Goal: Task Accomplishment & Management: Use online tool/utility

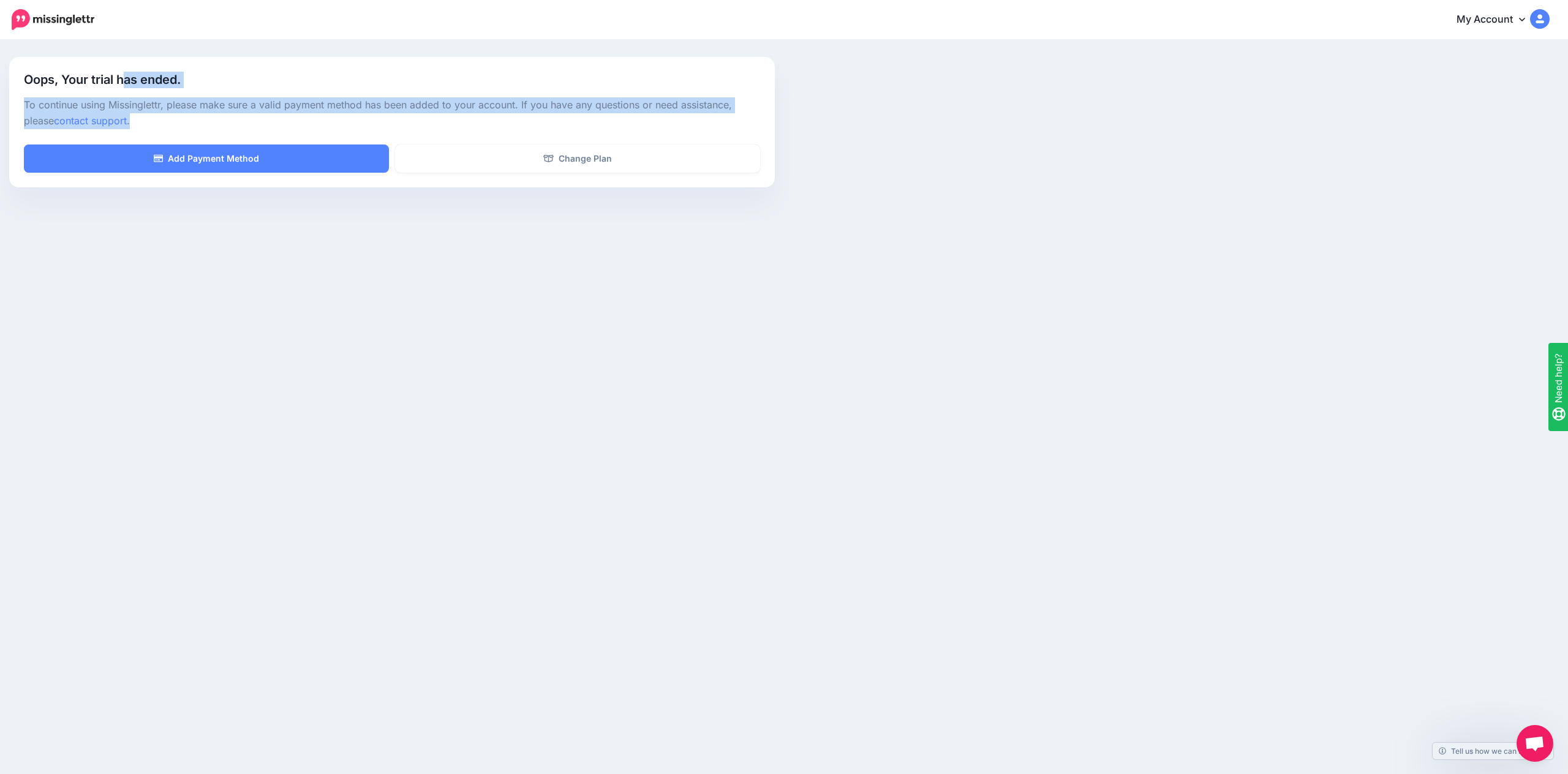
drag, startPoint x: 125, startPoint y: 76, endPoint x: 188, endPoint y: 131, distance: 83.6
click at [188, 131] on div "Oops, Your trial has ended. To continue using Missinglettr, please make sure a …" at bounding box center [391, 122] width 765 height 131
click at [188, 131] on div at bounding box center [392, 137] width 736 height 15
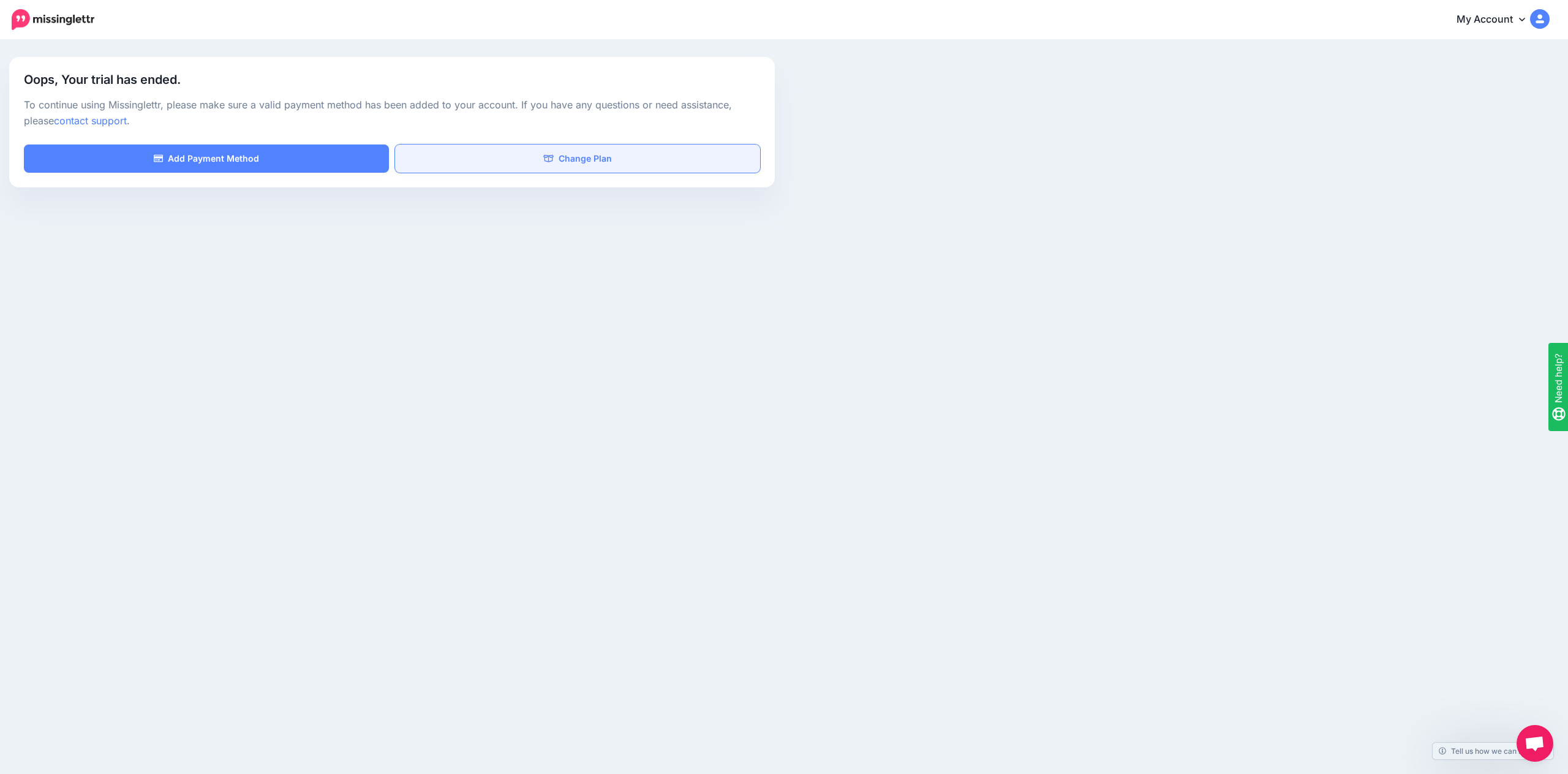
click at [621, 160] on link "Change Plan" at bounding box center [577, 158] width 365 height 28
click at [471, 173] on div "Oops, Your trial has ended. To continue using Missinglettr, please make sure a …" at bounding box center [391, 122] width 765 height 131
click at [471, 166] on link "Change Plan" at bounding box center [577, 158] width 365 height 28
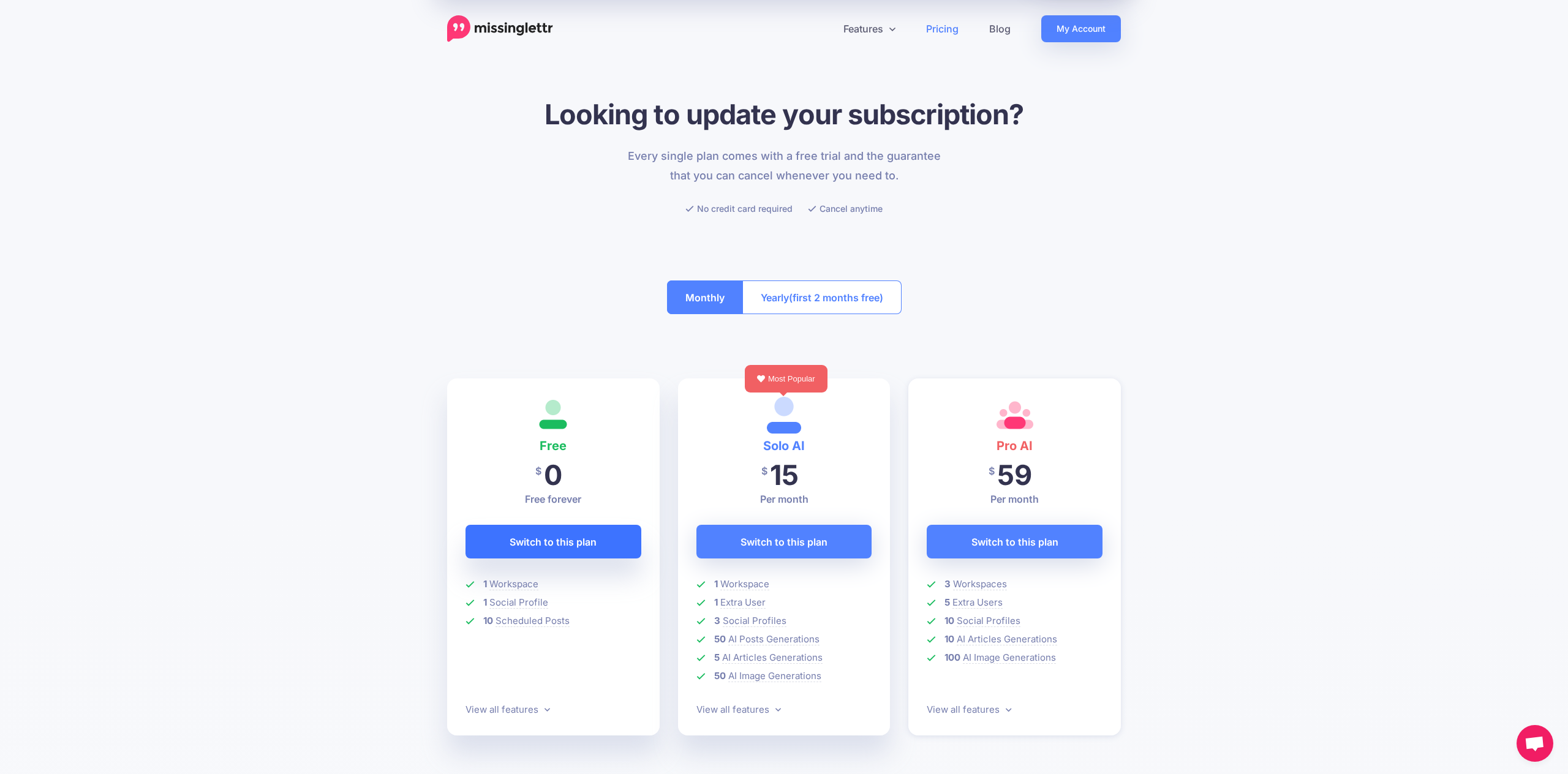
click at [589, 549] on span "Switch to this plan" at bounding box center [553, 542] width 87 height 19
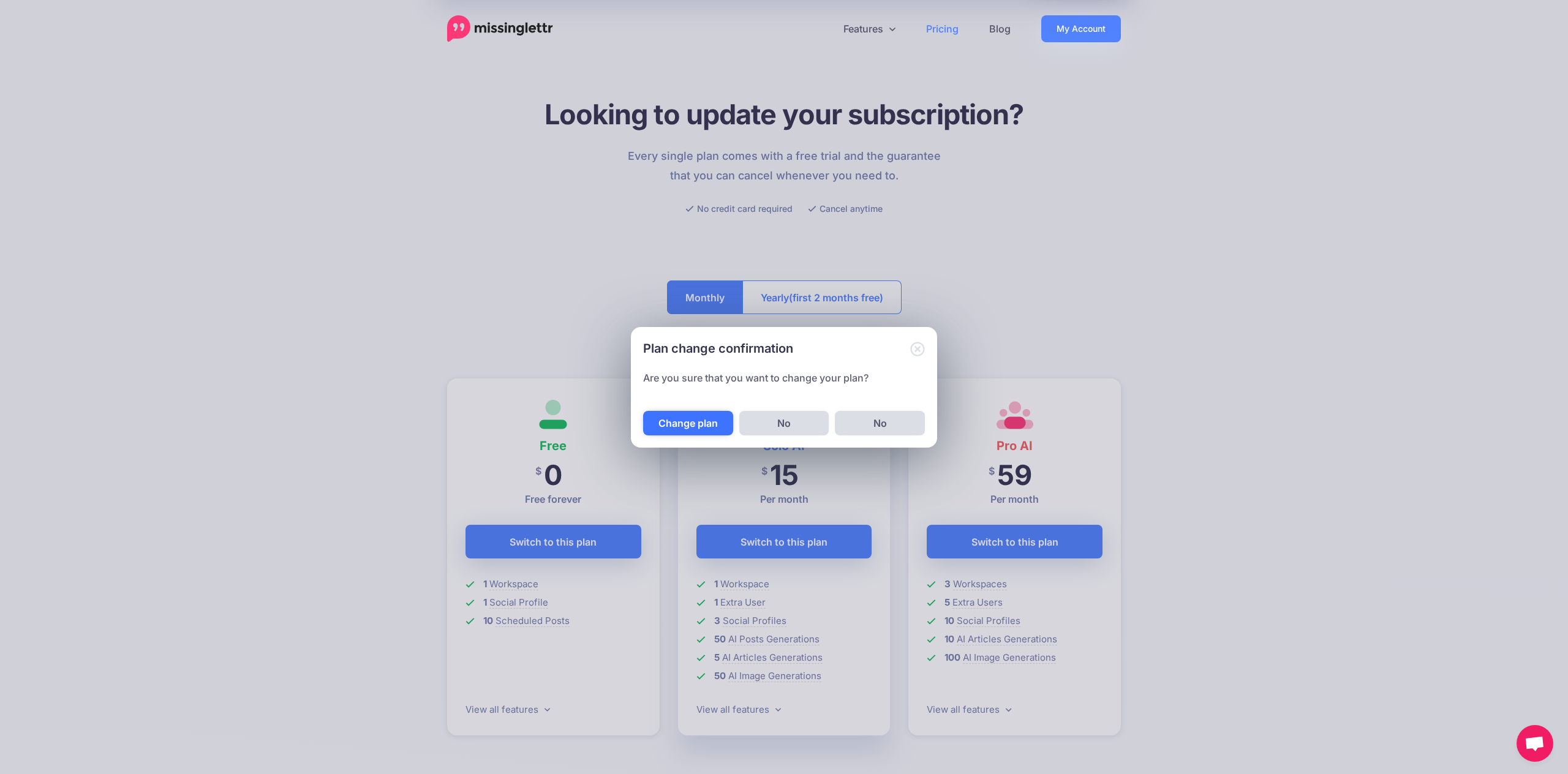
click at [684, 421] on button "Change plan" at bounding box center [688, 423] width 90 height 25
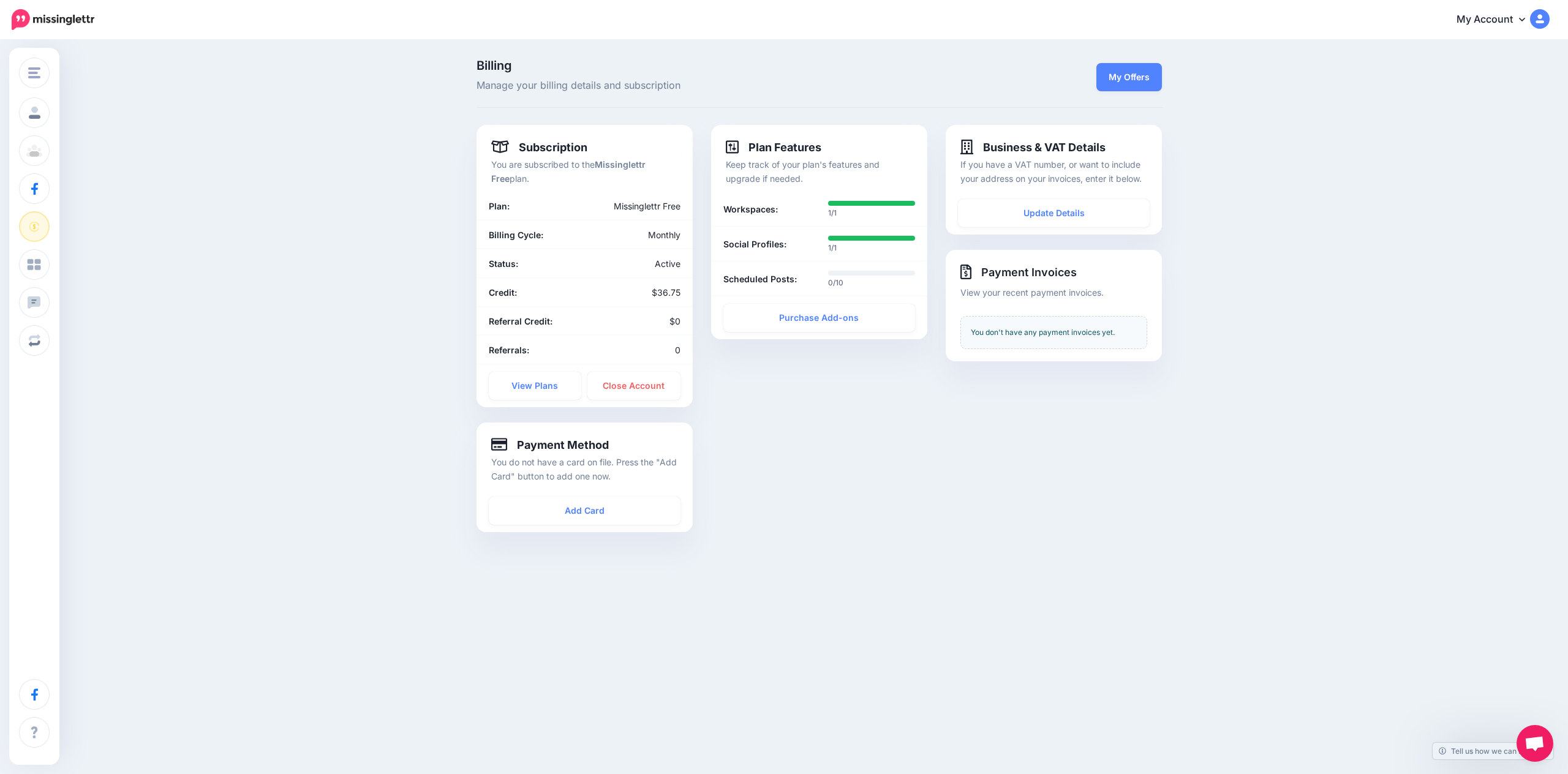
click at [62, 13] on img at bounding box center [53, 19] width 83 height 21
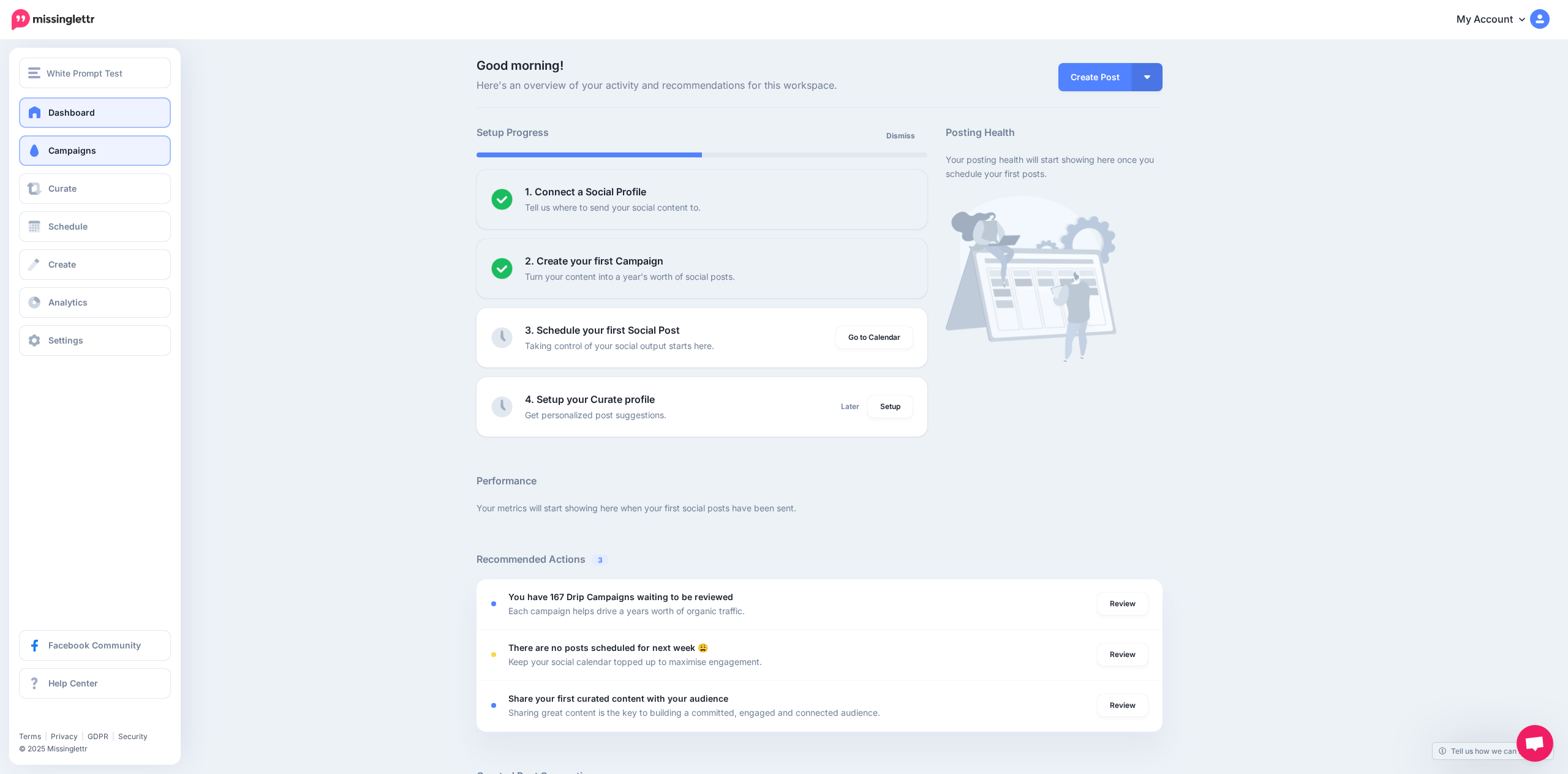
click at [50, 143] on link "Campaigns" at bounding box center [95, 151] width 152 height 31
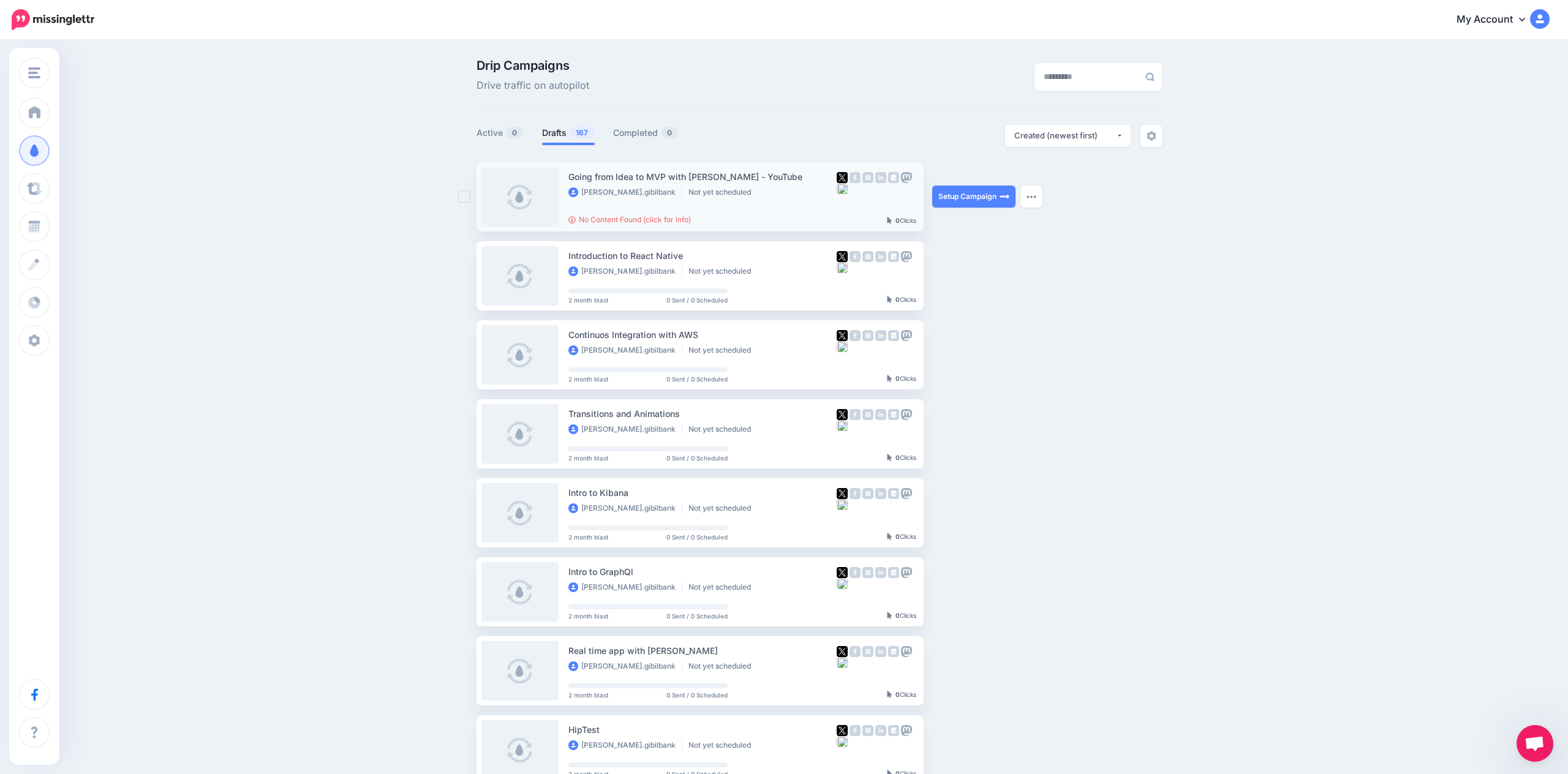
click at [752, 208] on div "Going from Idea to MVP with Claude Code - YouTube jeremias.gibilbank Not yet sc…" at bounding box center [702, 197] width 268 height 54
click at [950, 205] on link "Setup Campaign" at bounding box center [973, 197] width 83 height 22
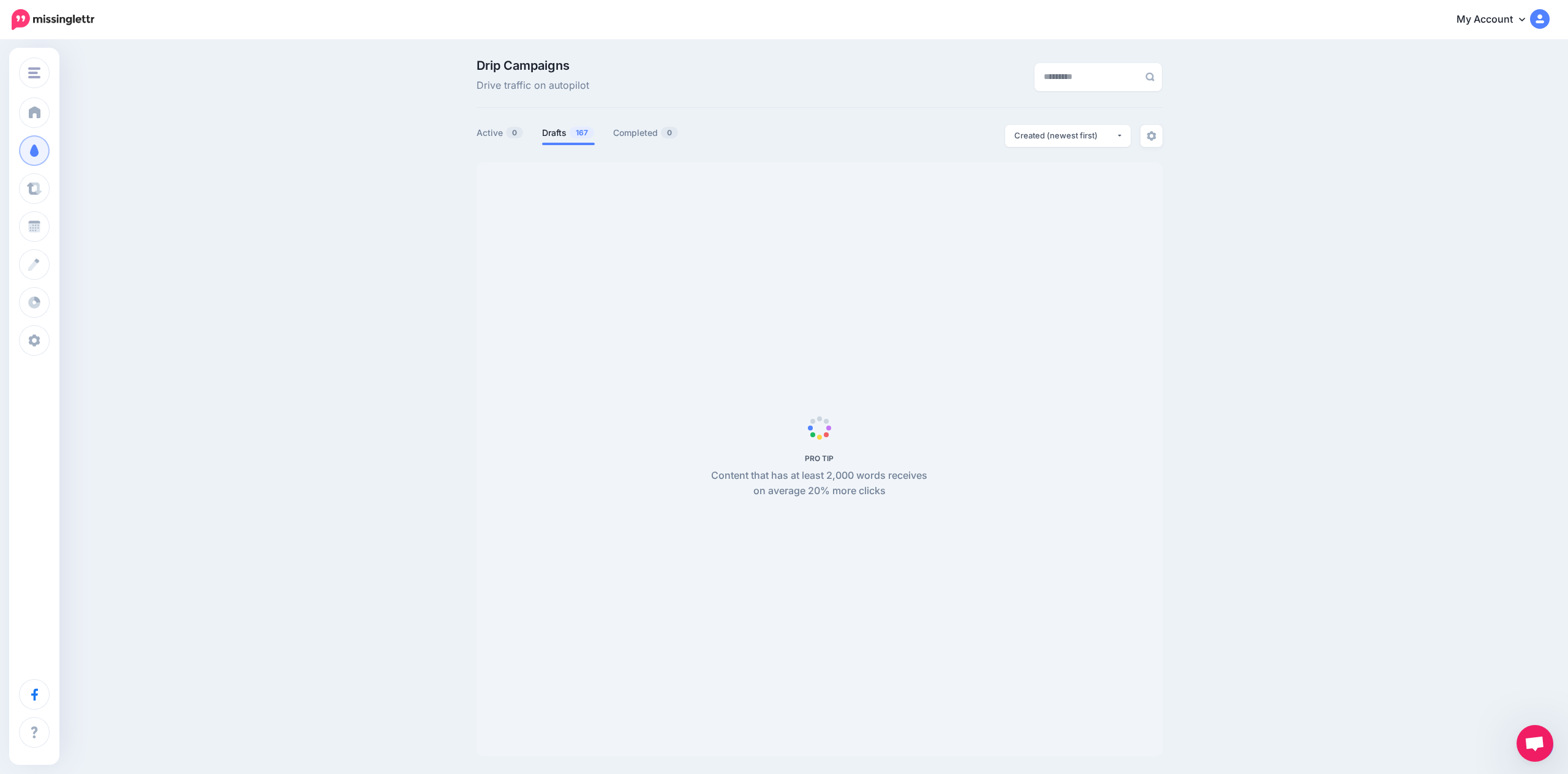
click at [708, 126] on ul "Active 0 Drafts 167 Completed 0" at bounding box center [648, 135] width 343 height 20
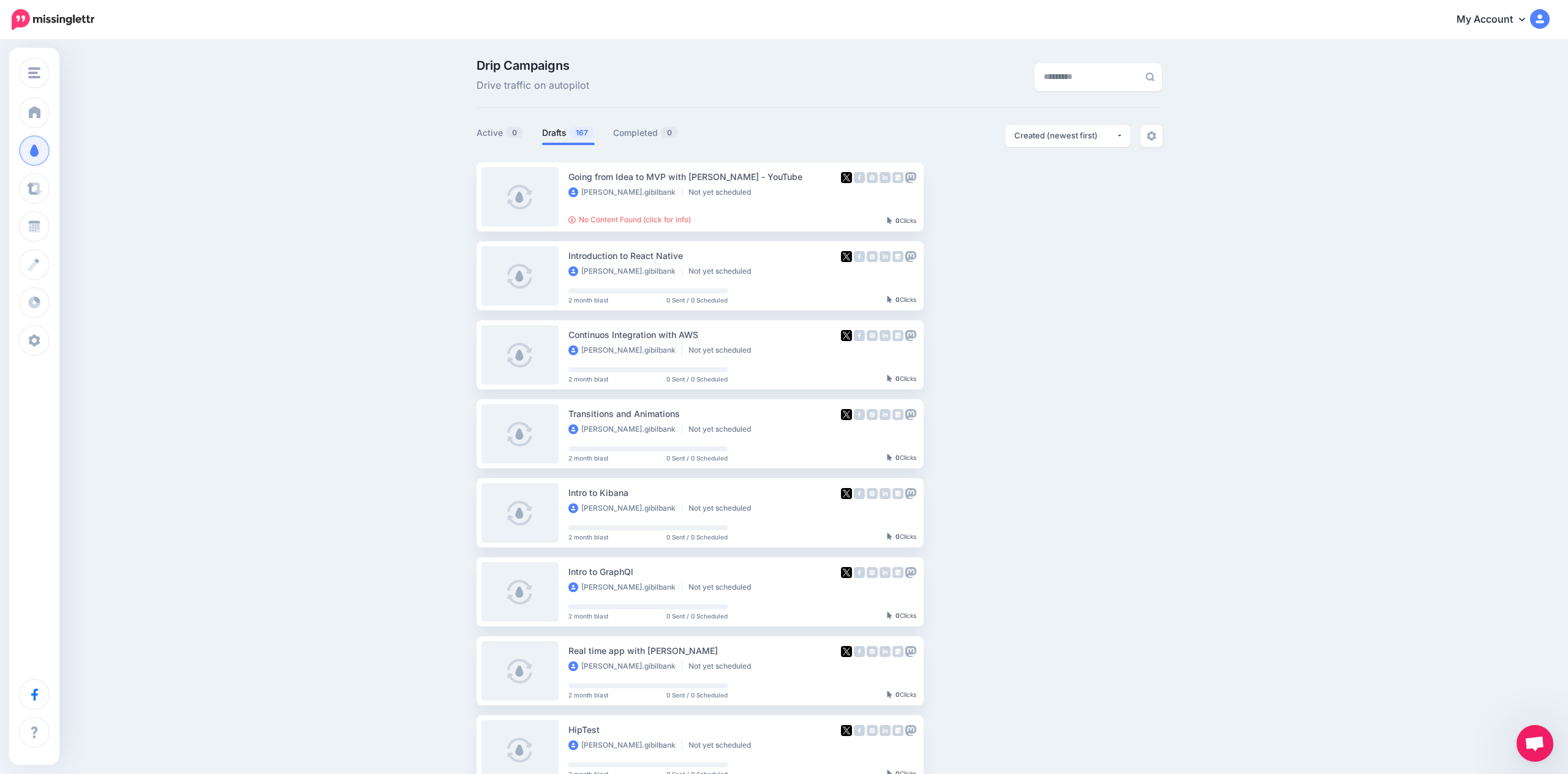
click at [1263, 182] on div "Drip Campaigns Drive traffic on autopilot Active 0 167 0" at bounding box center [784, 562] width 1568 height 1042
click at [1543, 160] on div "Drip Campaigns Drive traffic on autopilot Active 0 167 0" at bounding box center [784, 562] width 1568 height 1042
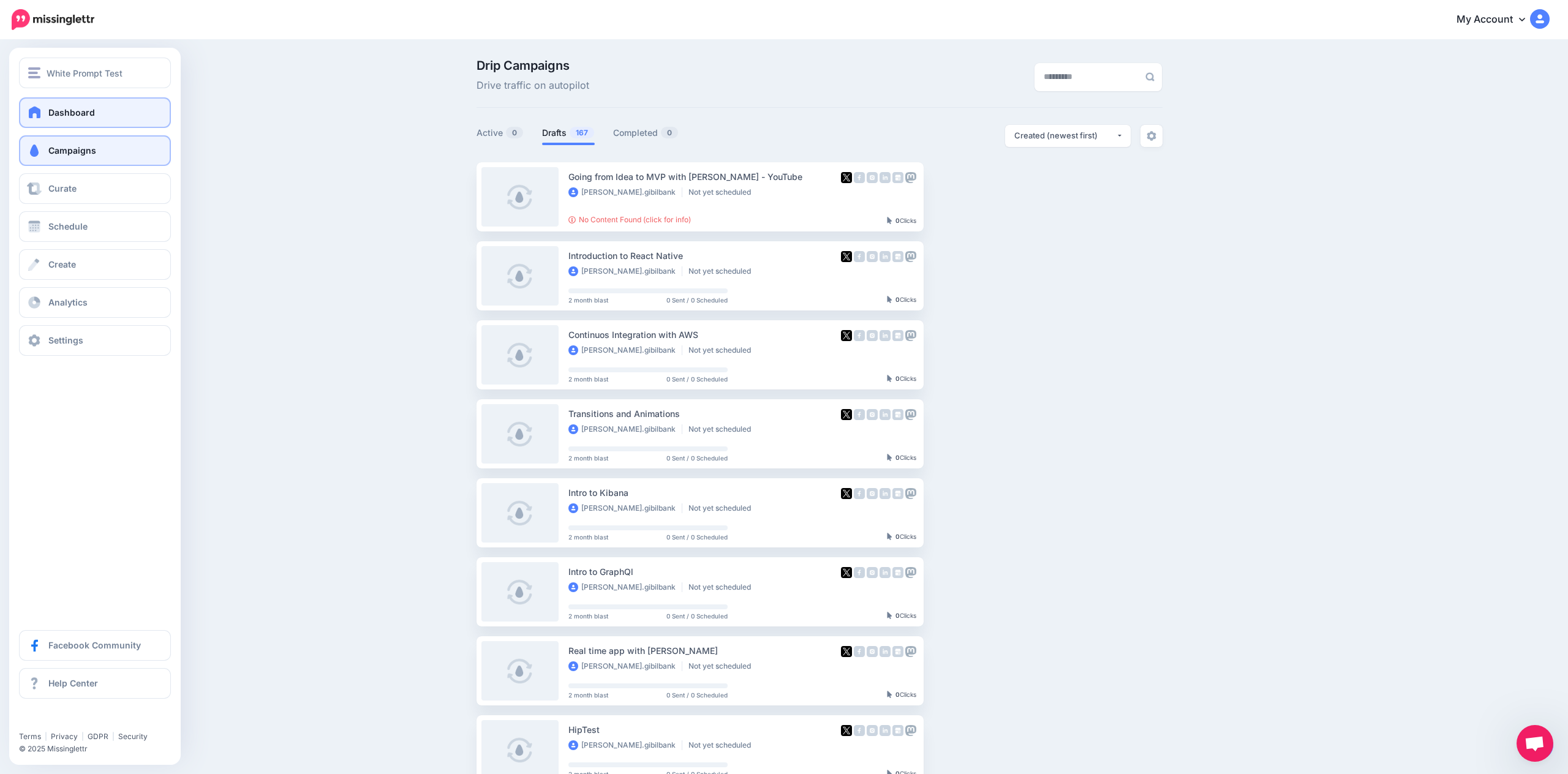
click at [45, 109] on link "Dashboard" at bounding box center [95, 113] width 152 height 31
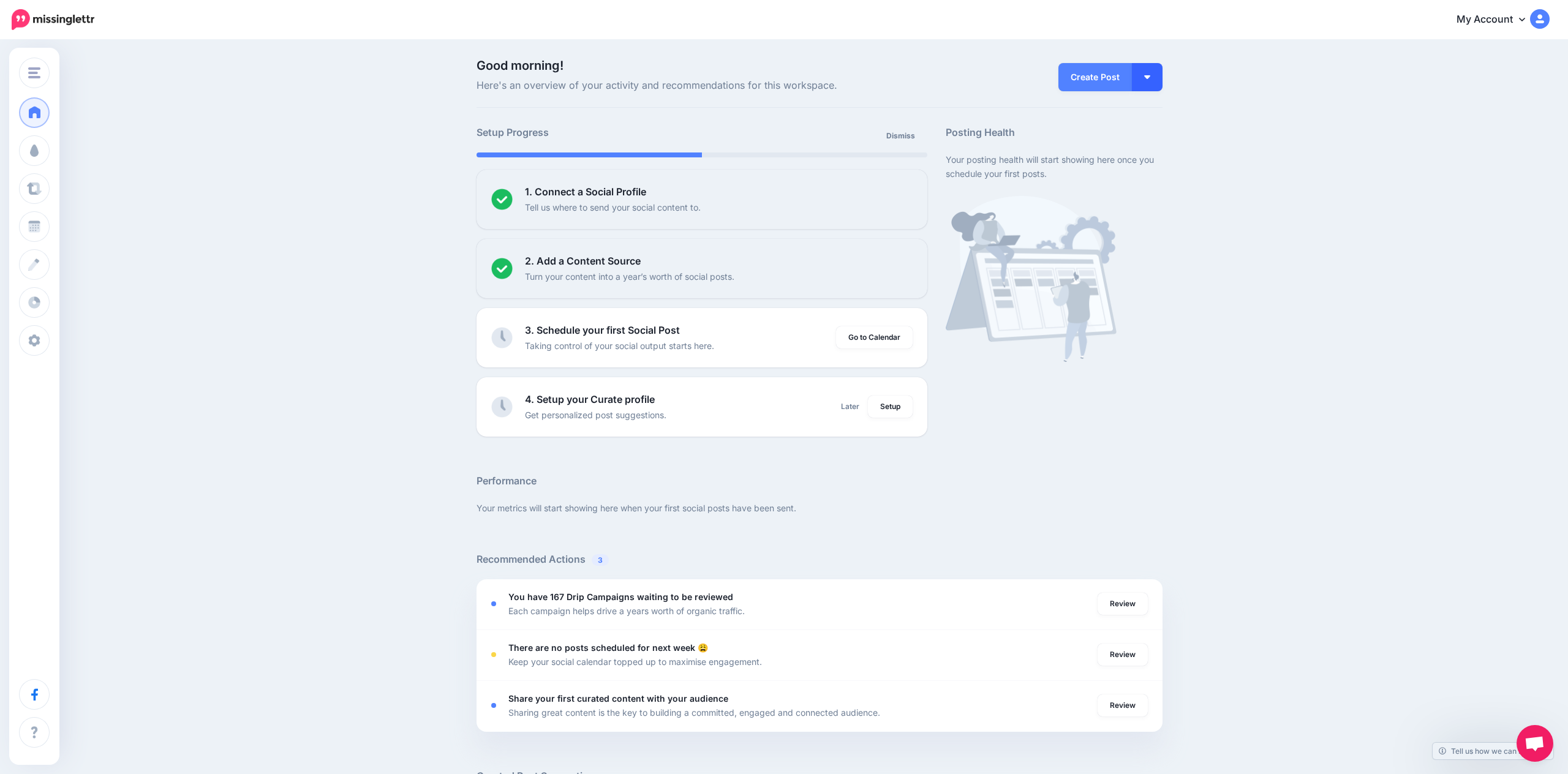
click at [1148, 78] on img "button" at bounding box center [1146, 77] width 6 height 3
click at [1132, 144] on link "Create Campaign" at bounding box center [1111, 137] width 89 height 24
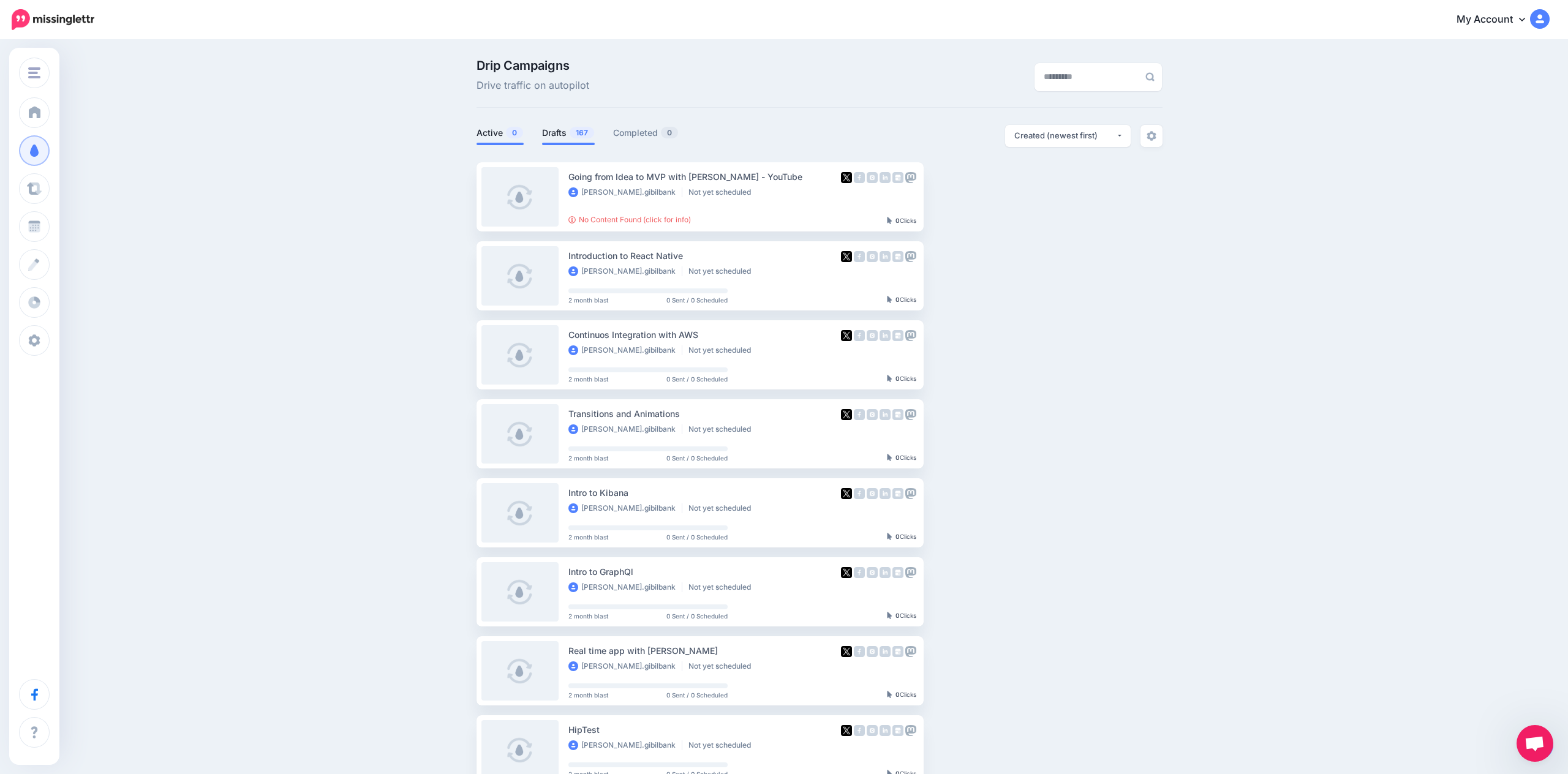
click at [503, 130] on link "Active 0" at bounding box center [500, 133] width 47 height 14
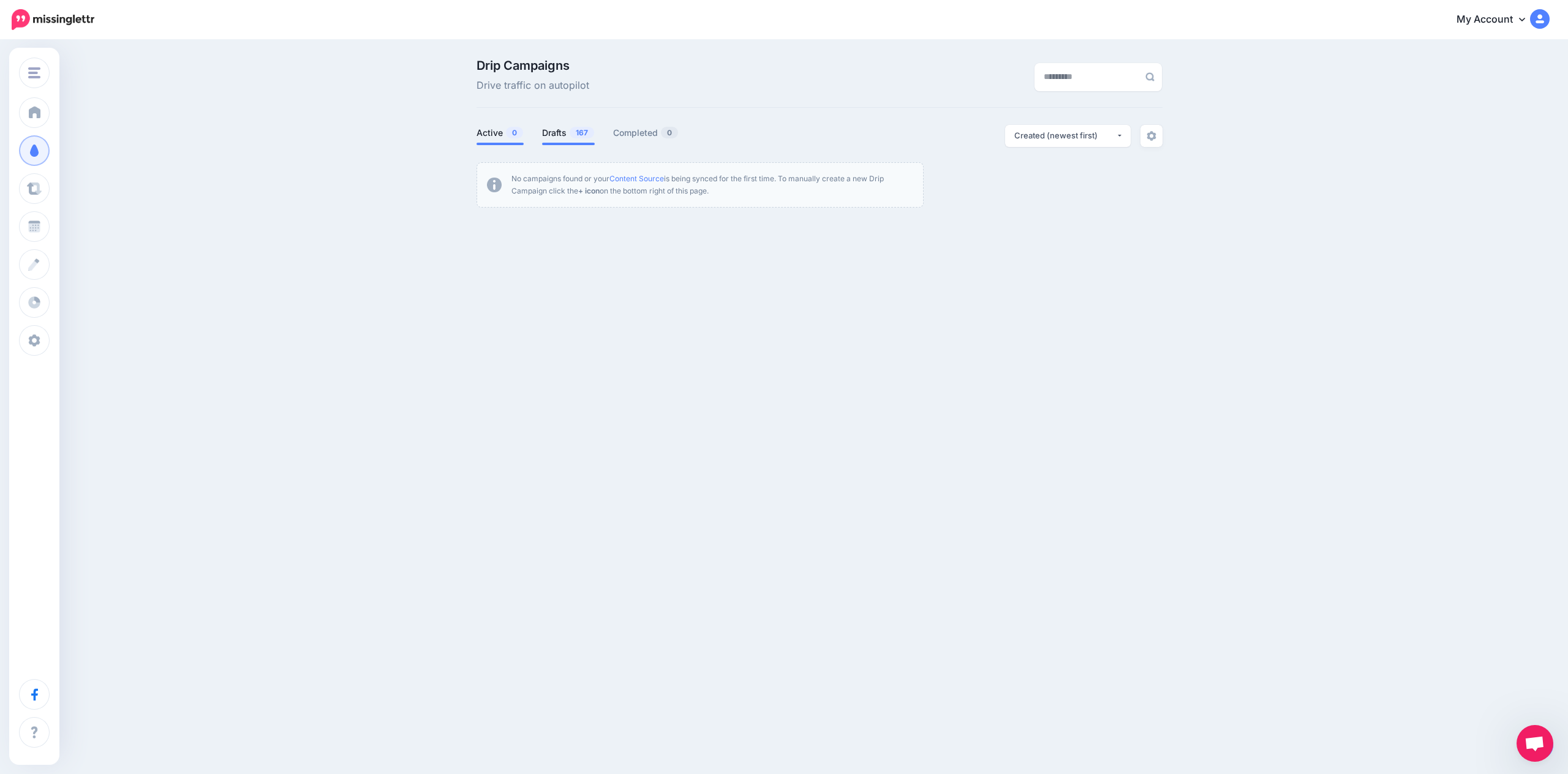
click at [574, 133] on span "167" at bounding box center [582, 132] width 25 height 12
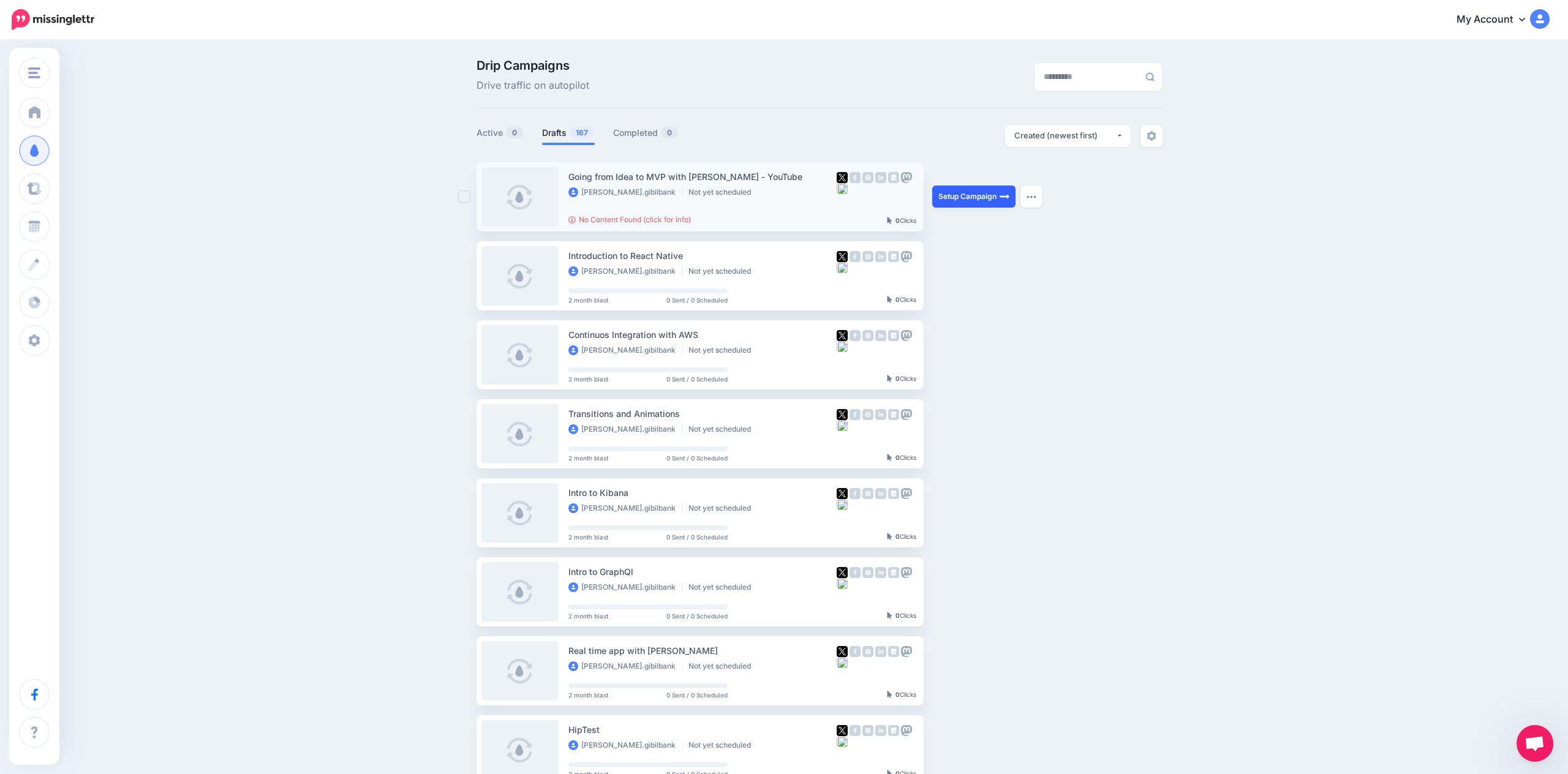
click at [981, 199] on link "Setup Campaign" at bounding box center [973, 197] width 83 height 22
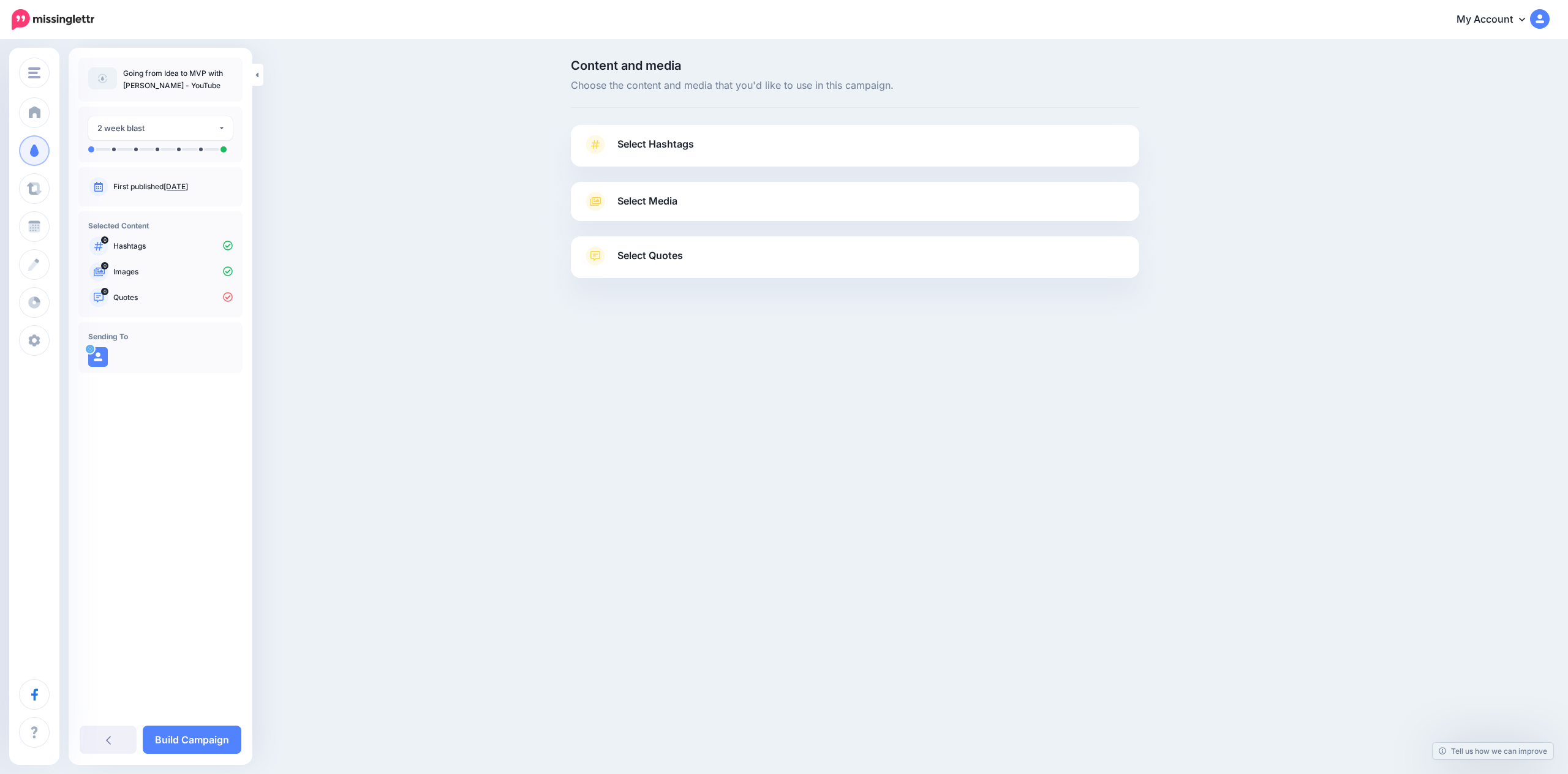
click at [671, 153] on link "Select Hashtags" at bounding box center [855, 151] width 544 height 32
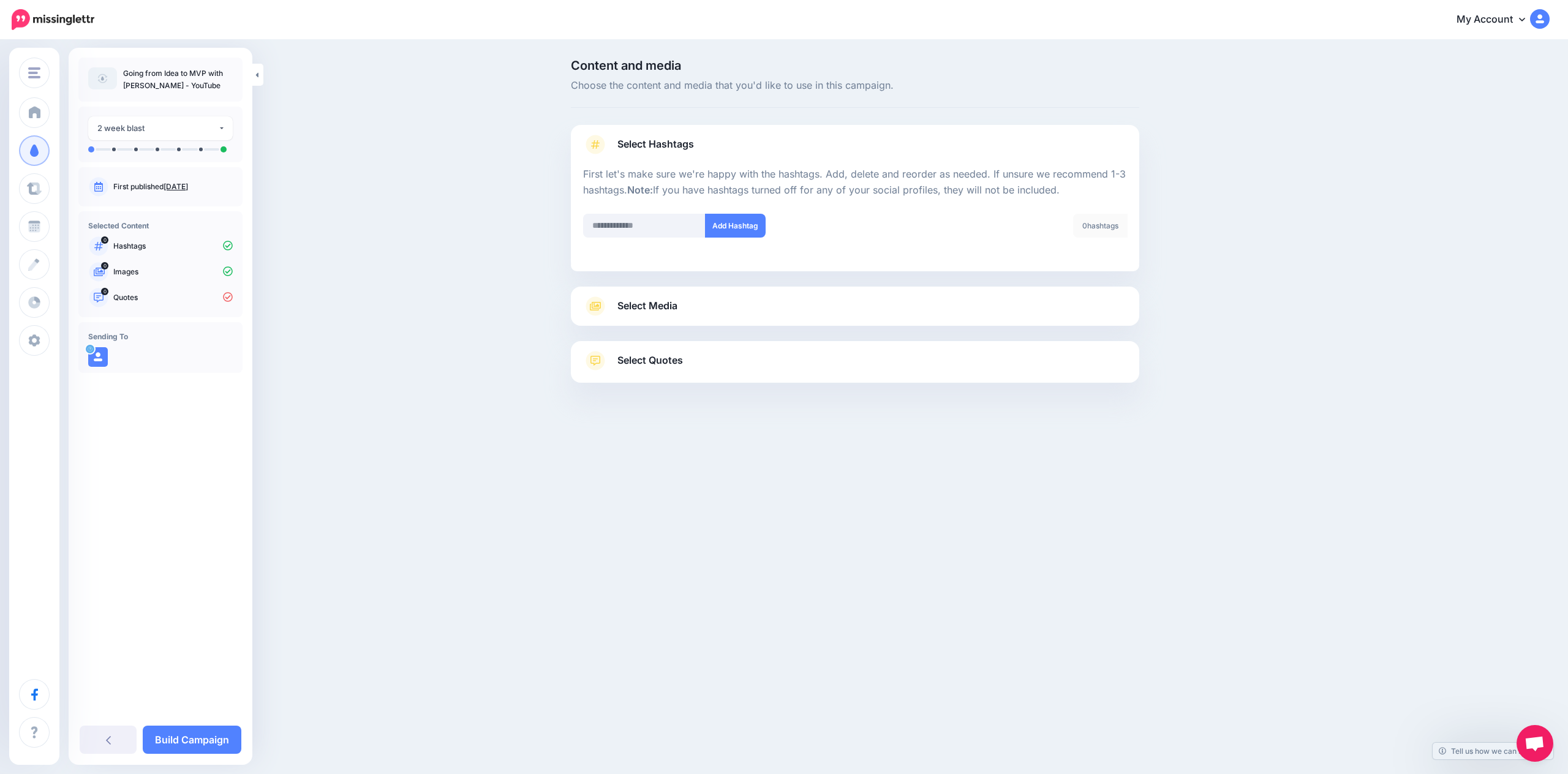
click at [673, 298] on span "Select Media" at bounding box center [647, 306] width 60 height 16
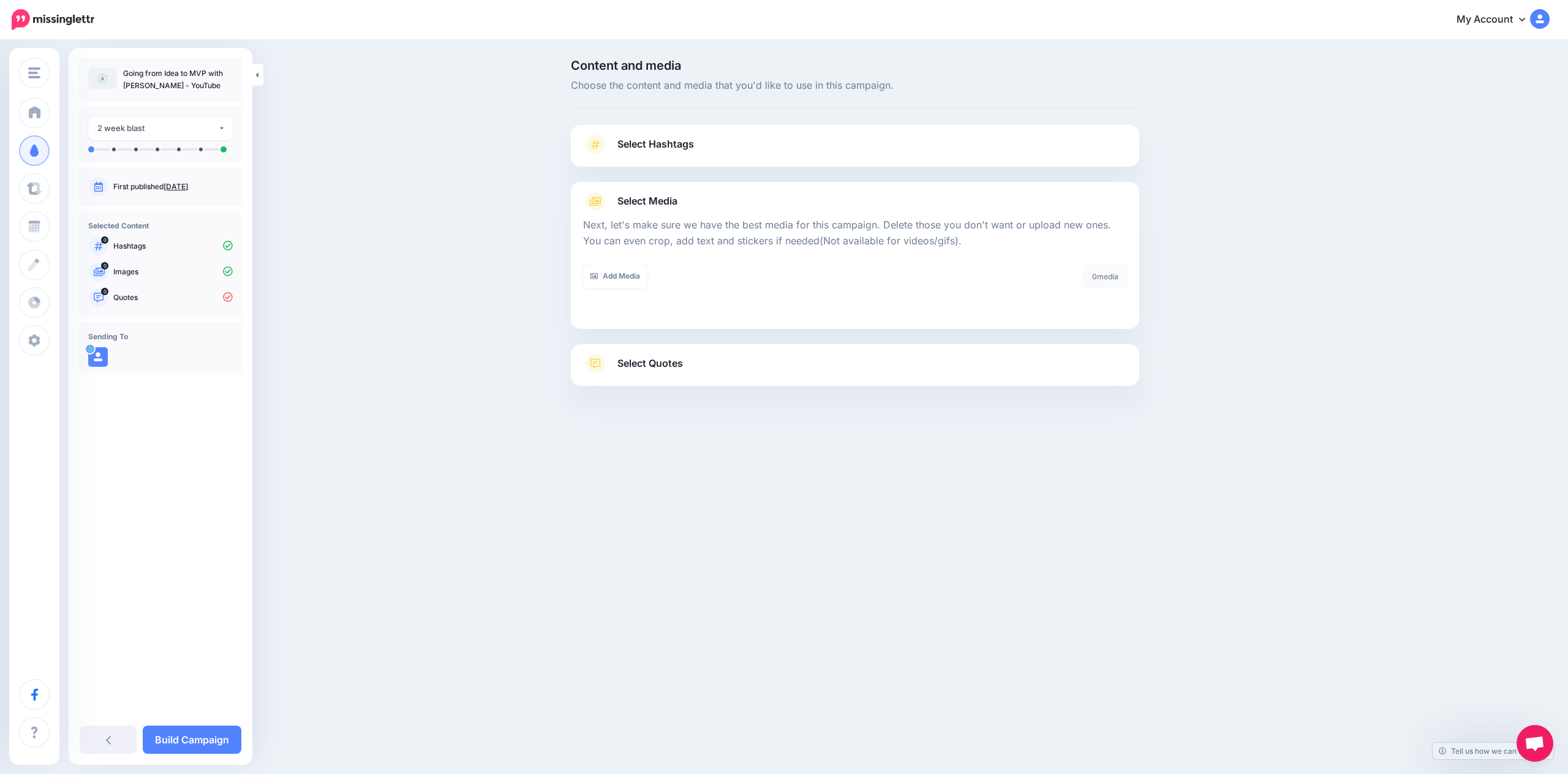
click at [682, 367] on span "Select Quotes" at bounding box center [650, 363] width 65 height 16
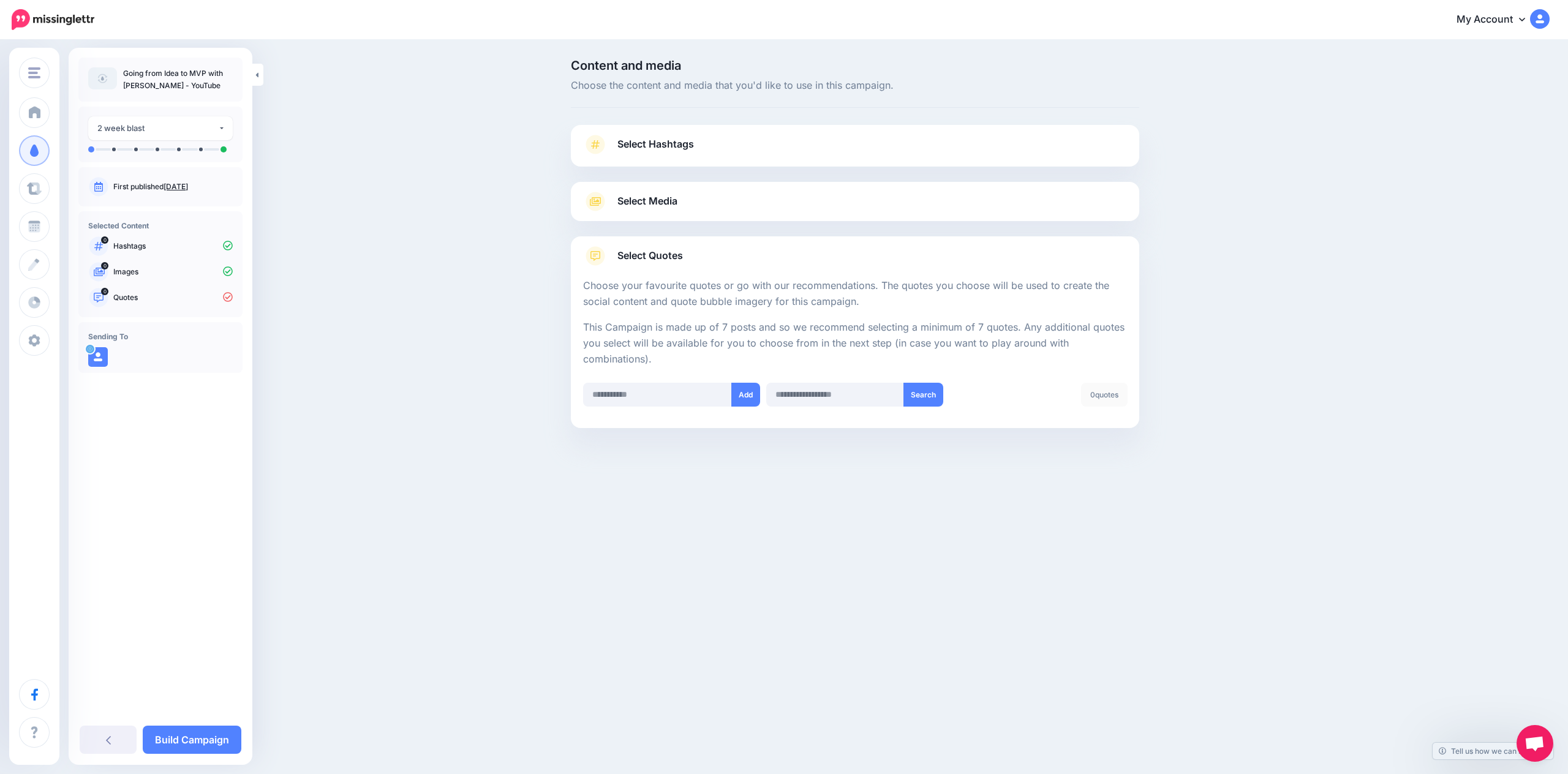
click at [335, 310] on div "Content and media Choose the content and media that you'd like to use in this c…" at bounding box center [784, 274] width 1568 height 467
click at [657, 170] on div at bounding box center [855, 174] width 568 height 15
click at [667, 148] on span "Select Hashtags" at bounding box center [655, 144] width 76 height 16
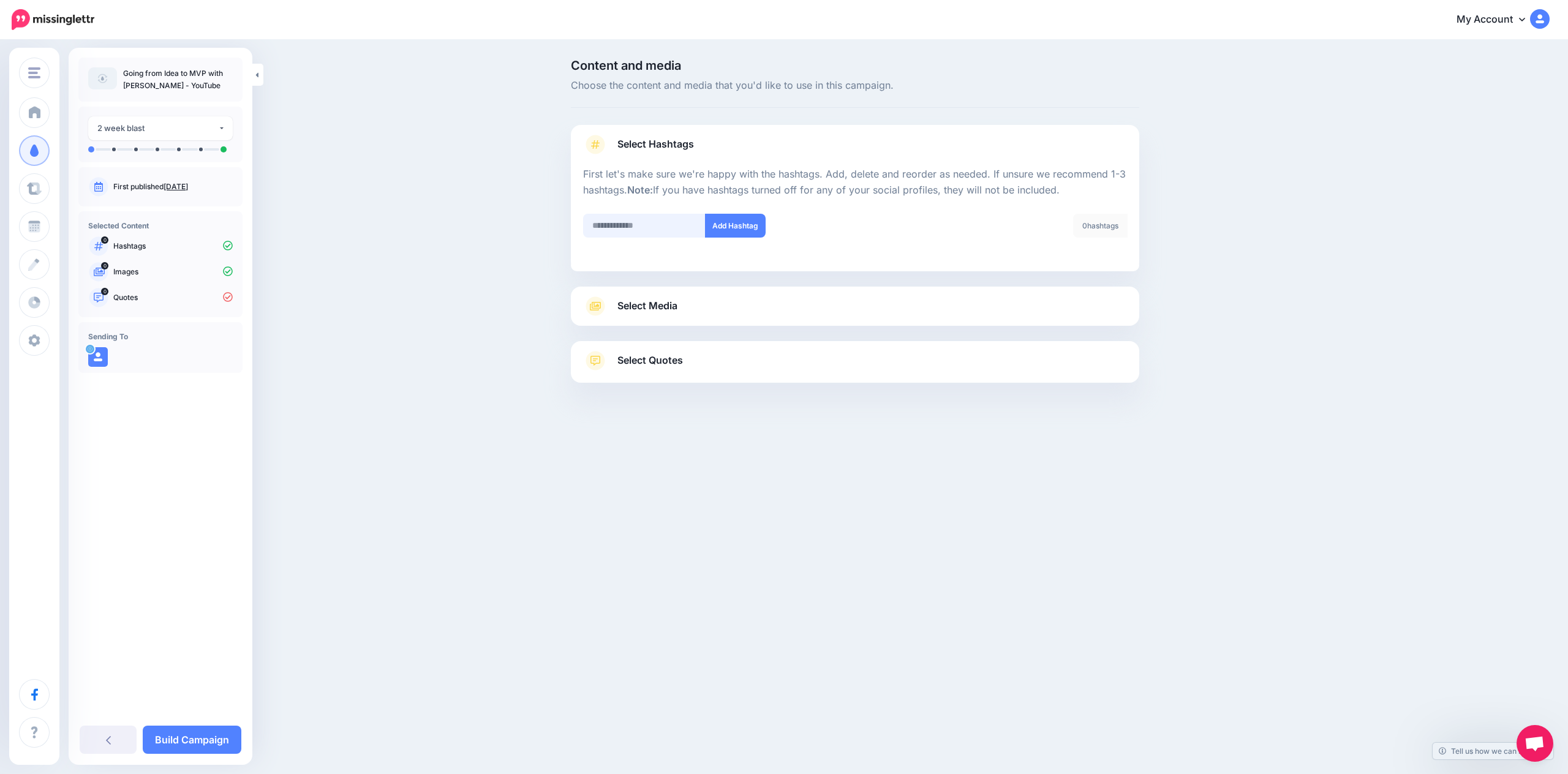
click at [657, 221] on input "text" at bounding box center [644, 225] width 122 height 24
type input "*********"
click at [752, 226] on button "Add Hashtag" at bounding box center [735, 225] width 61 height 24
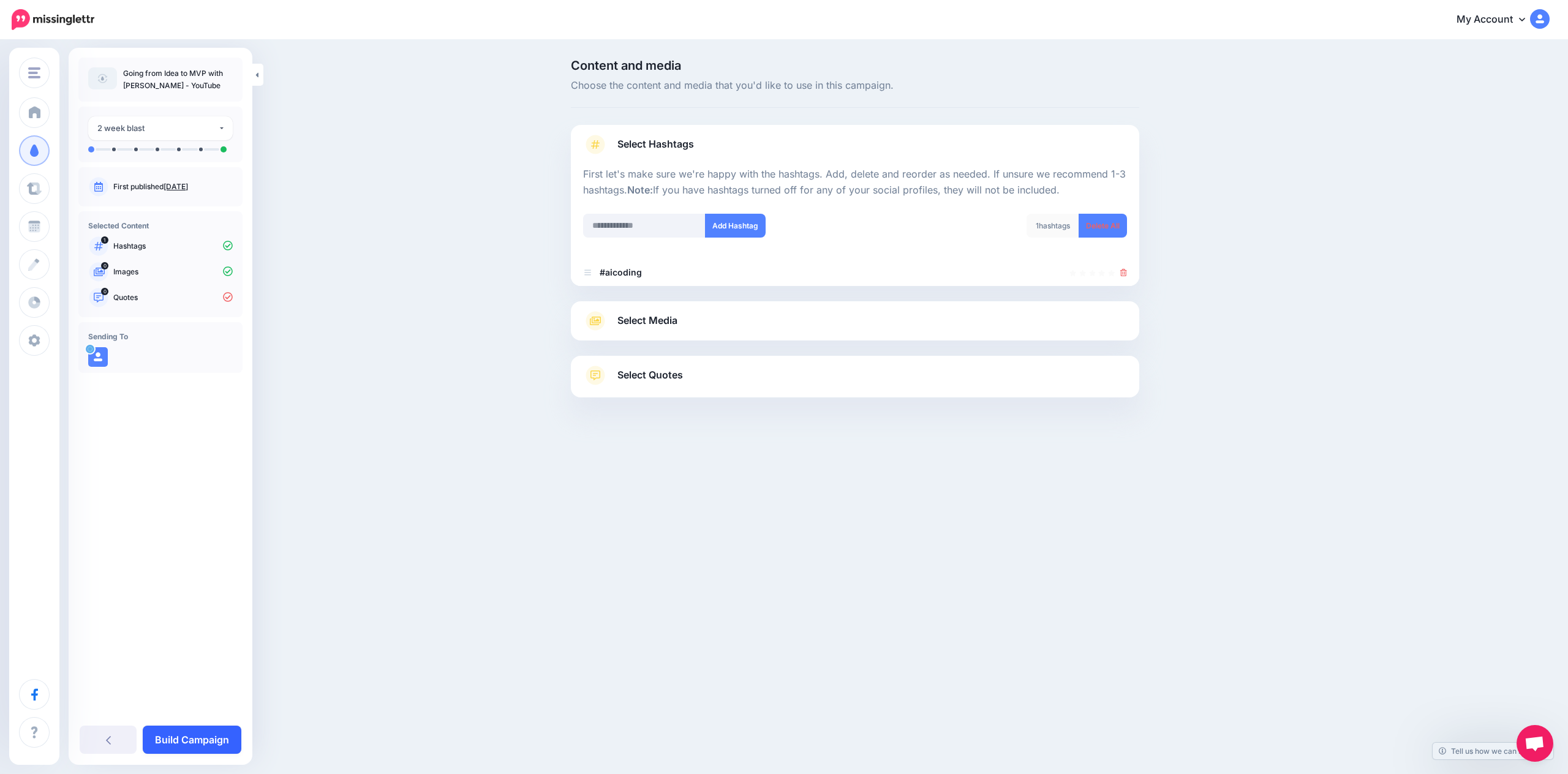
click at [190, 749] on link "Build Campaign" at bounding box center [191, 739] width 98 height 28
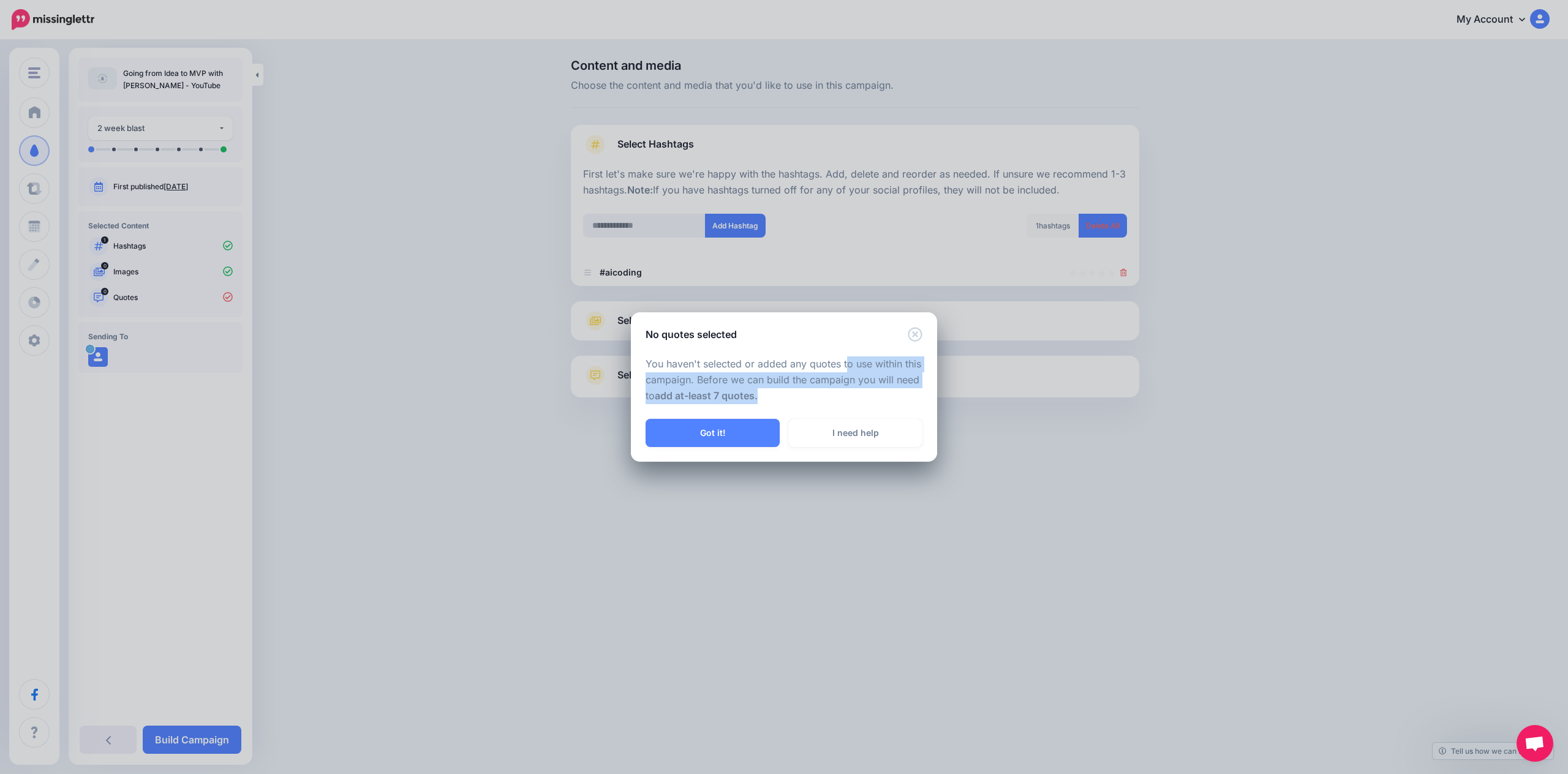
drag, startPoint x: 846, startPoint y: 359, endPoint x: 808, endPoint y: 391, distance: 49.7
click at [808, 391] on p "You haven't selected or added any quotes to use within this campaign. Before we…" at bounding box center [784, 379] width 276 height 47
click at [739, 437] on button "Got it!" at bounding box center [712, 432] width 134 height 28
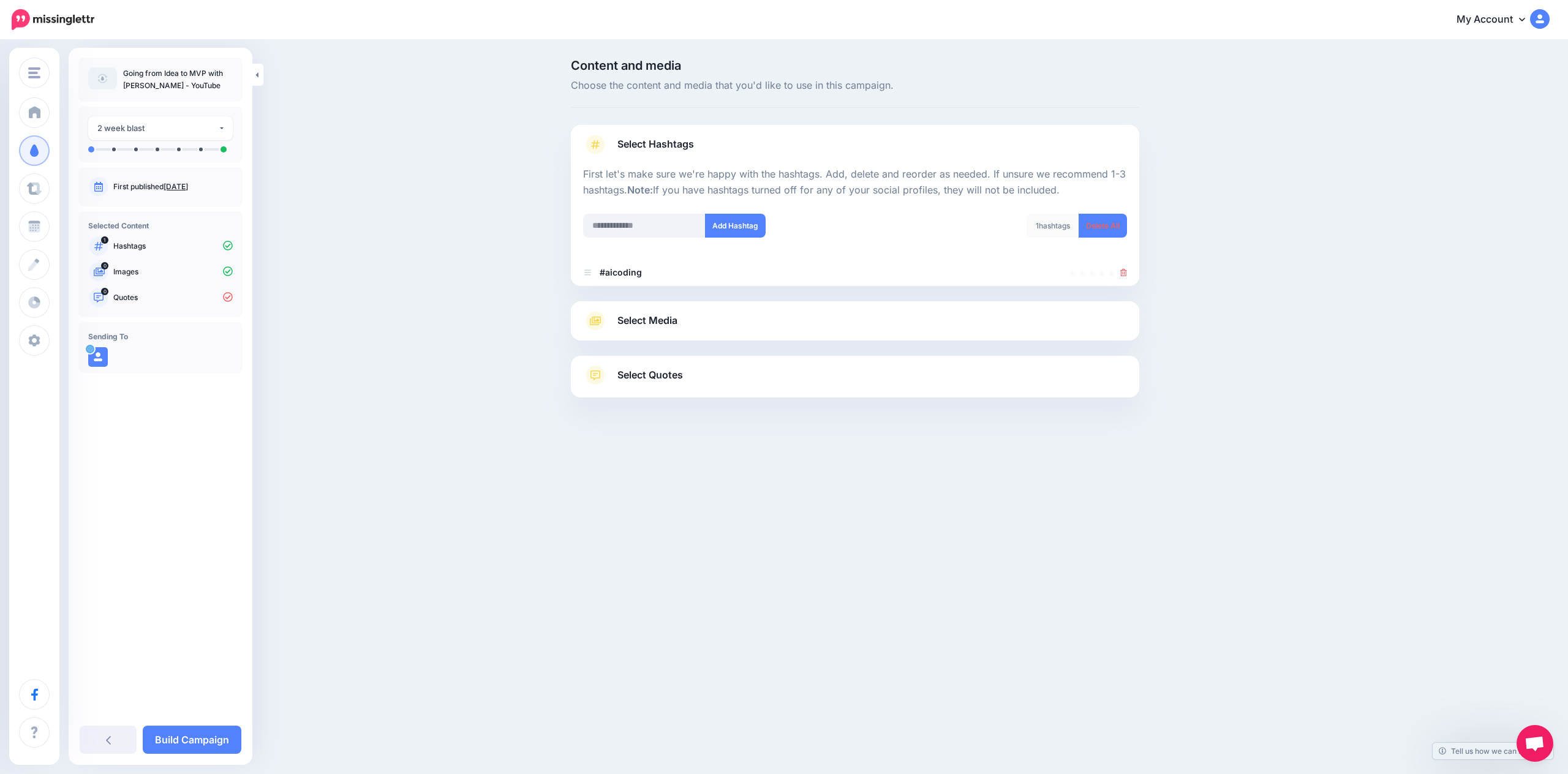
click at [712, 382] on link "Select Quotes" at bounding box center [855, 382] width 544 height 32
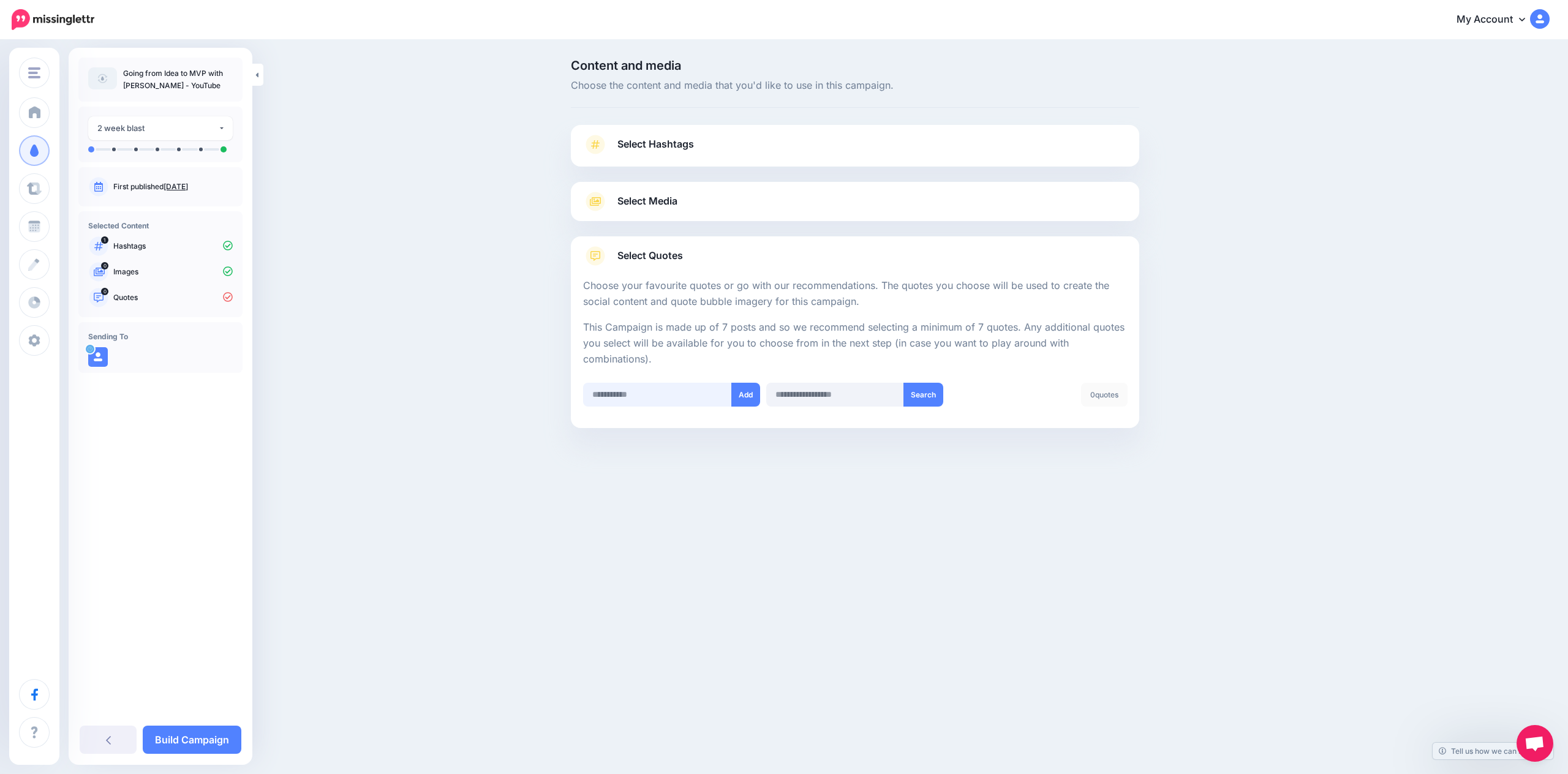
click at [695, 401] on input "text" at bounding box center [657, 395] width 149 height 24
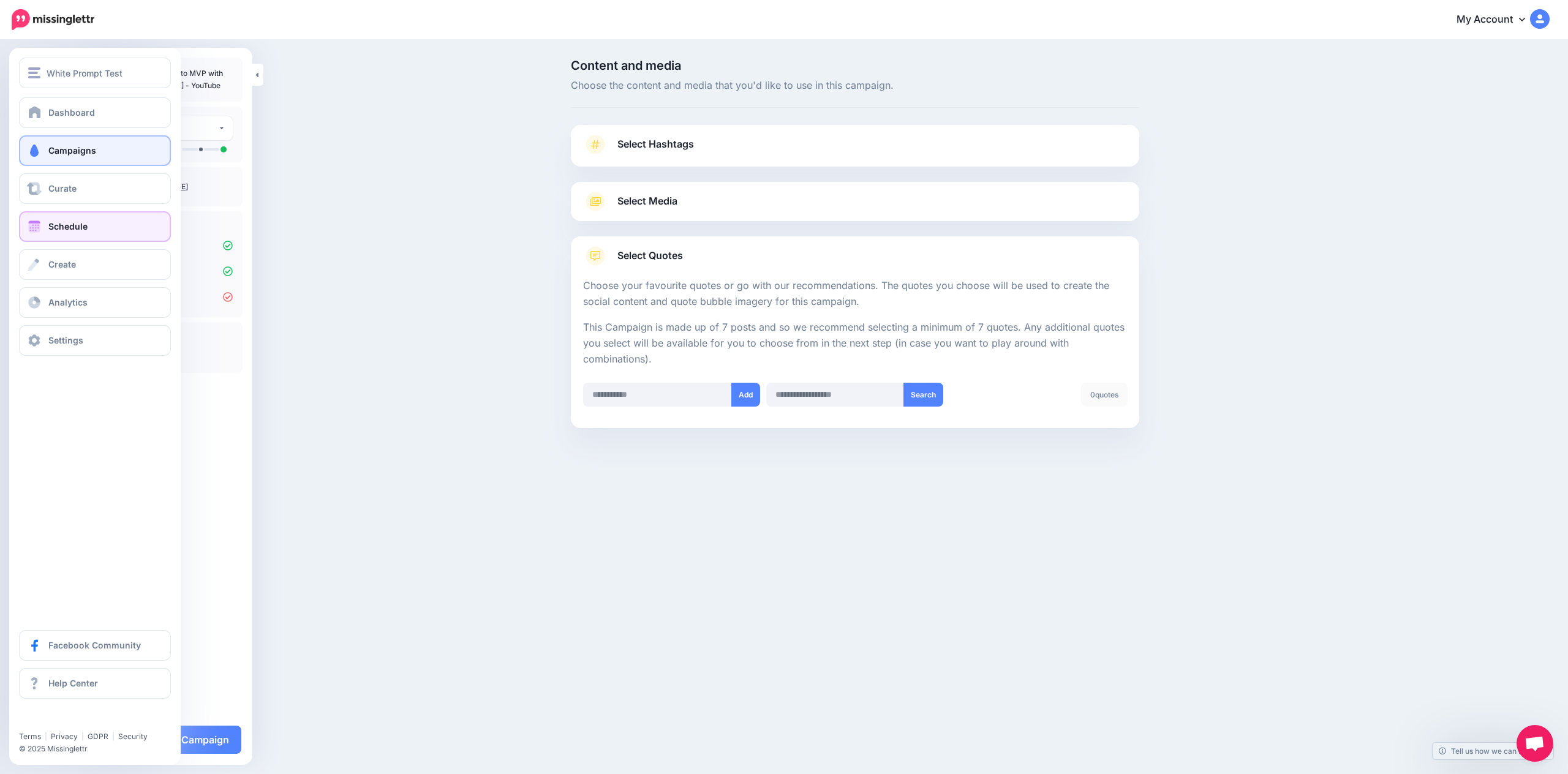
click at [103, 225] on link "Schedule" at bounding box center [95, 226] width 152 height 31
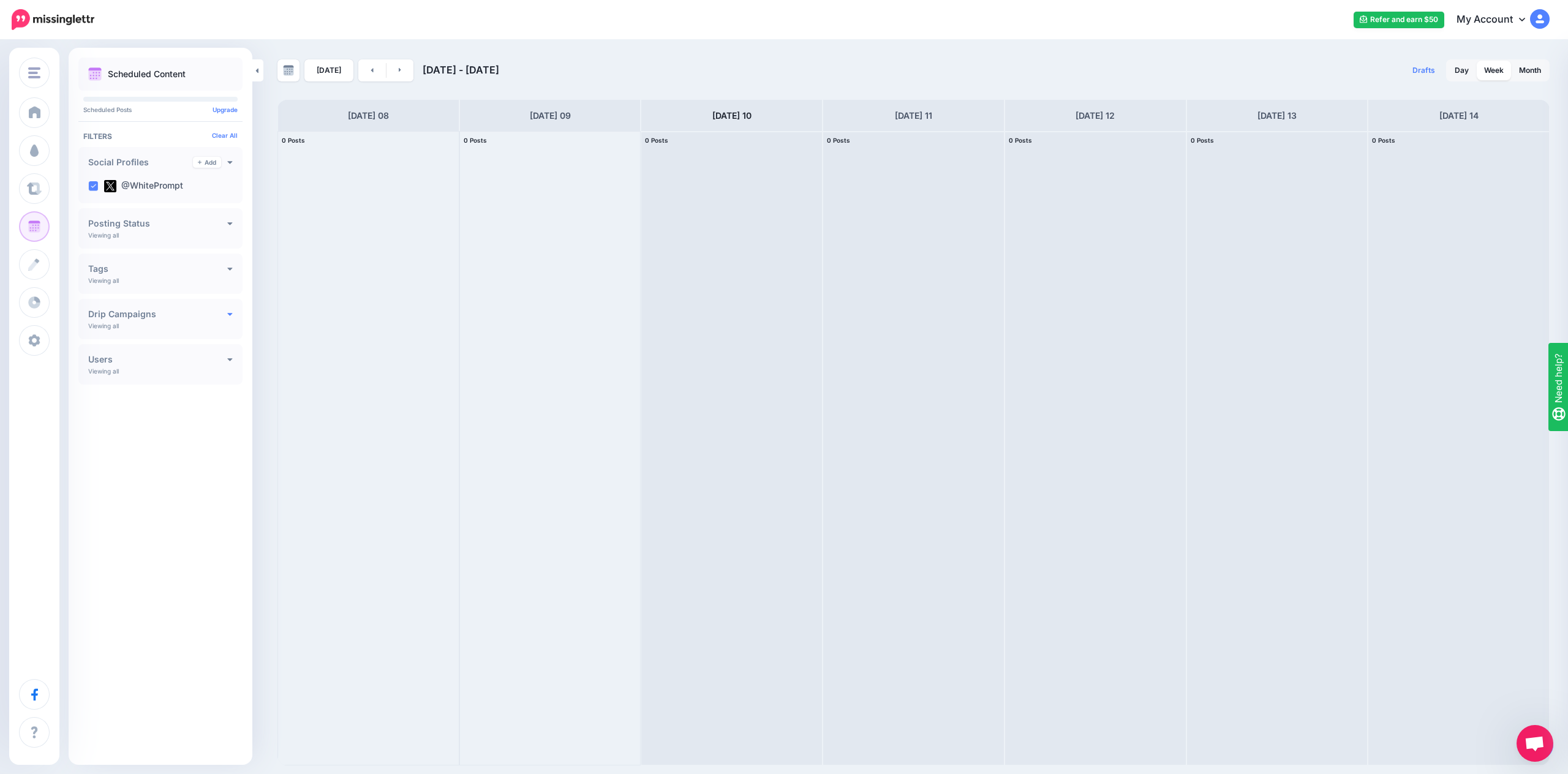
click at [227, 316] on icon at bounding box center [230, 313] width 6 height 8
click at [226, 316] on div "Drip Campaigns Create" at bounding box center [160, 314] width 144 height 11
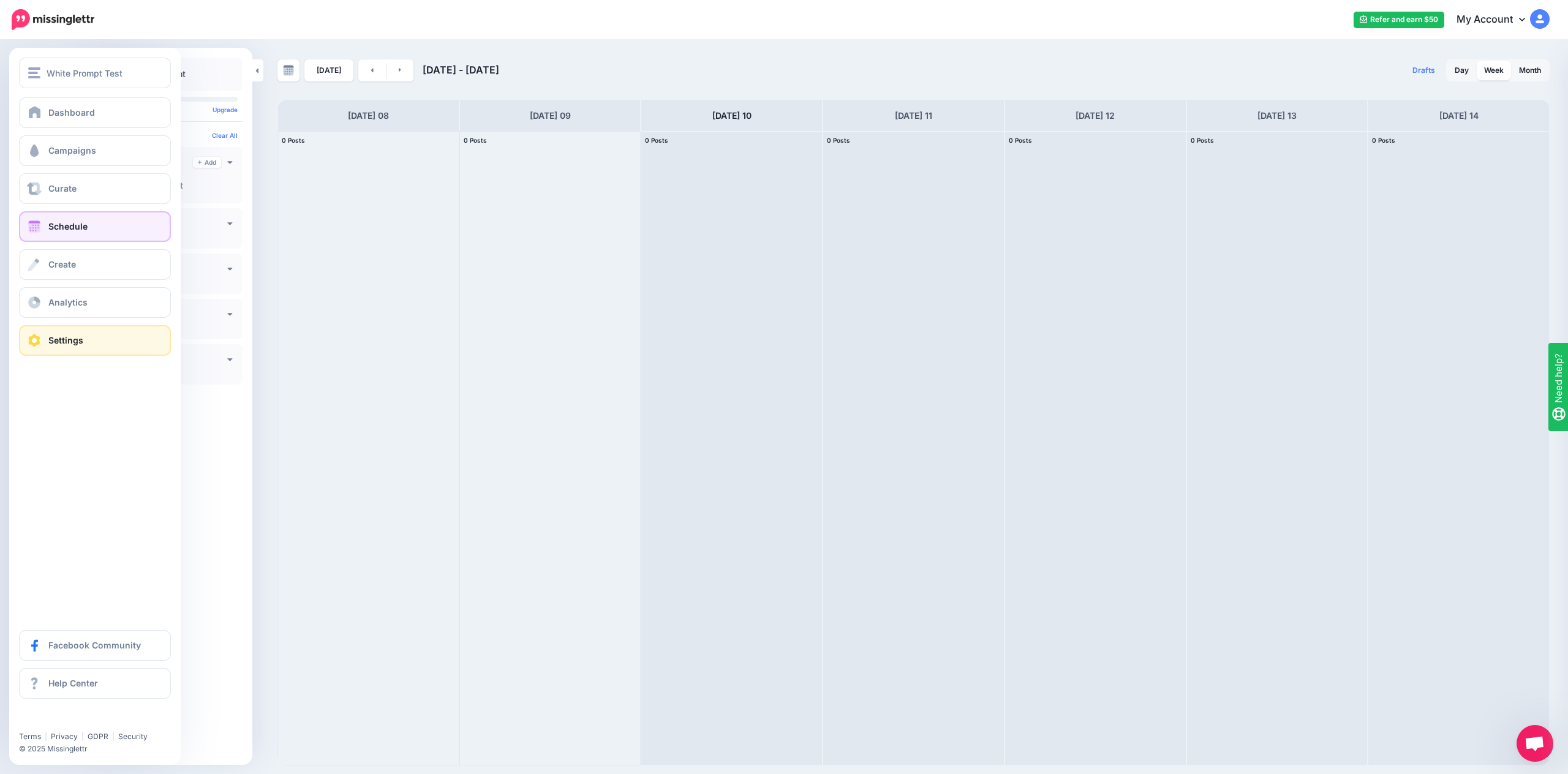
click at [53, 349] on link "Settings" at bounding box center [95, 340] width 152 height 31
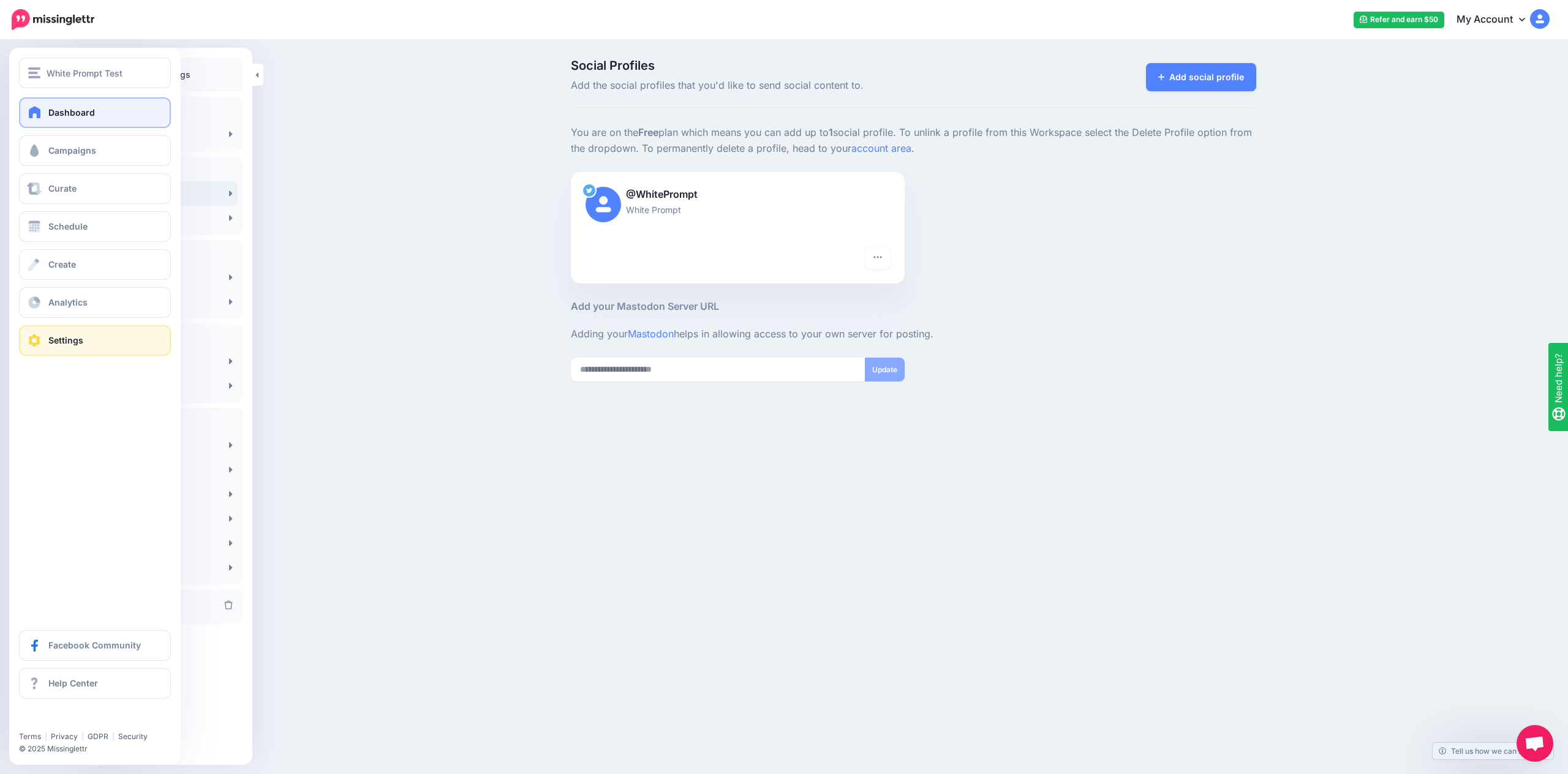
click at [44, 109] on link "Dashboard" at bounding box center [95, 113] width 152 height 31
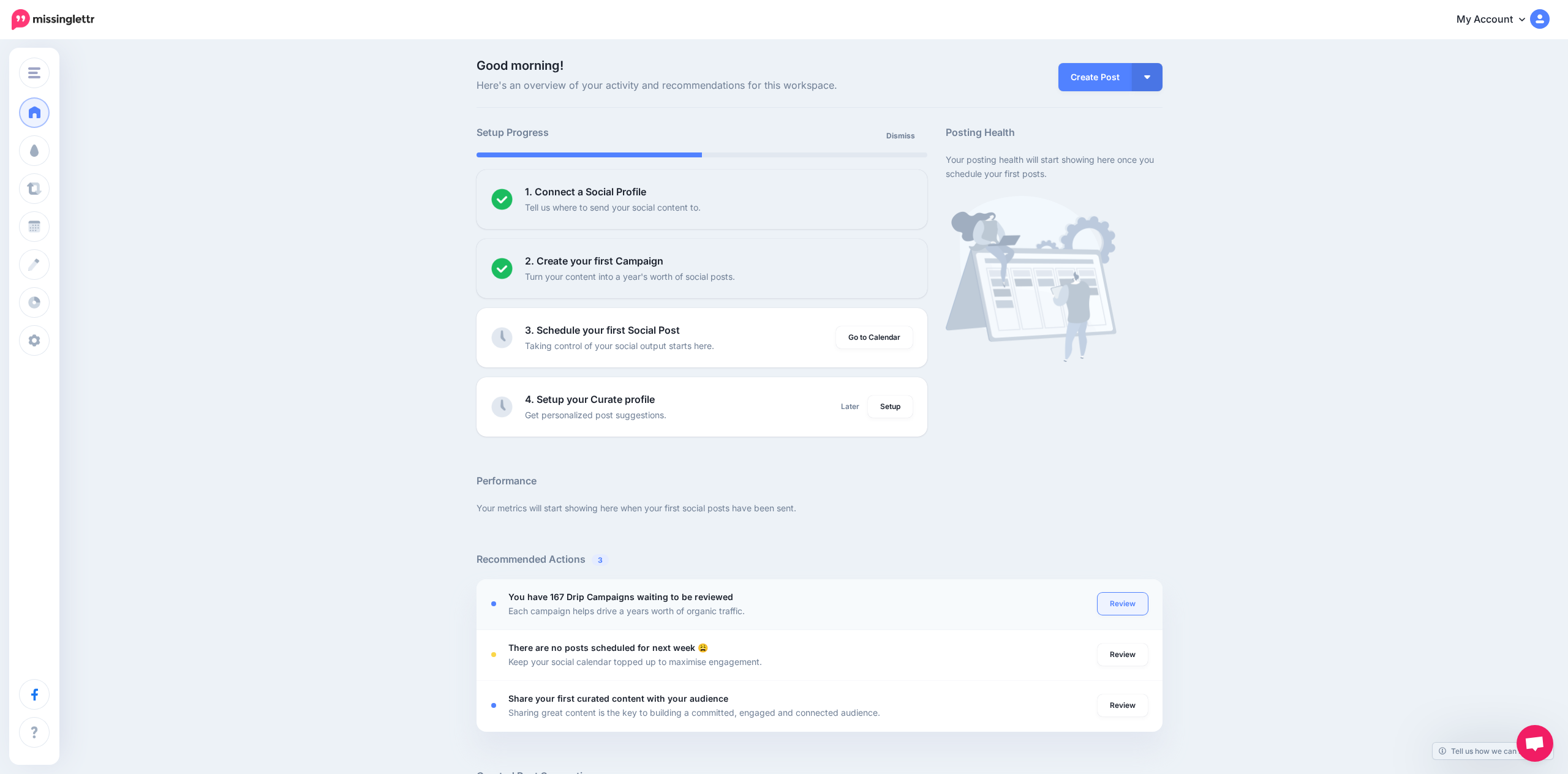
click at [1135, 595] on link "Review" at bounding box center [1122, 604] width 50 height 22
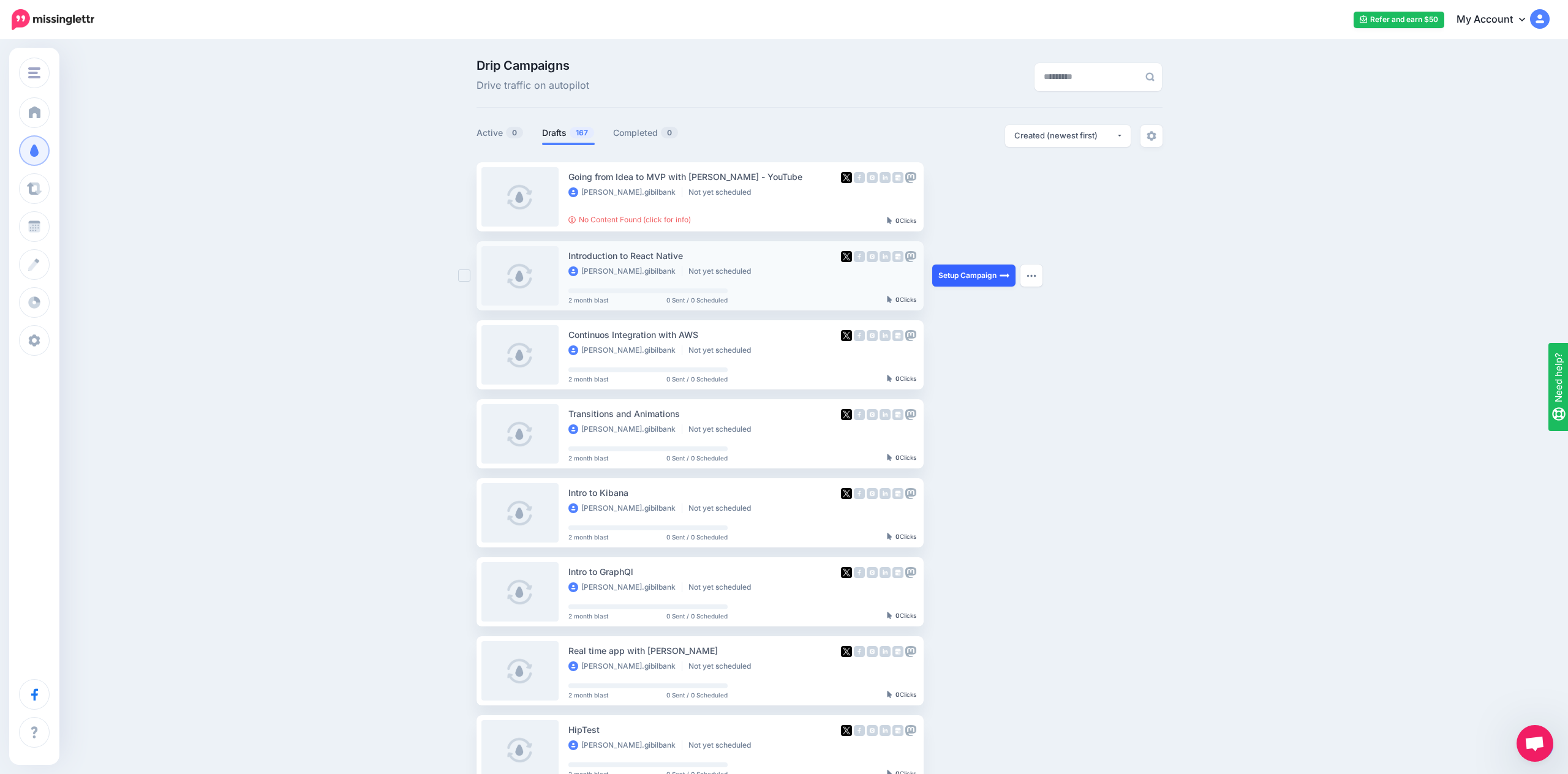
click at [977, 278] on link "Setup Campaign" at bounding box center [973, 276] width 83 height 22
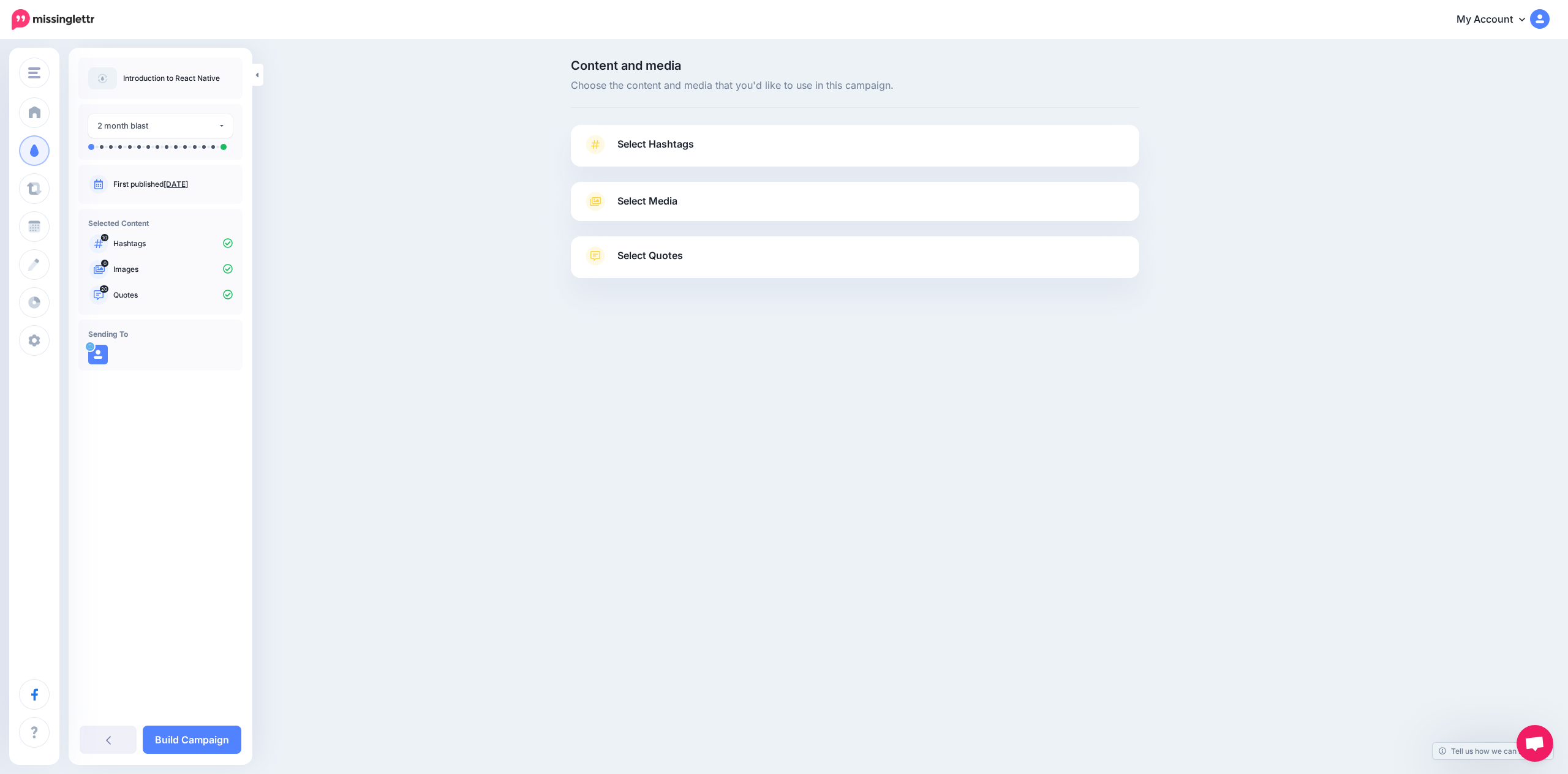
click at [764, 270] on link "Select Quotes" at bounding box center [855, 262] width 544 height 32
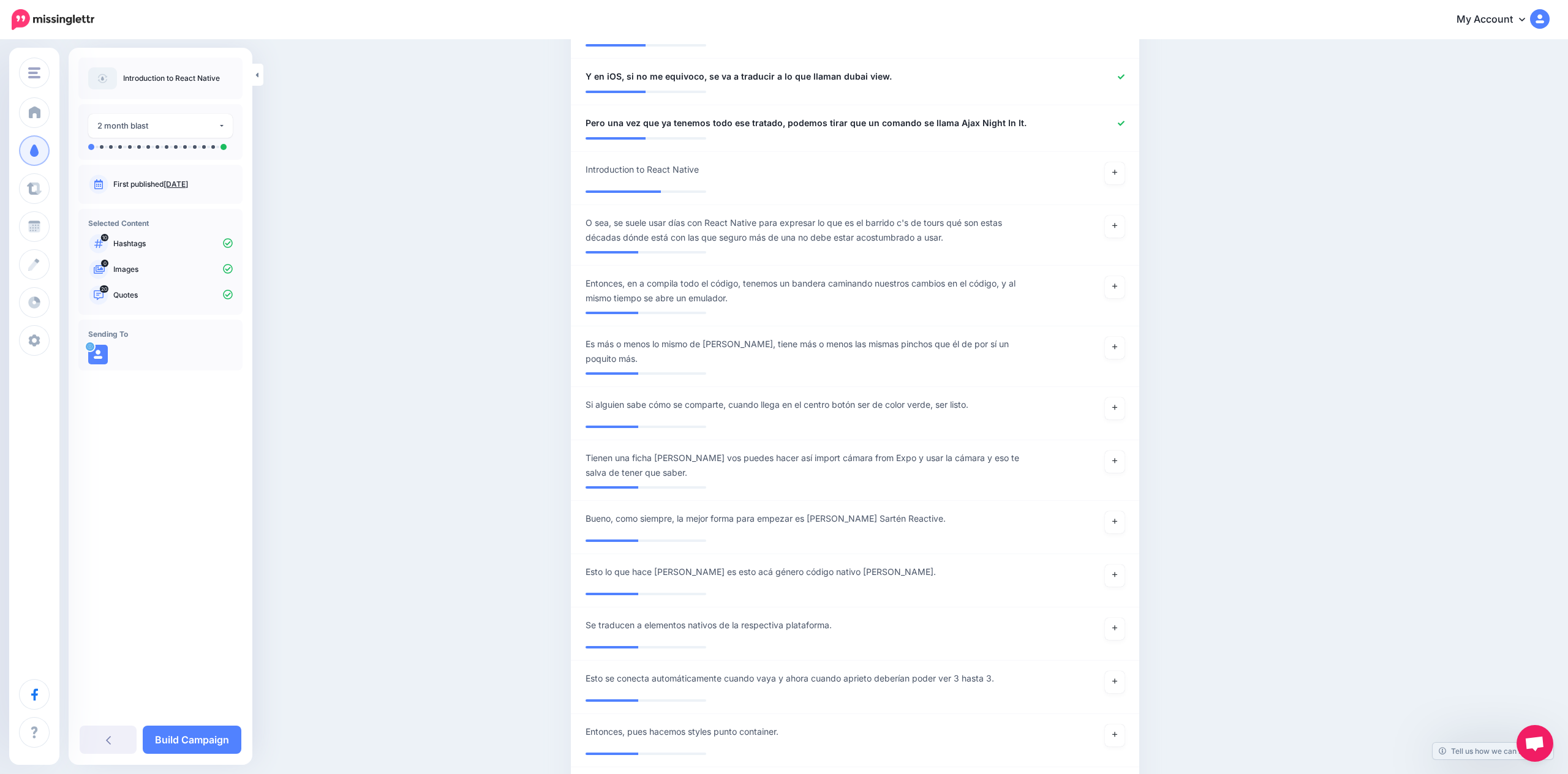
scroll to position [1675, 0]
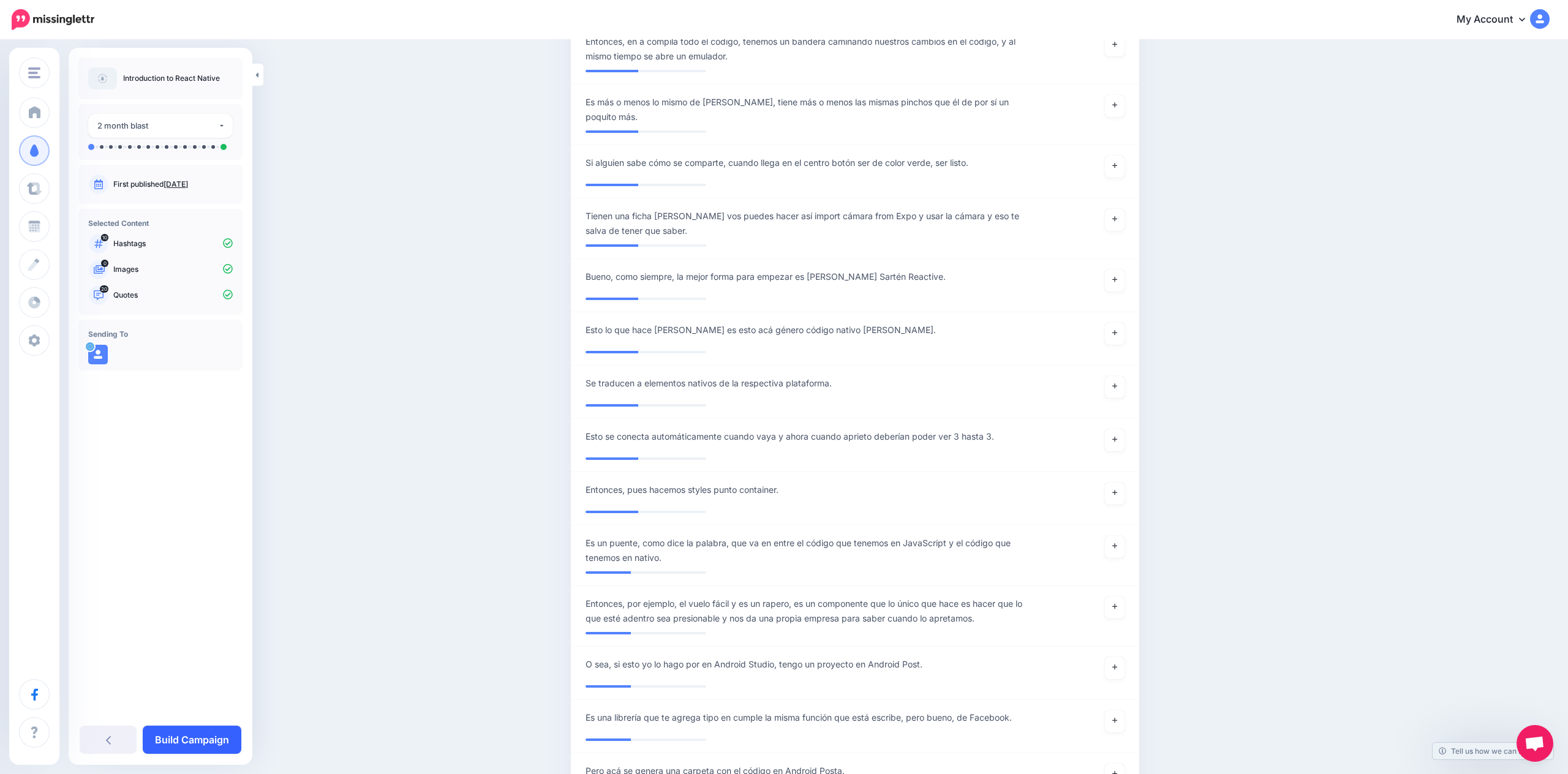
click at [148, 745] on link "Build Campaign" at bounding box center [191, 739] width 98 height 28
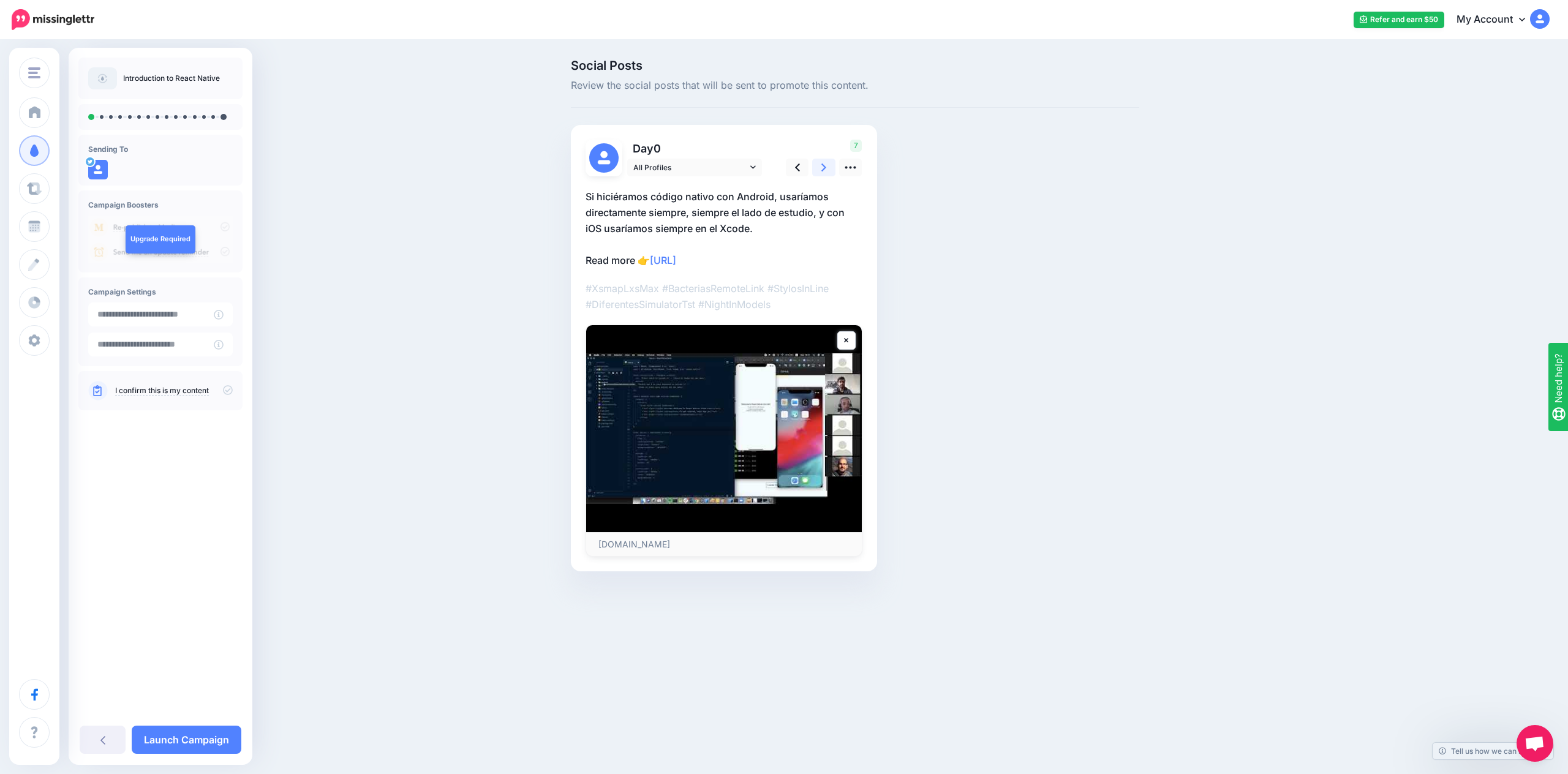
click at [819, 166] on link at bounding box center [824, 168] width 23 height 18
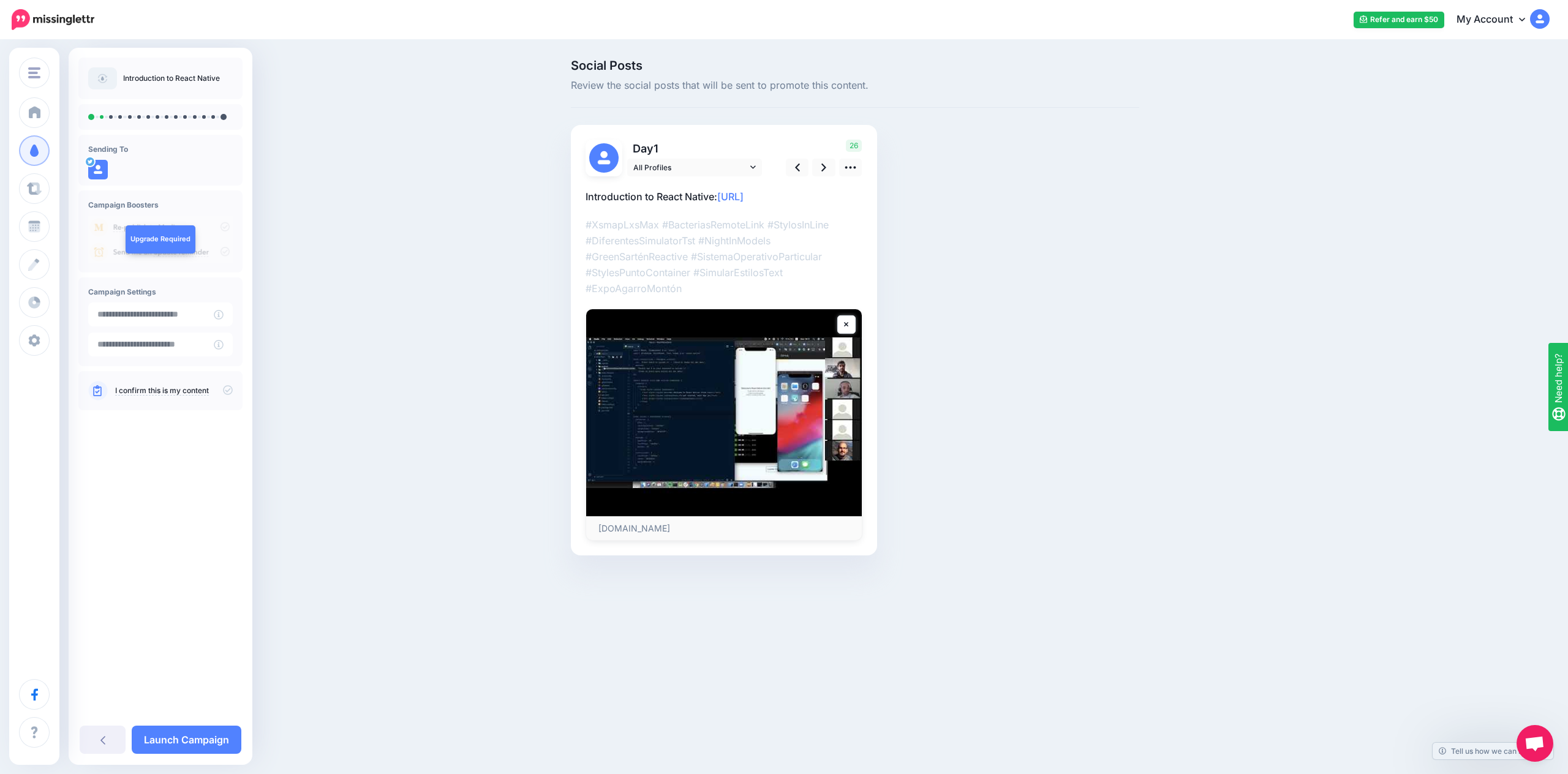
click at [785, 166] on div "26" at bounding box center [822, 157] width 98 height 36
click at [790, 166] on link at bounding box center [797, 168] width 23 height 18
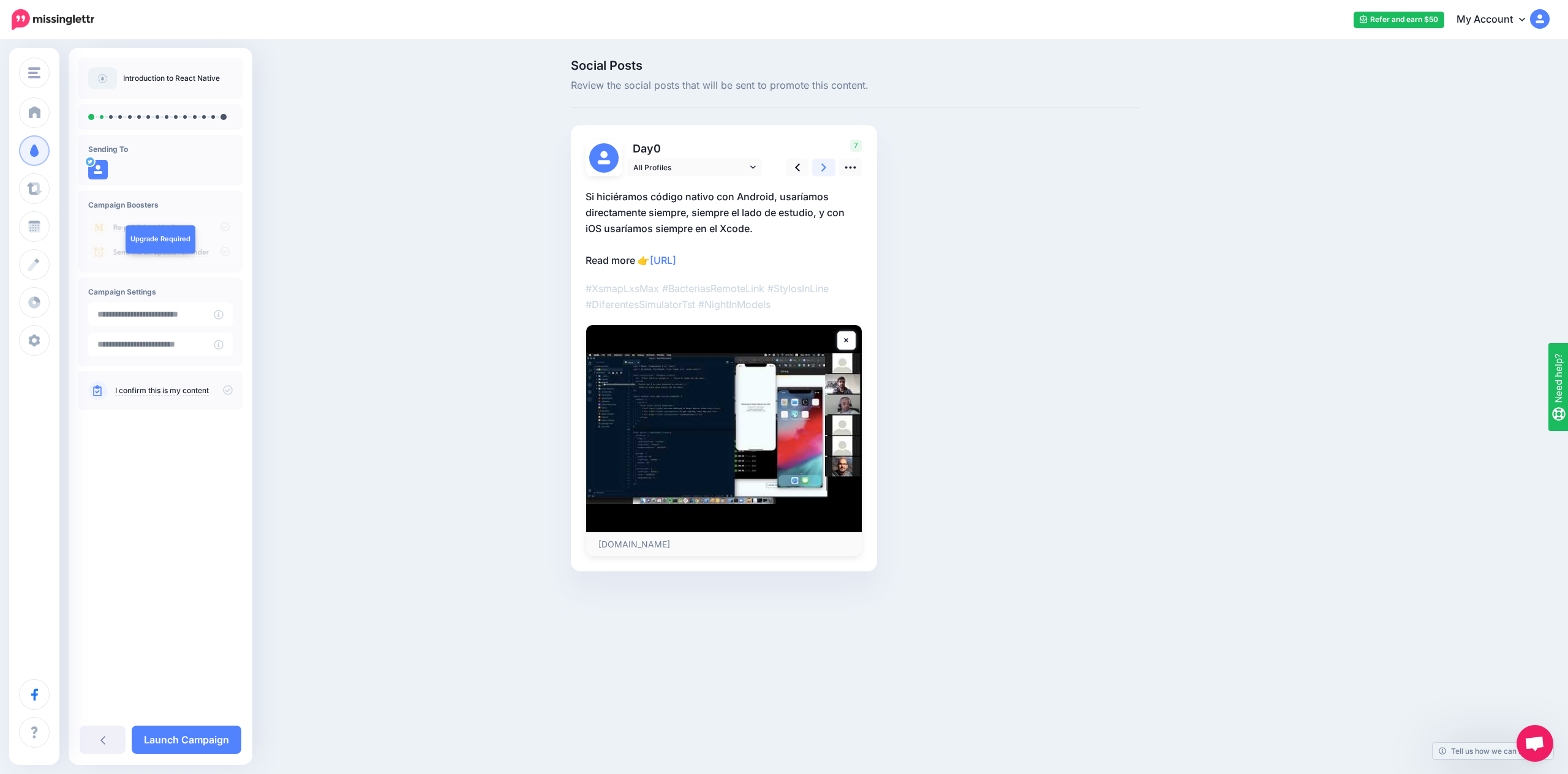
click at [821, 168] on icon at bounding box center [823, 167] width 5 height 13
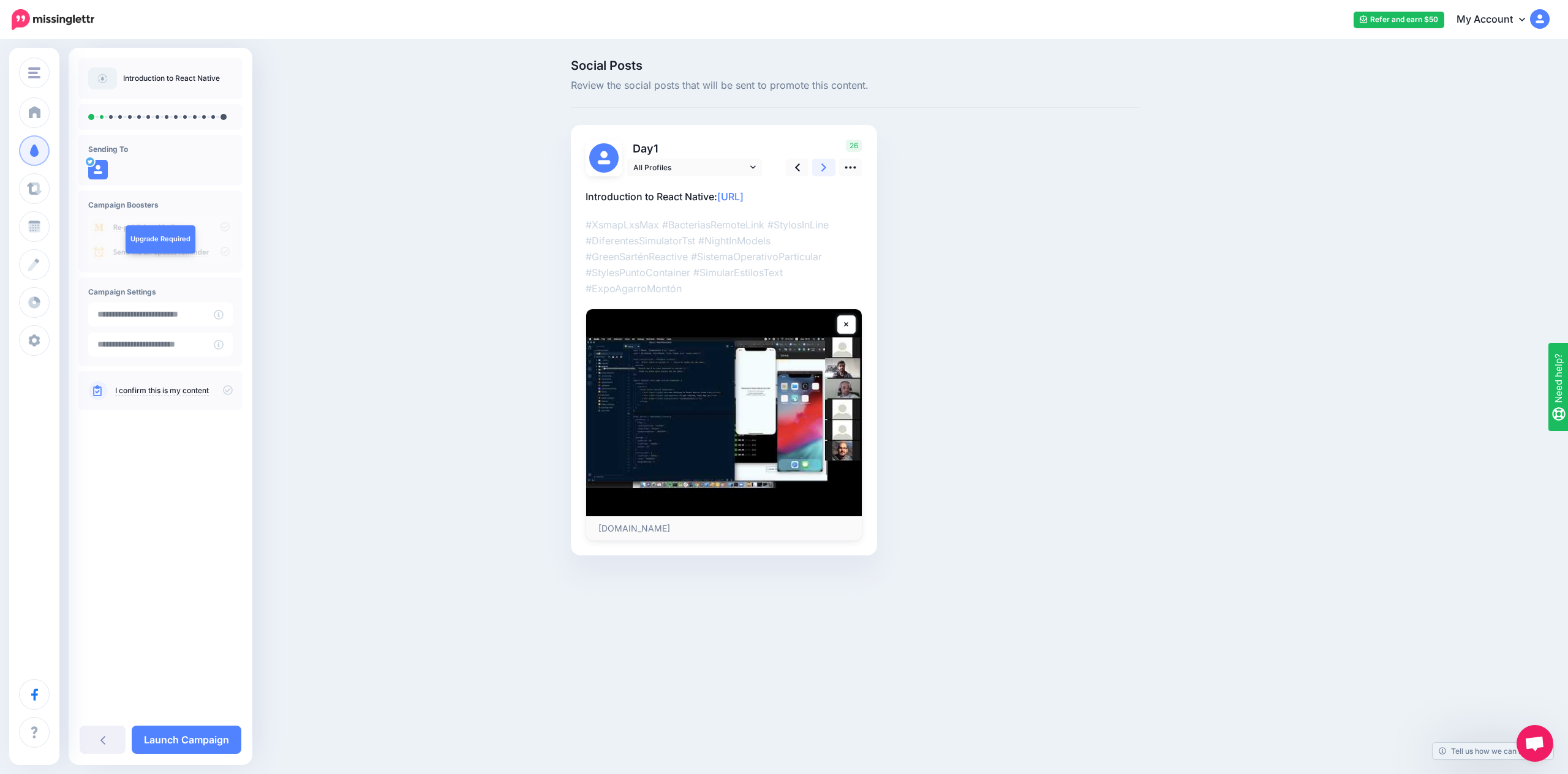
click at [821, 168] on icon at bounding box center [823, 167] width 5 height 13
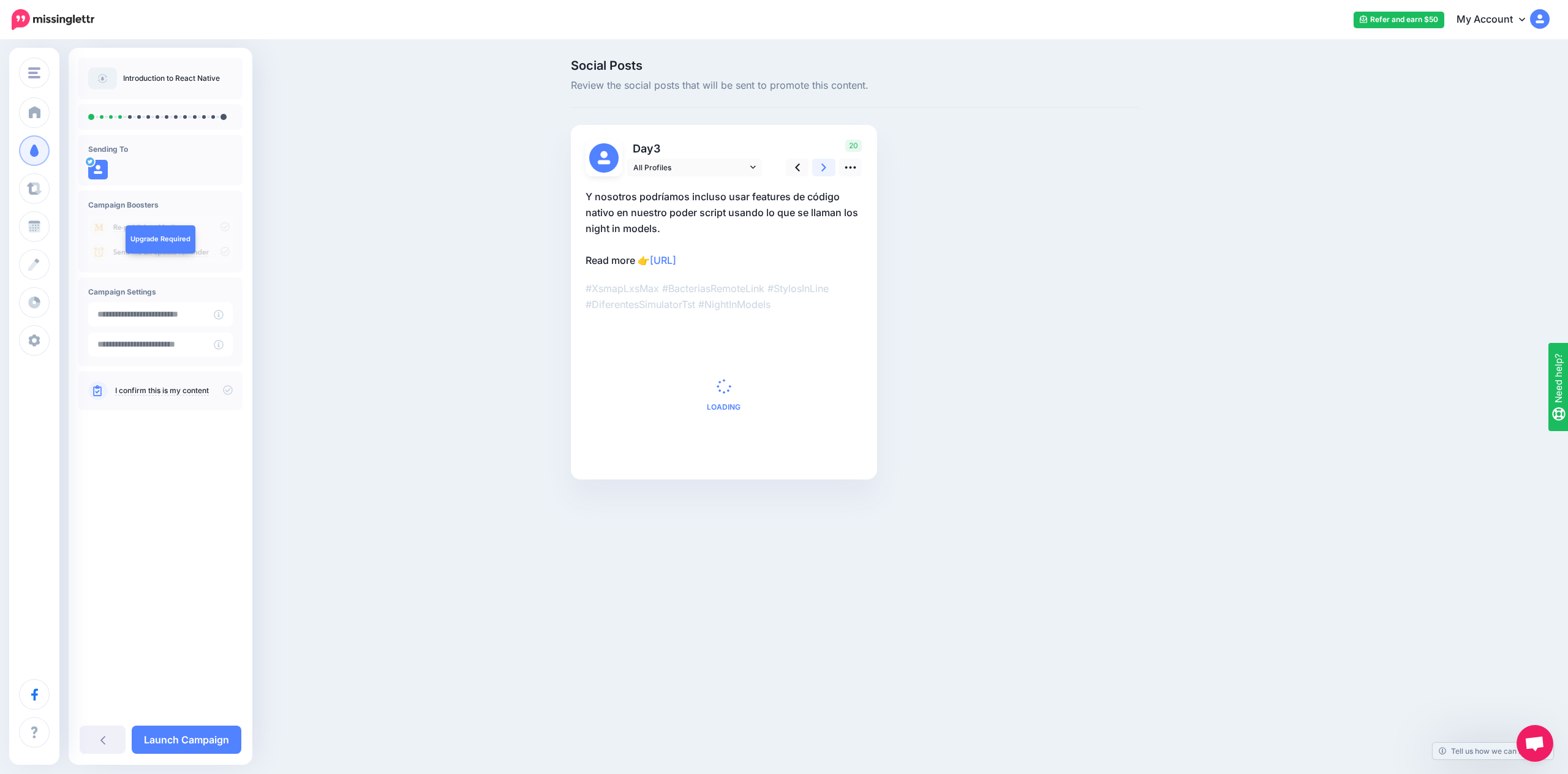
click at [821, 168] on icon at bounding box center [823, 167] width 5 height 13
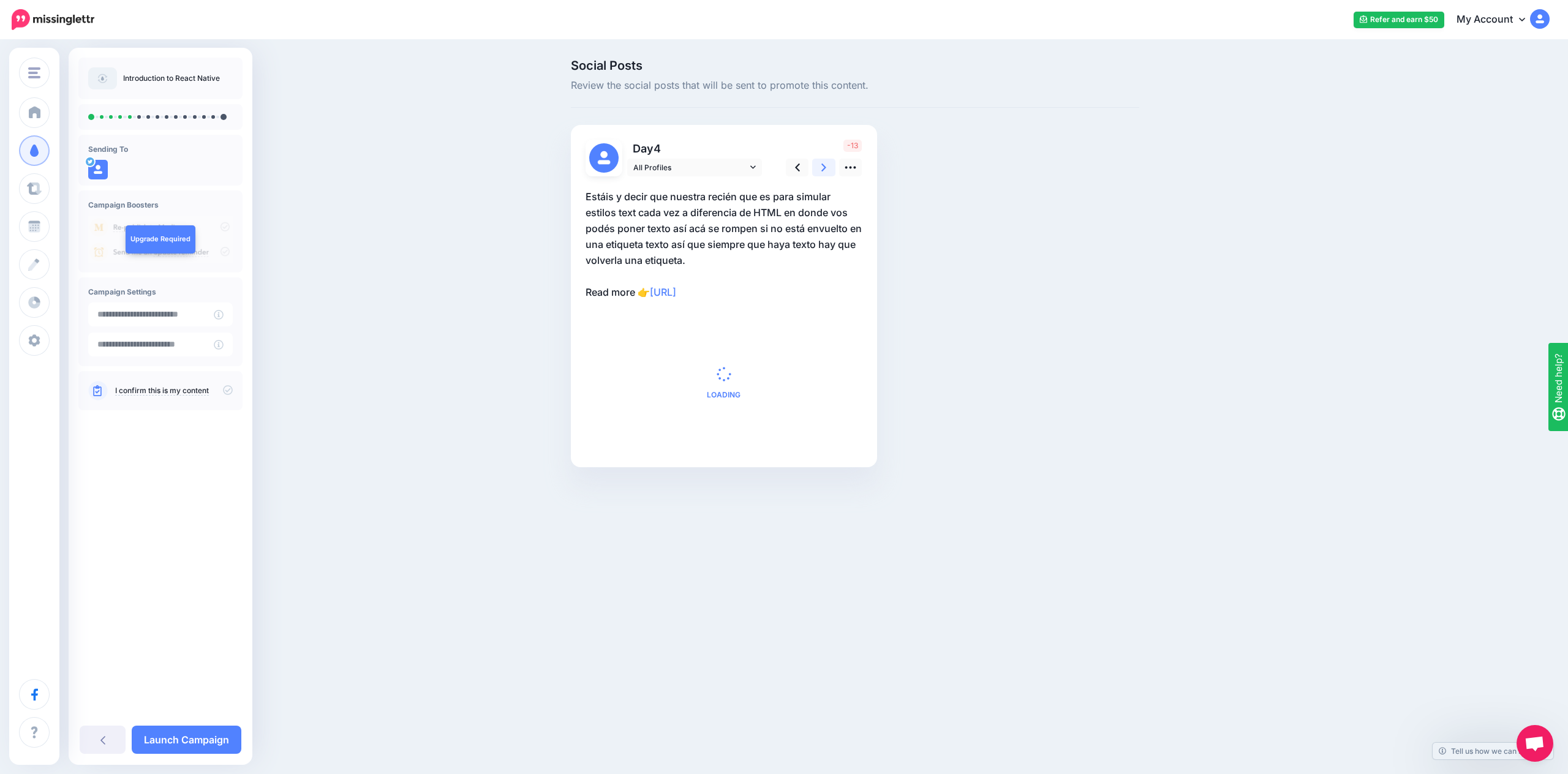
click at [821, 168] on icon at bounding box center [823, 167] width 5 height 13
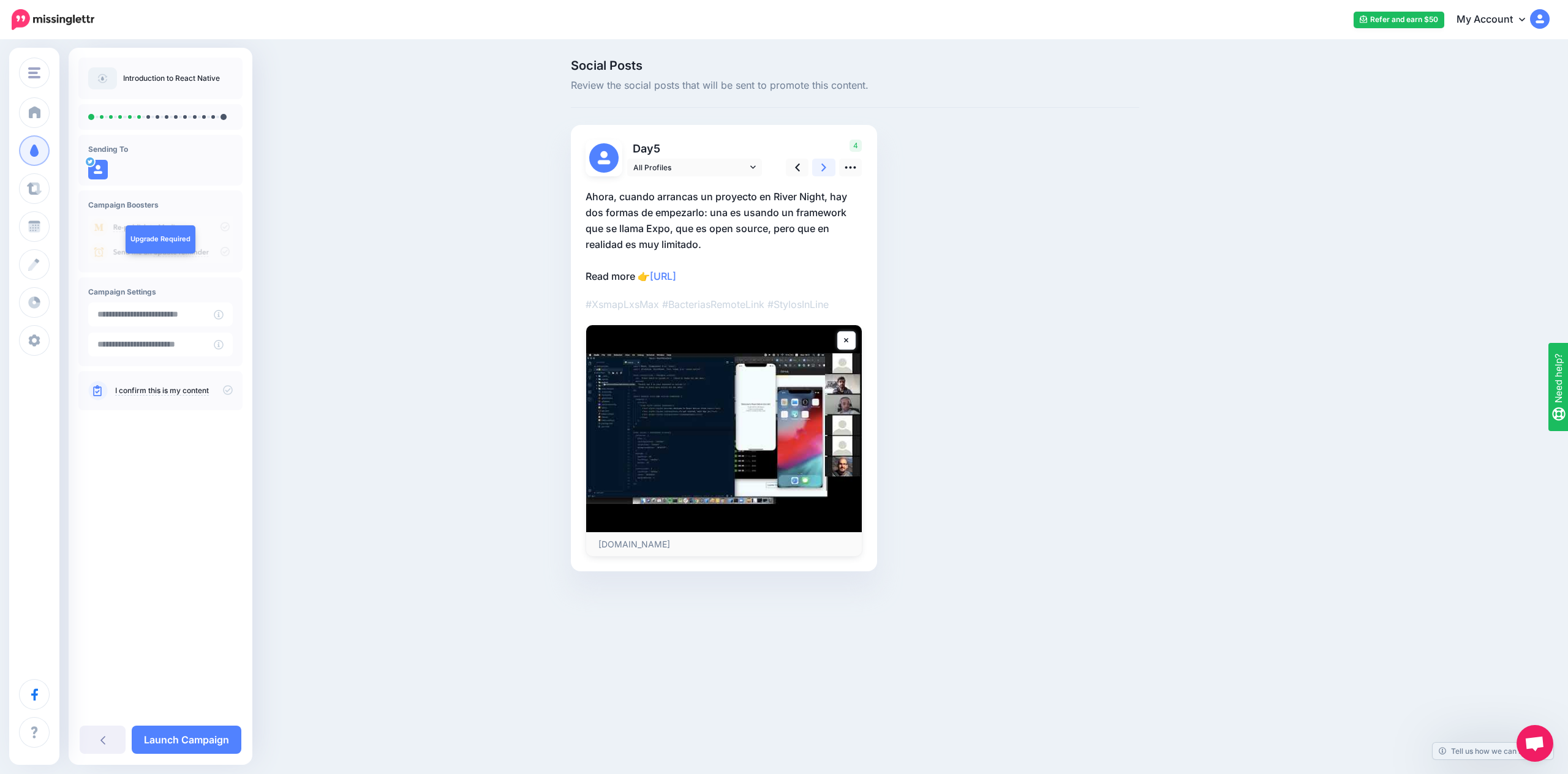
click at [821, 168] on icon at bounding box center [823, 167] width 5 height 13
click at [791, 168] on link at bounding box center [797, 168] width 23 height 18
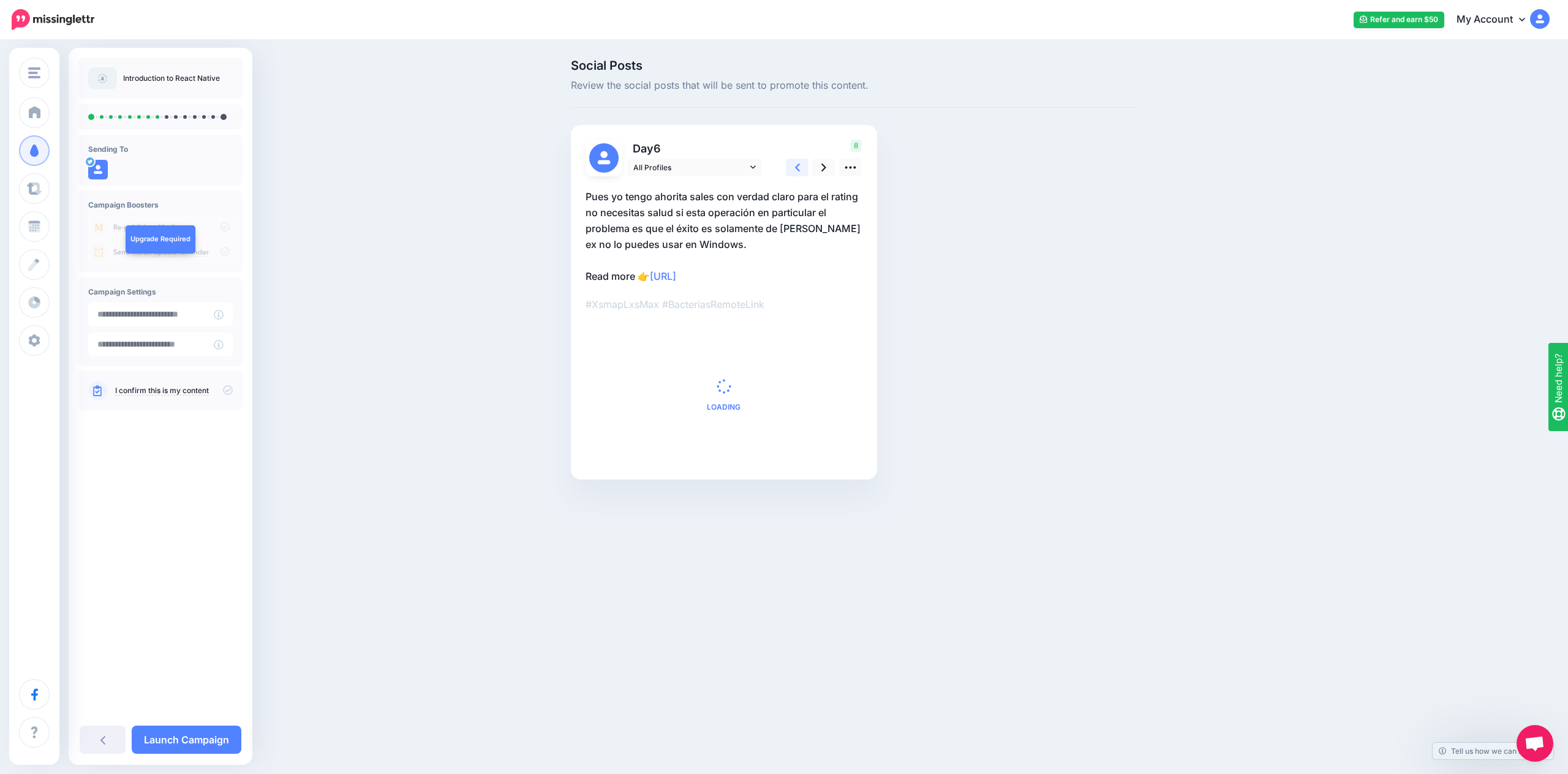
click at [791, 168] on link at bounding box center [797, 168] width 23 height 18
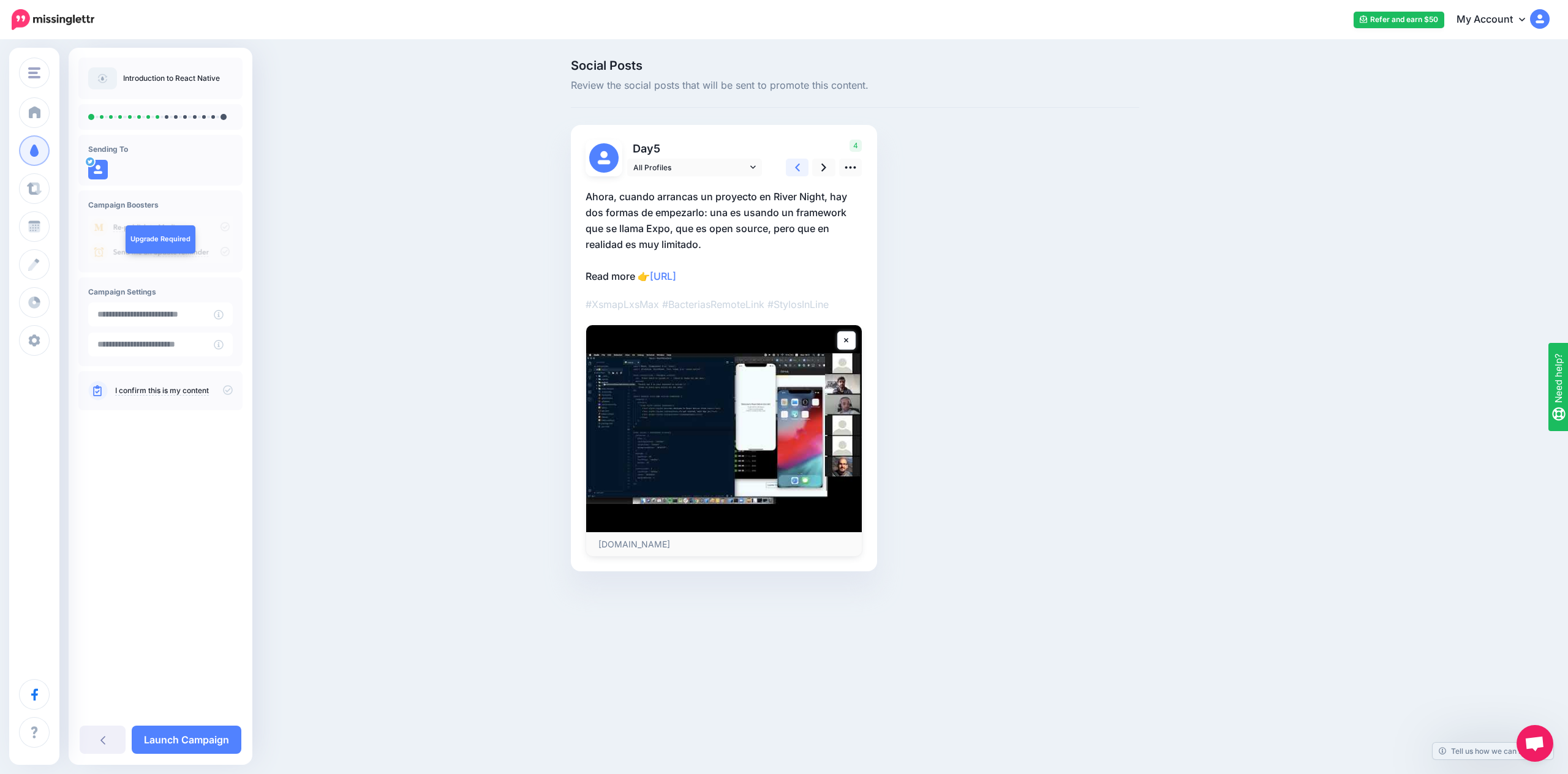
click at [791, 168] on link at bounding box center [797, 168] width 23 height 18
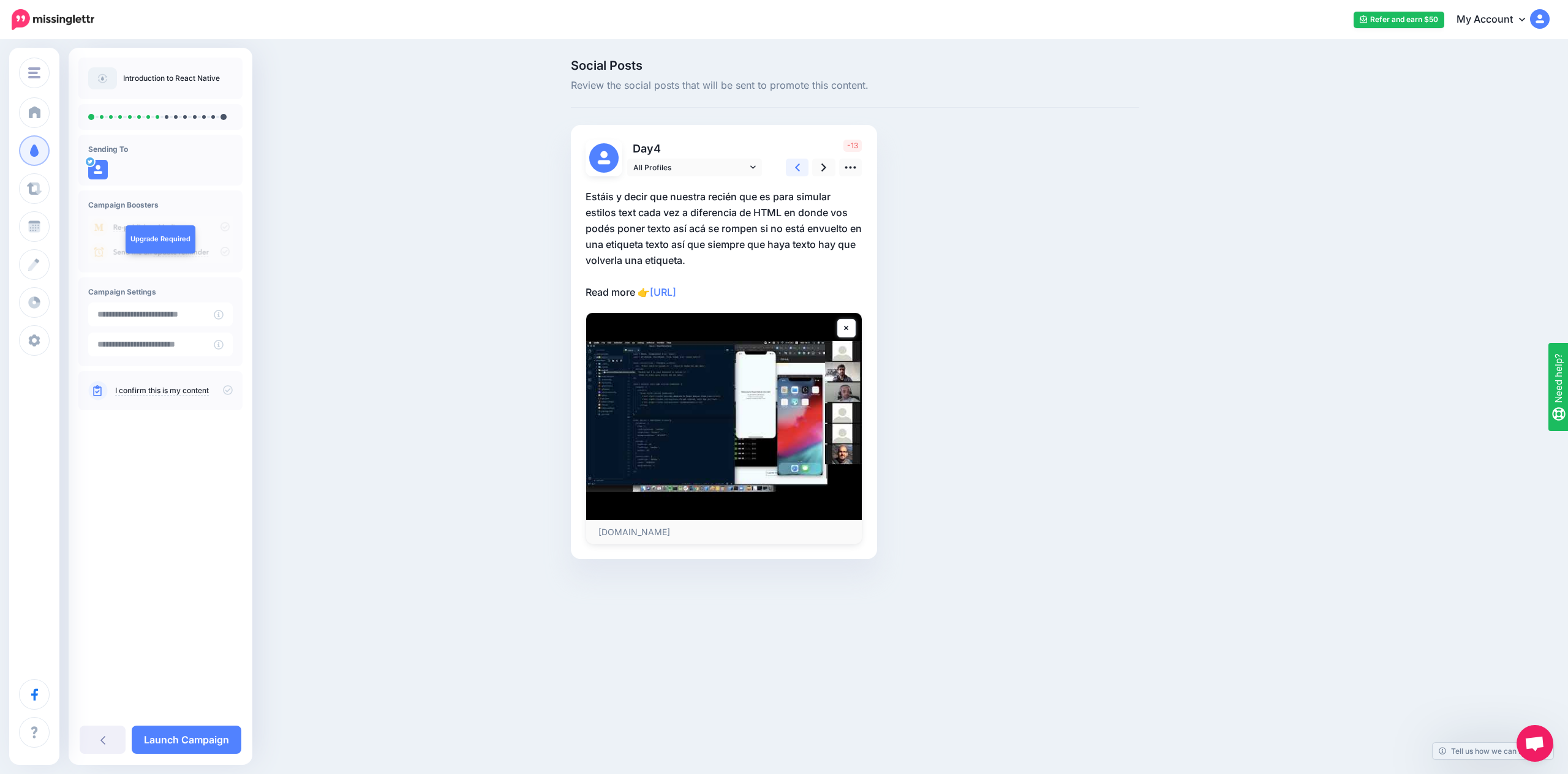
click at [791, 168] on link at bounding box center [797, 168] width 23 height 18
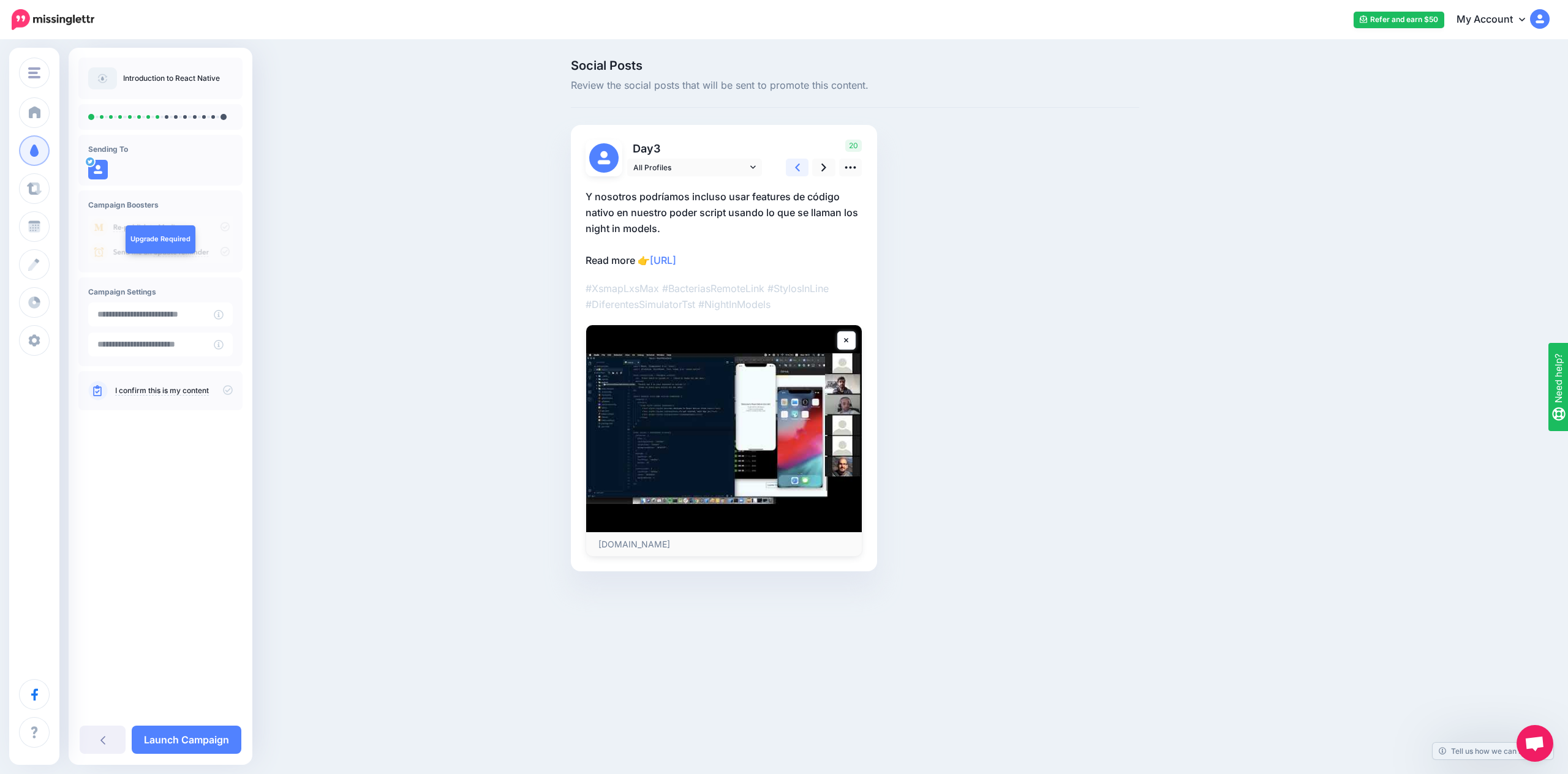
click at [791, 168] on link at bounding box center [797, 168] width 23 height 18
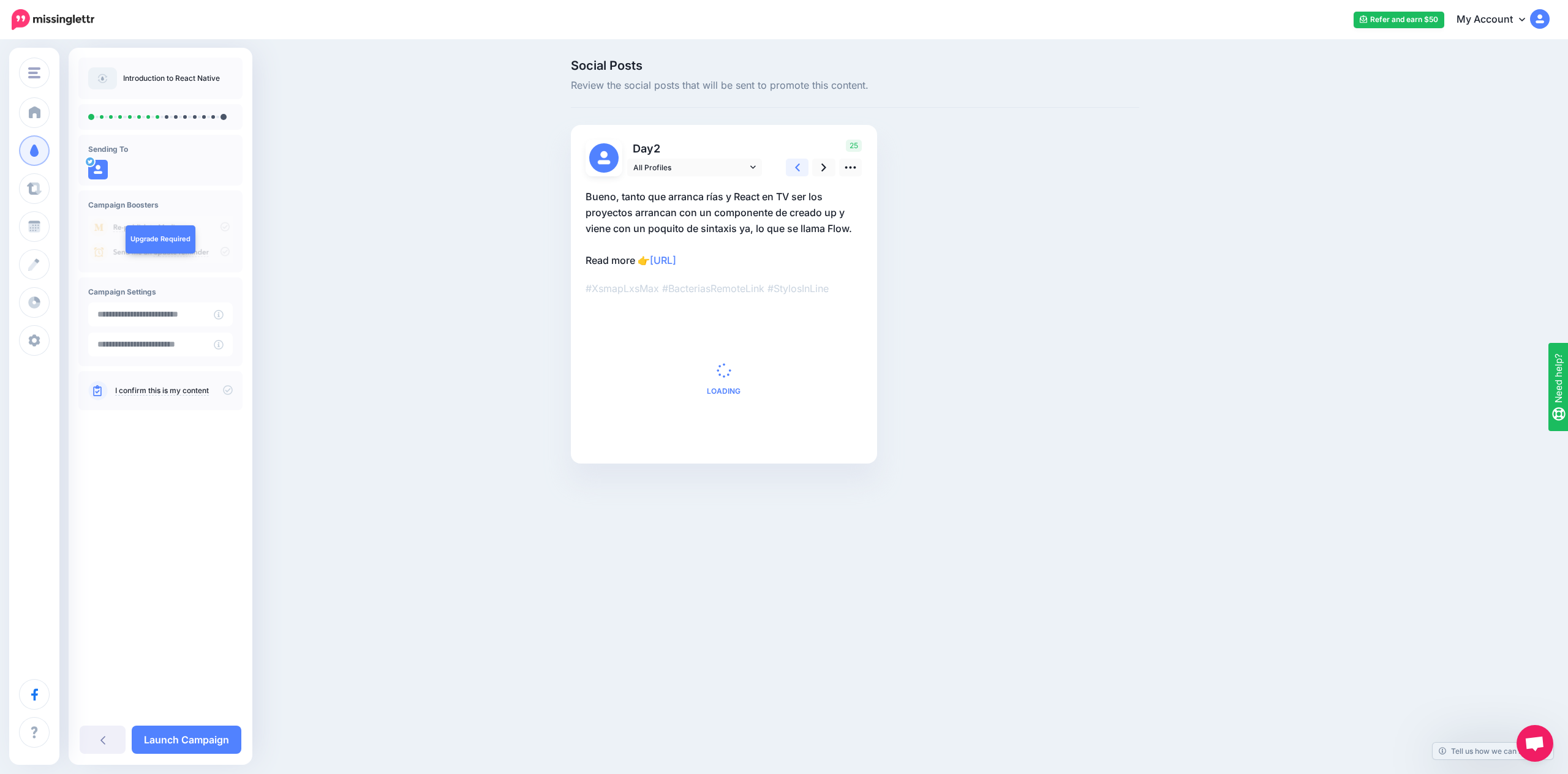
click at [791, 168] on link at bounding box center [797, 168] width 23 height 18
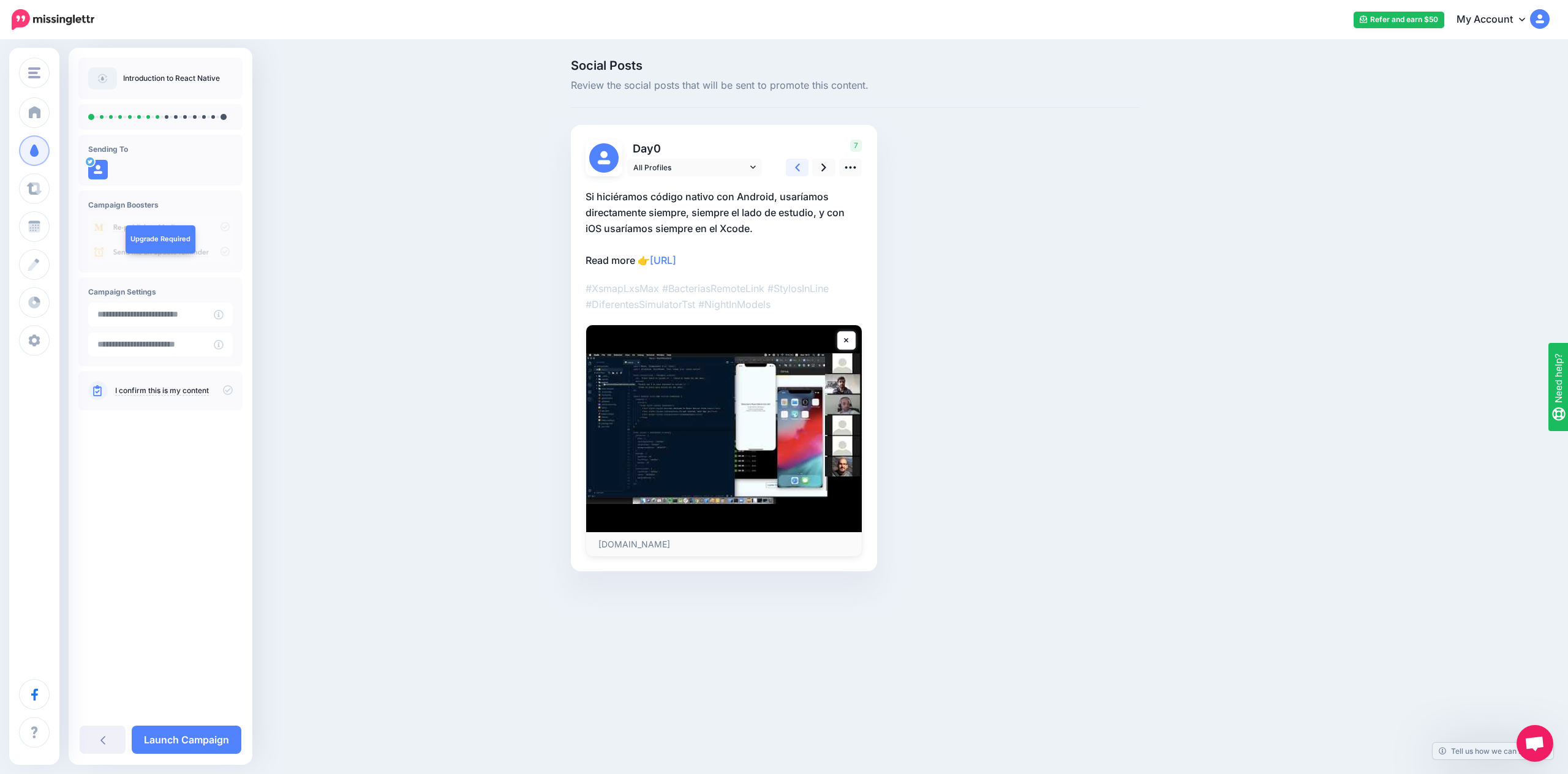
click at [791, 168] on link at bounding box center [797, 168] width 23 height 18
click at [789, 168] on link at bounding box center [797, 168] width 23 height 18
click at [797, 167] on icon at bounding box center [797, 167] width 5 height 13
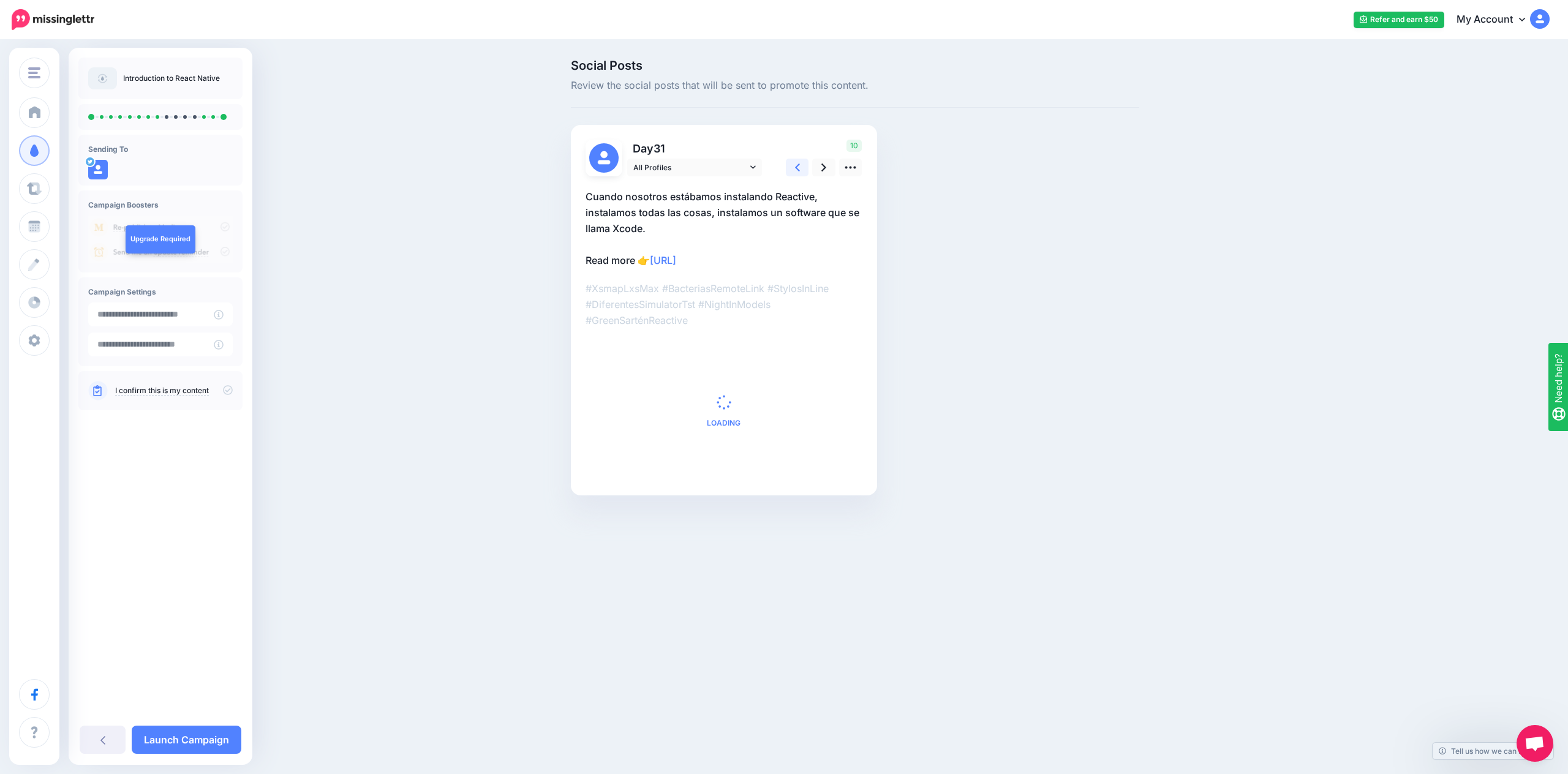
click at [798, 167] on icon at bounding box center [797, 167] width 5 height 13
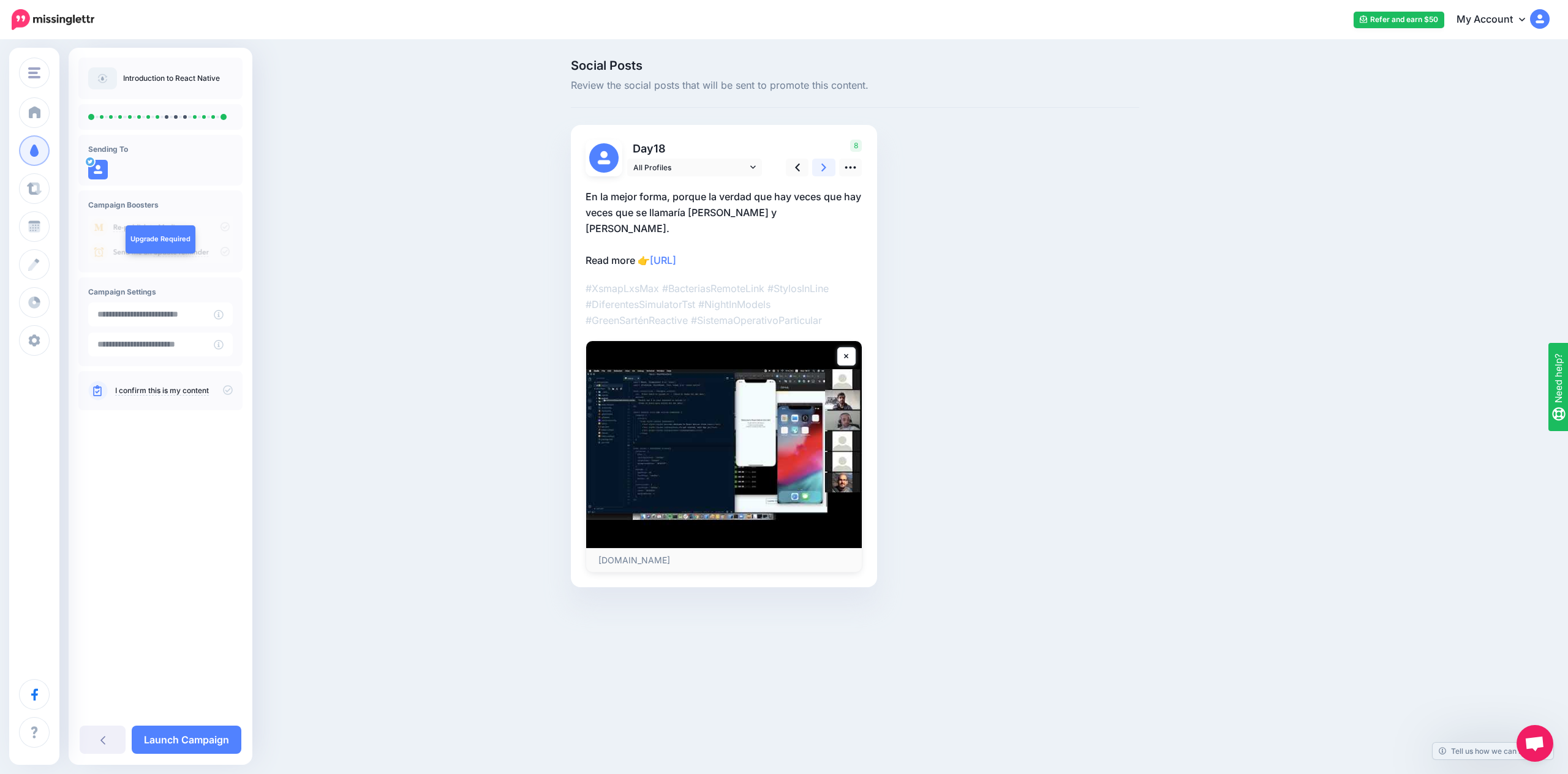
click at [824, 165] on icon at bounding box center [823, 167] width 5 height 13
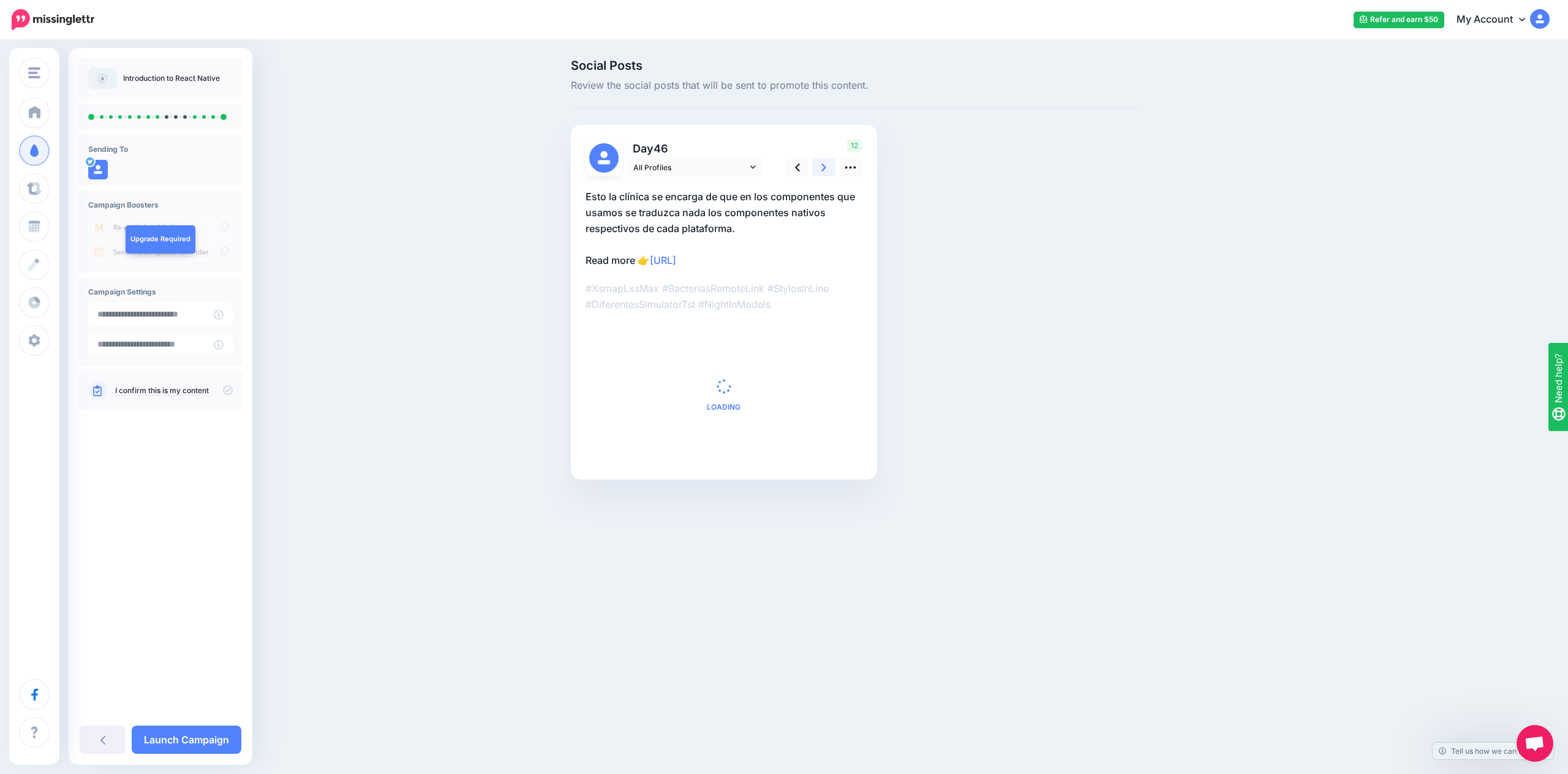
click at [824, 165] on icon at bounding box center [823, 167] width 5 height 13
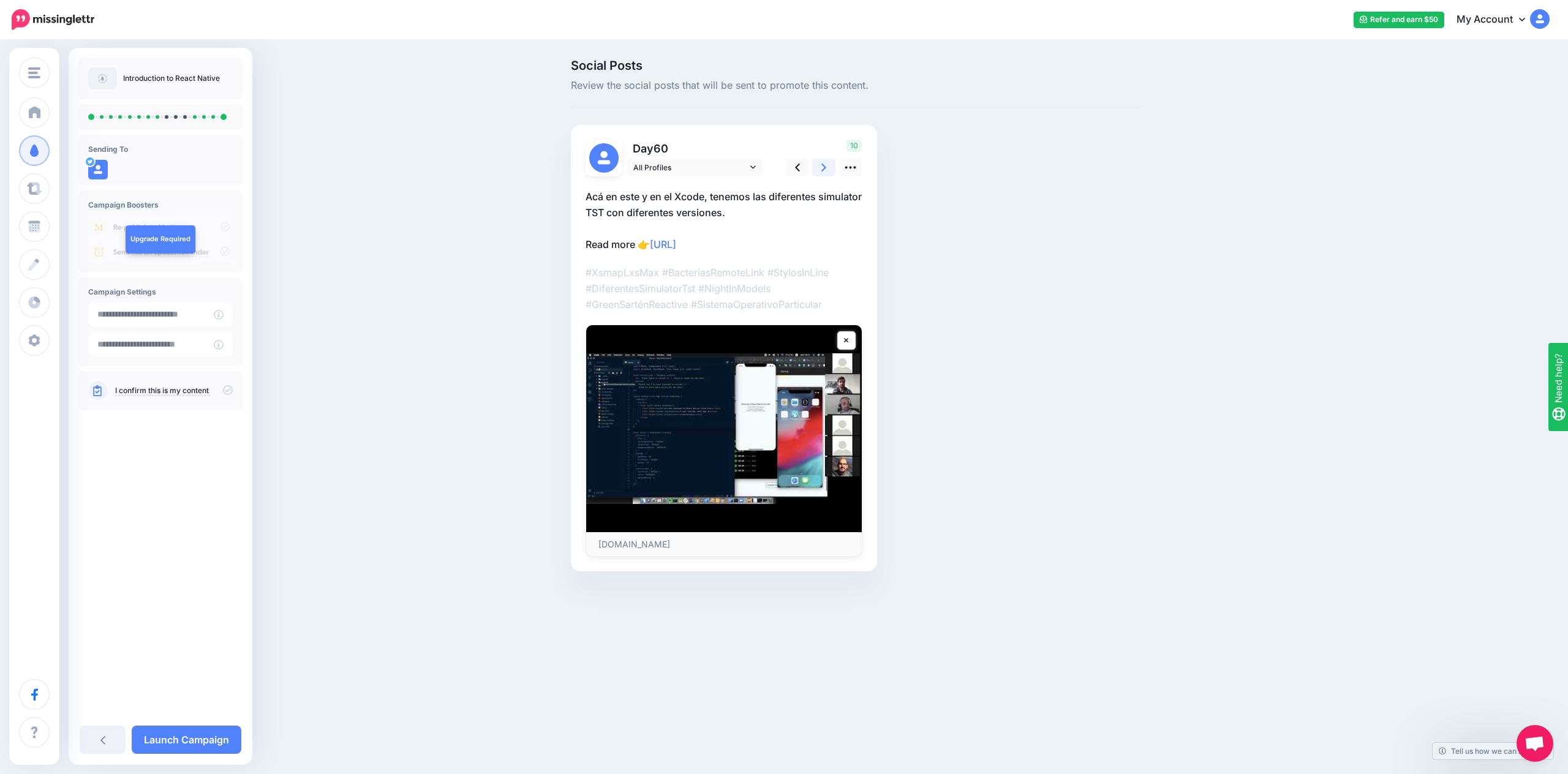
click at [824, 165] on icon at bounding box center [823, 168] width 5 height 8
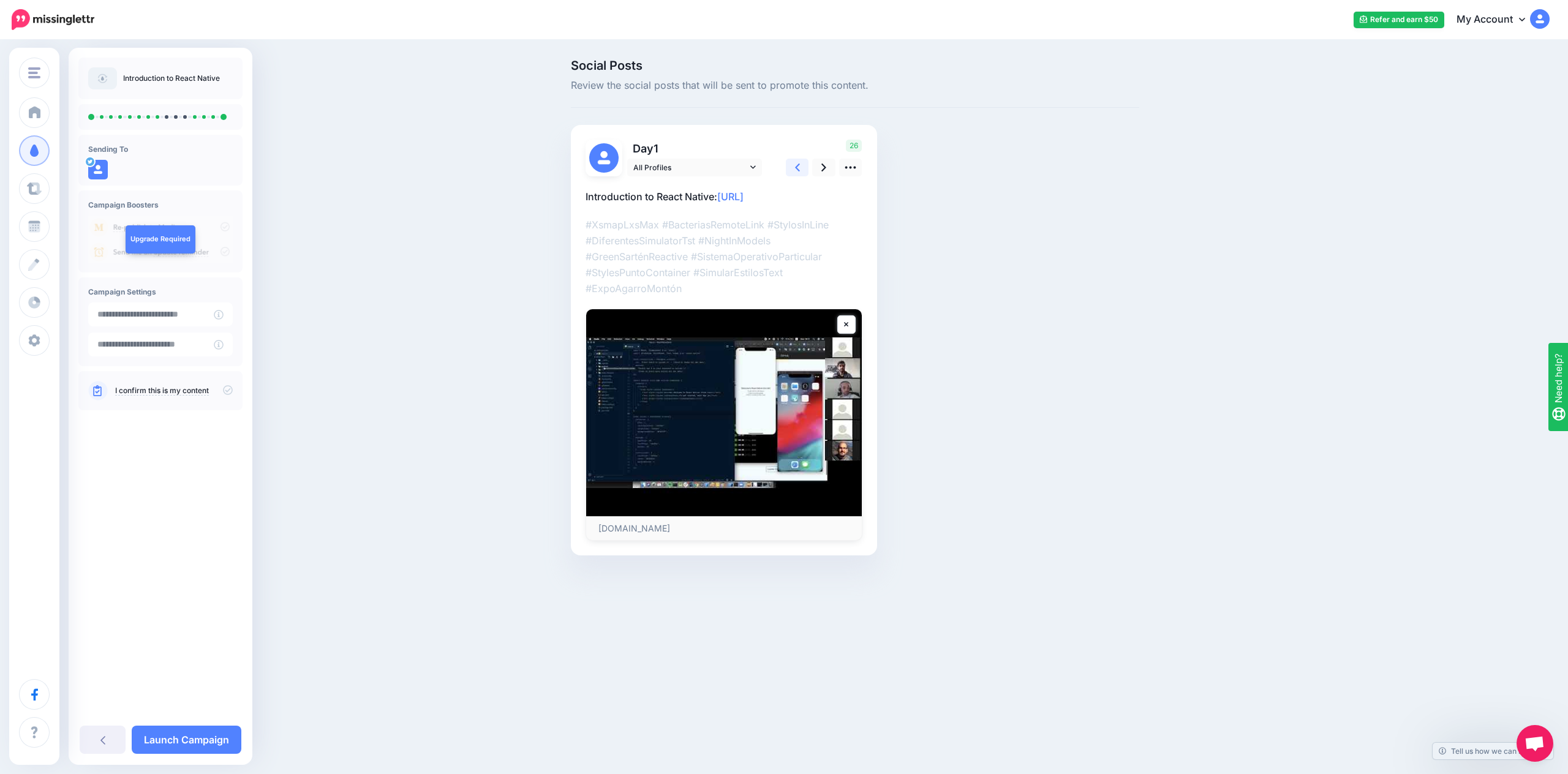
click at [798, 170] on icon at bounding box center [797, 168] width 5 height 8
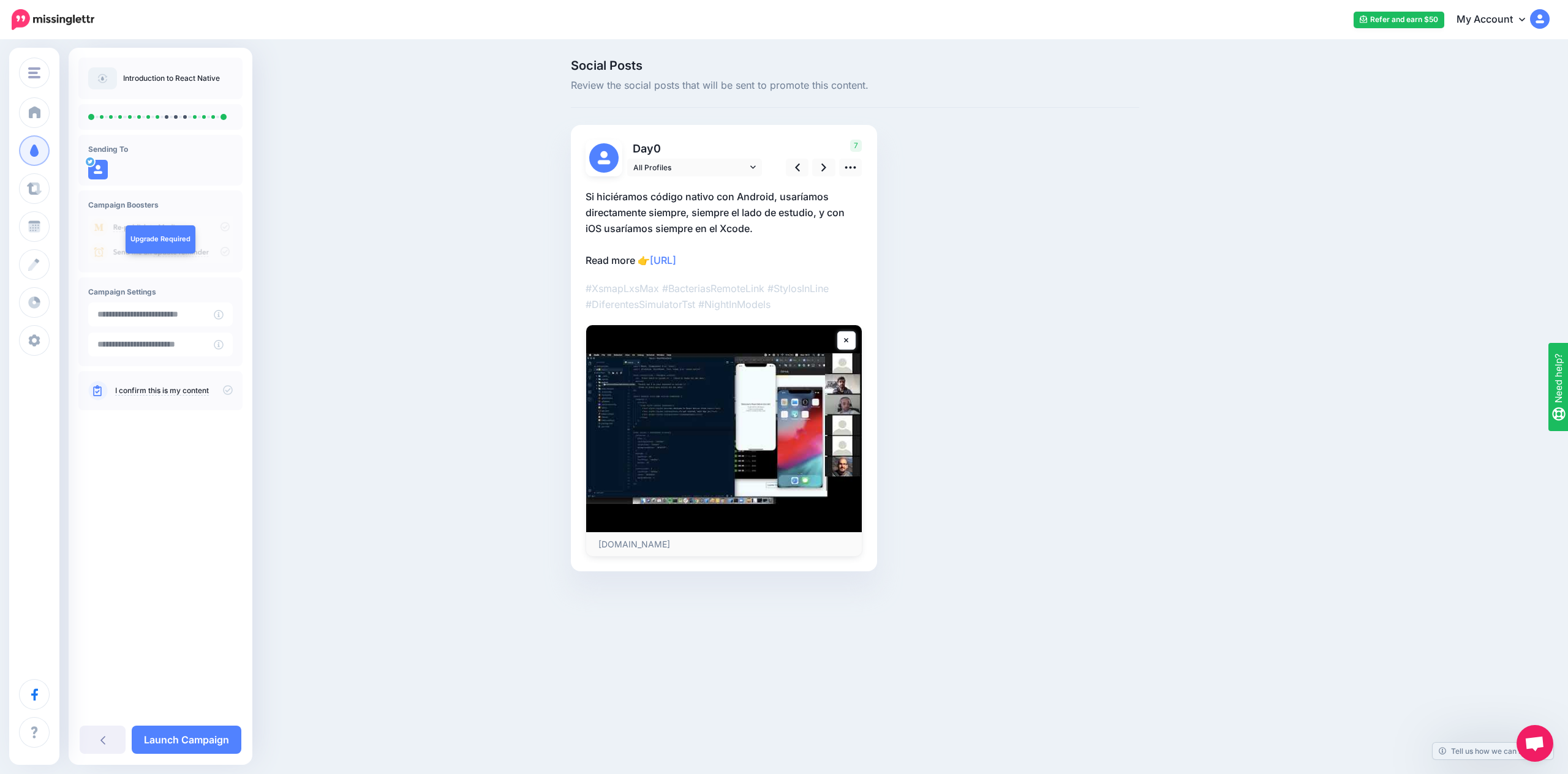
drag, startPoint x: 347, startPoint y: 181, endPoint x: 340, endPoint y: 190, distance: 11.4
click at [347, 181] on div "Social Posts Review the social posts that will be sent to promote this content.…" at bounding box center [784, 333] width 1568 height 585
click at [846, 172] on icon at bounding box center [850, 167] width 13 height 13
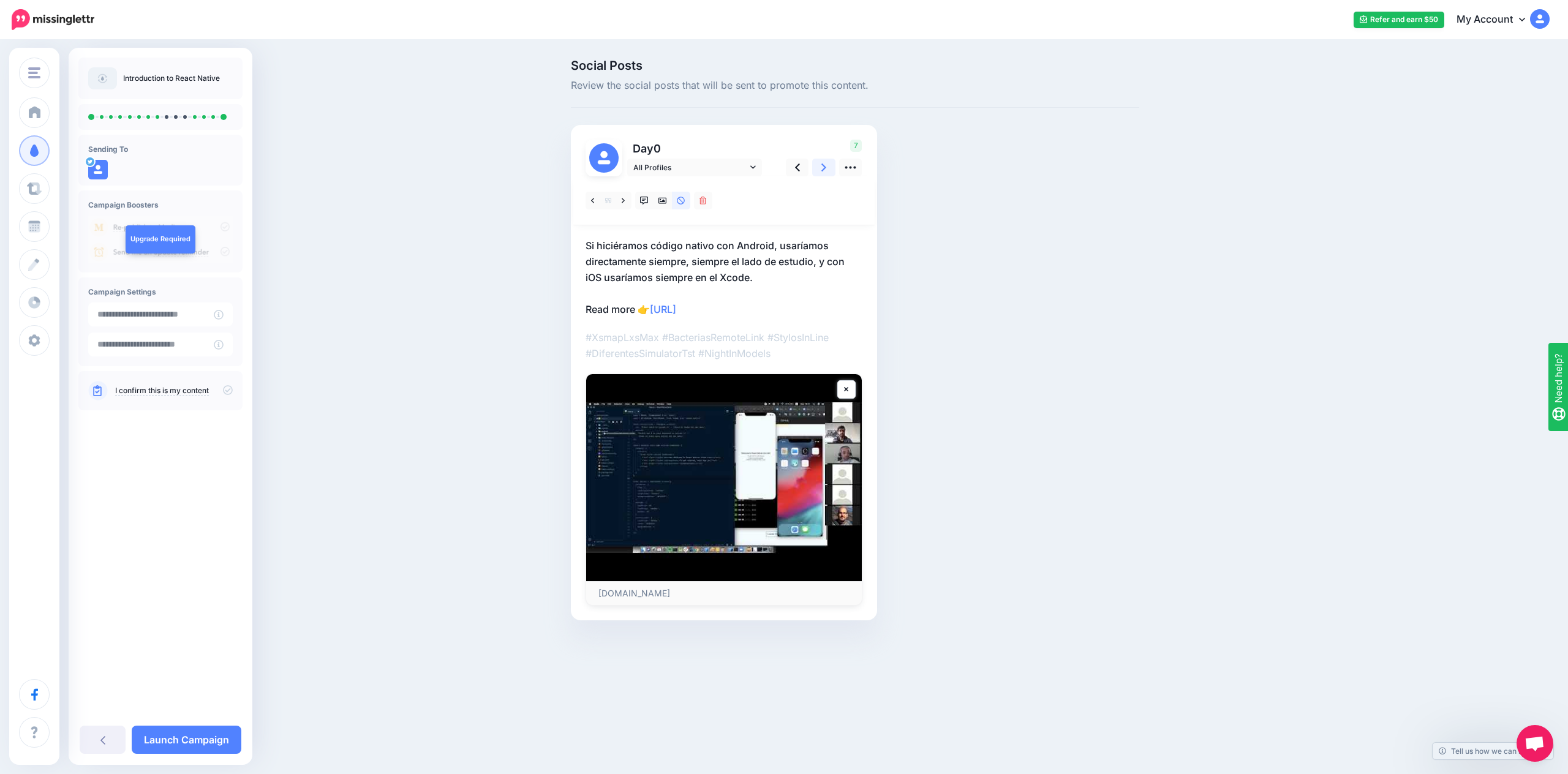
click at [816, 170] on link at bounding box center [824, 168] width 23 height 18
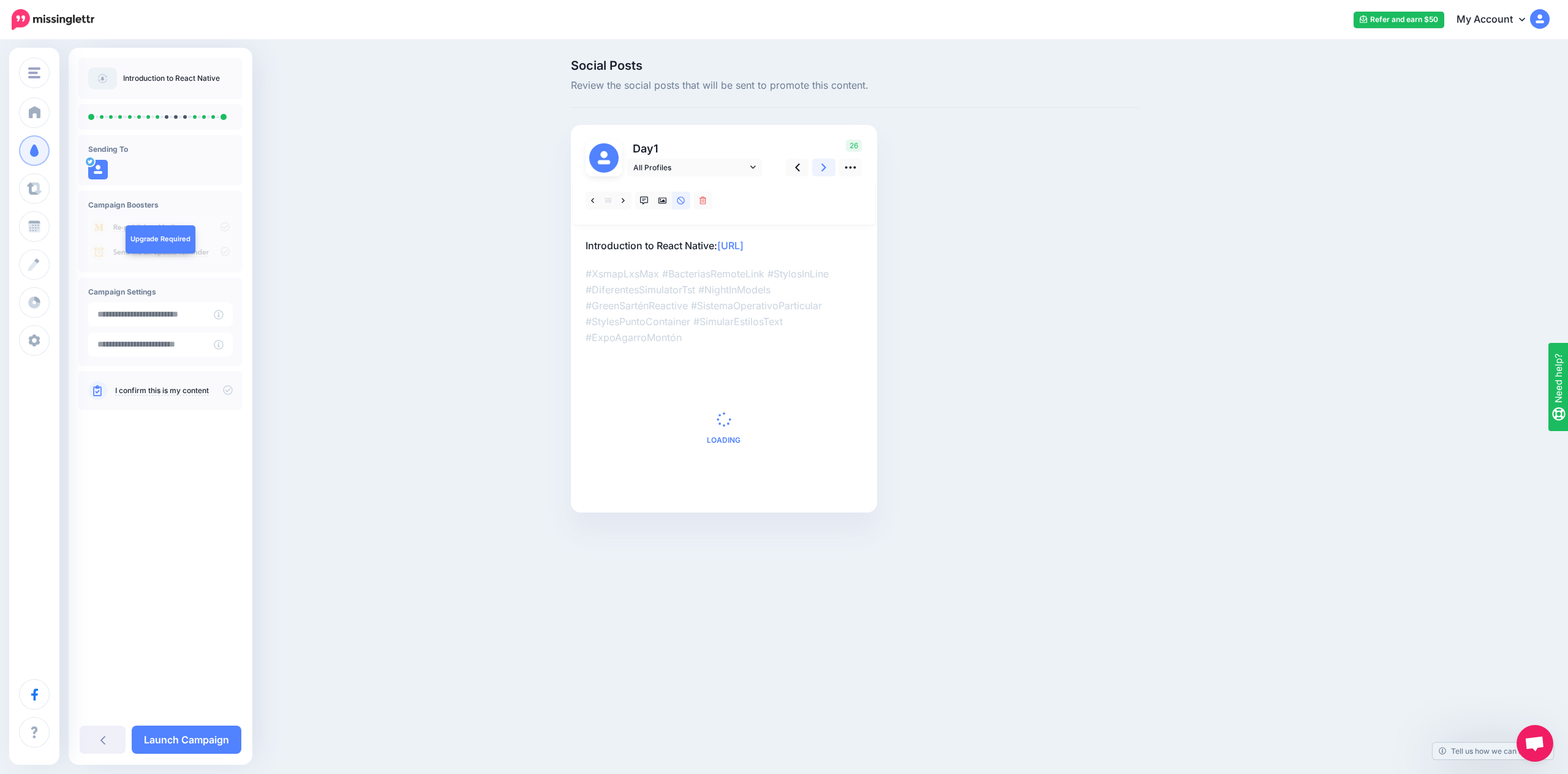
click at [819, 170] on link at bounding box center [824, 168] width 23 height 18
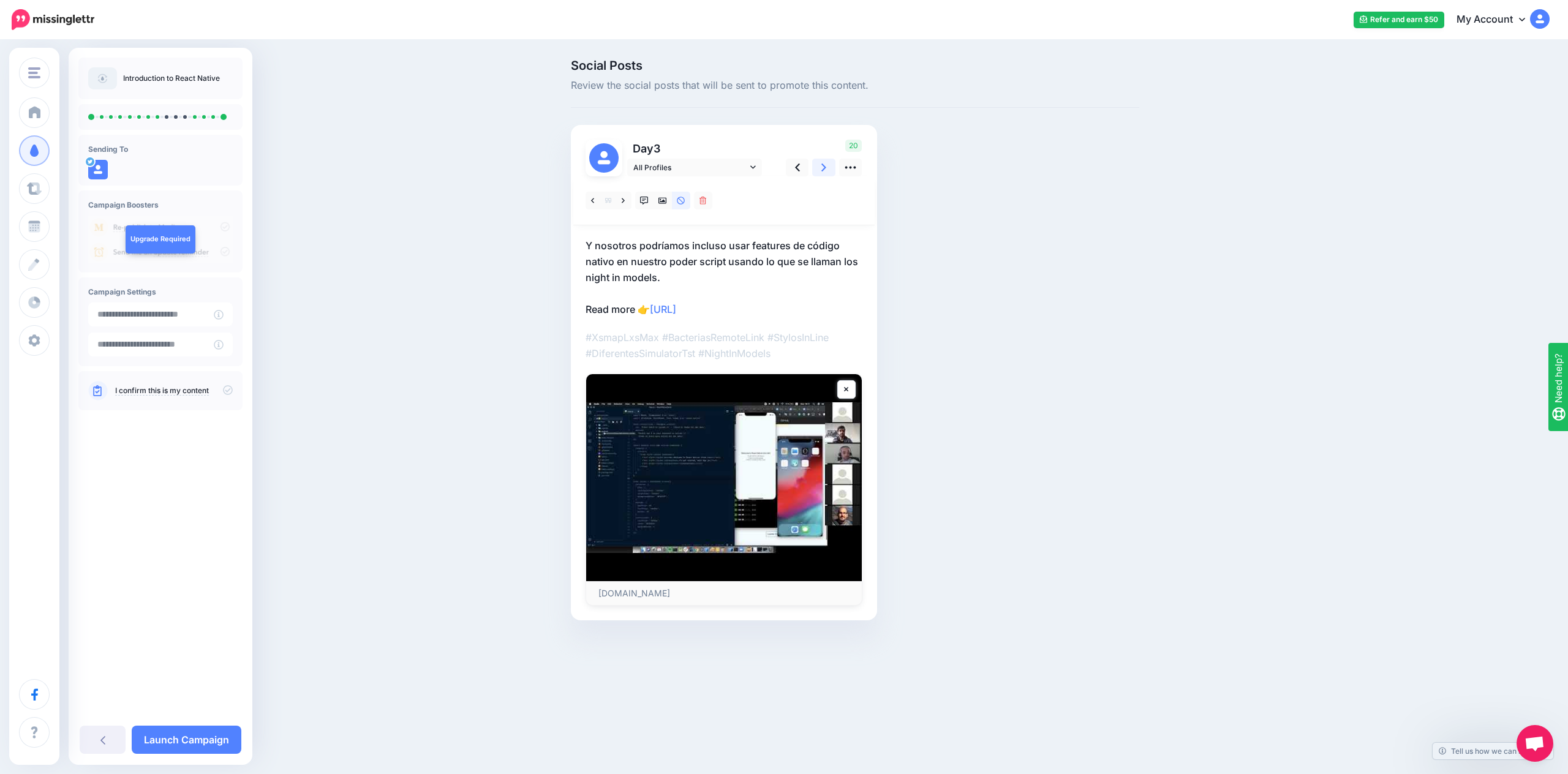
click at [819, 170] on link at bounding box center [824, 168] width 23 height 18
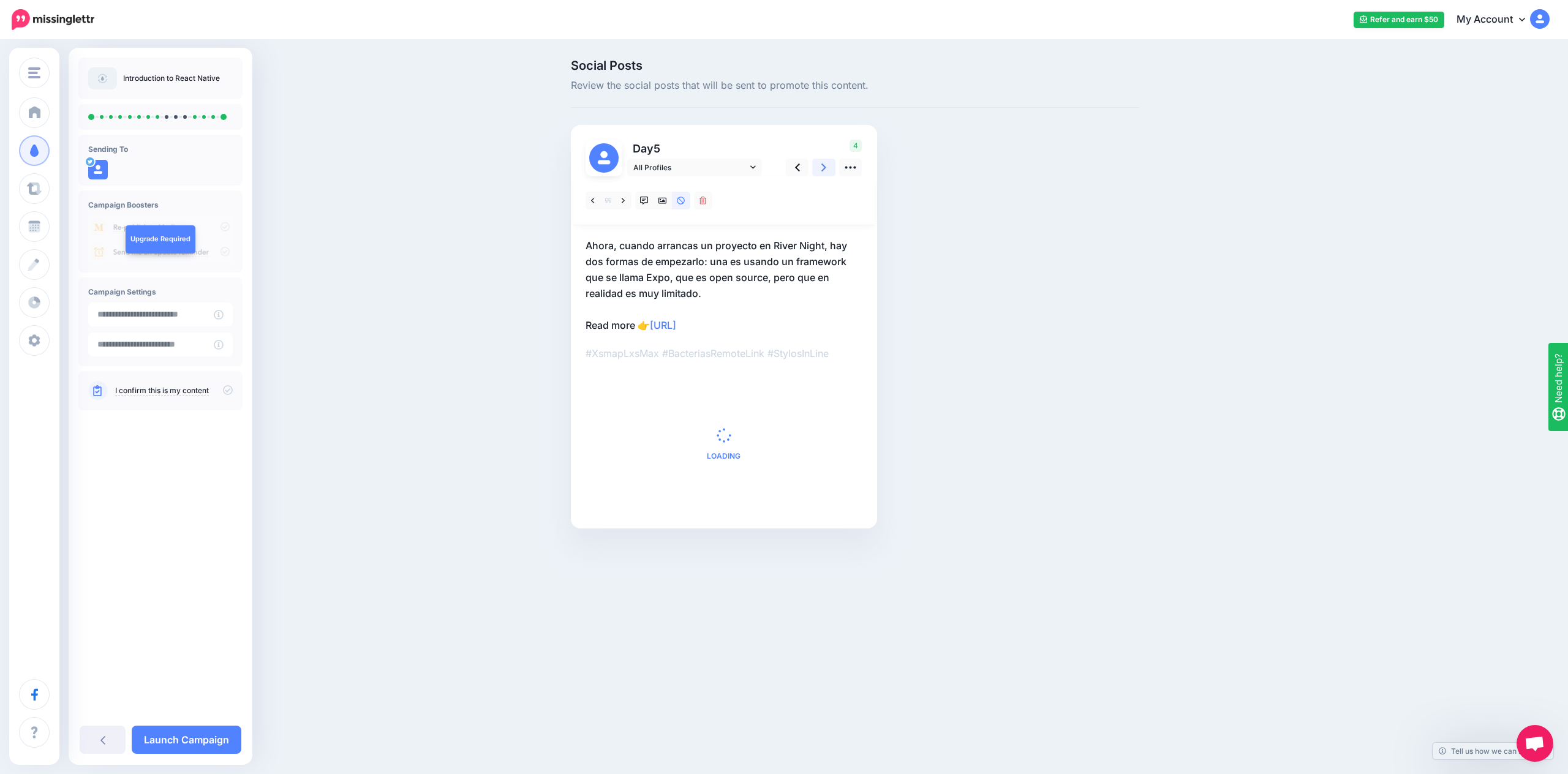
click at [819, 170] on link at bounding box center [824, 168] width 23 height 18
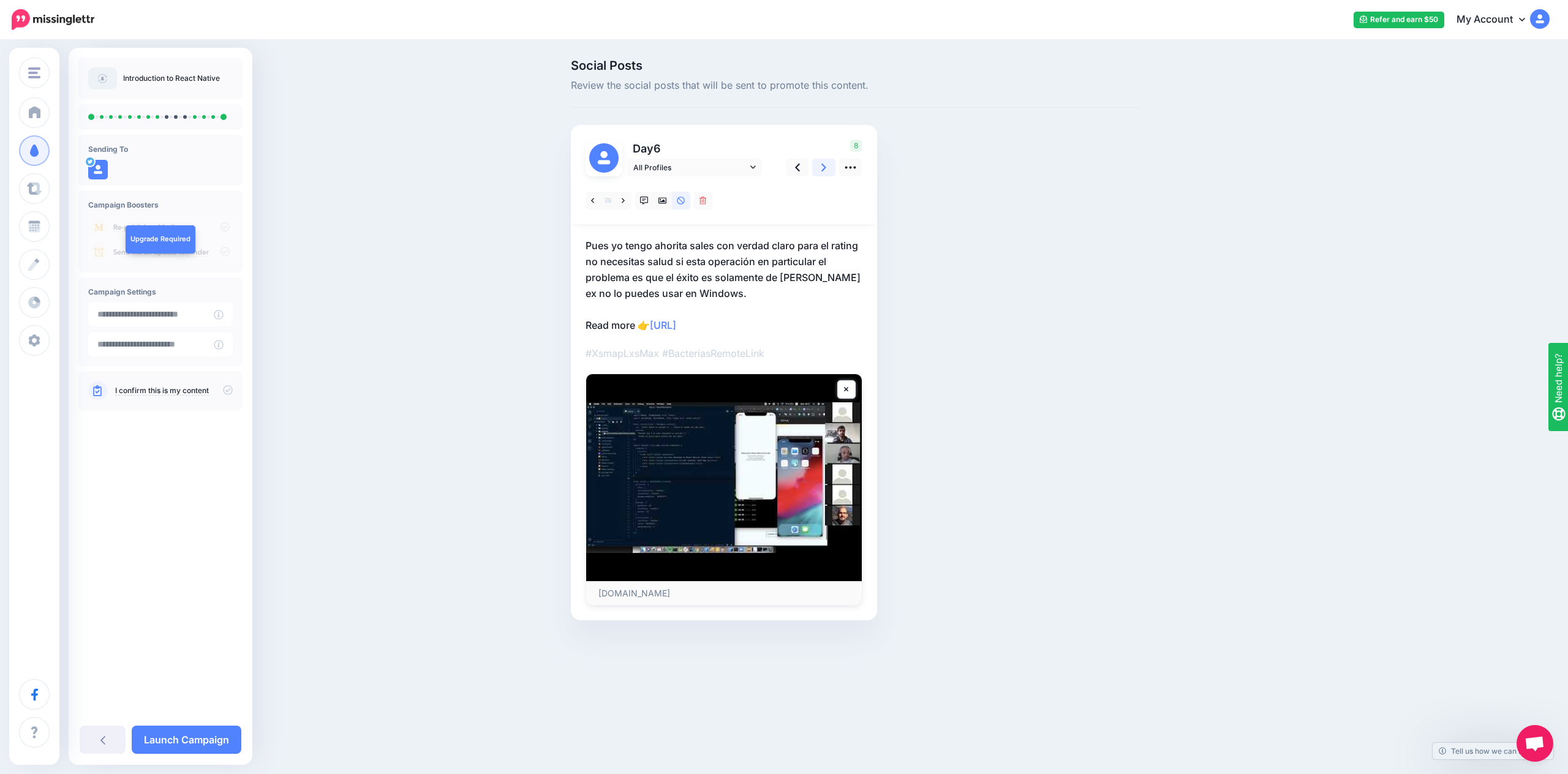
click at [819, 170] on link at bounding box center [824, 168] width 23 height 18
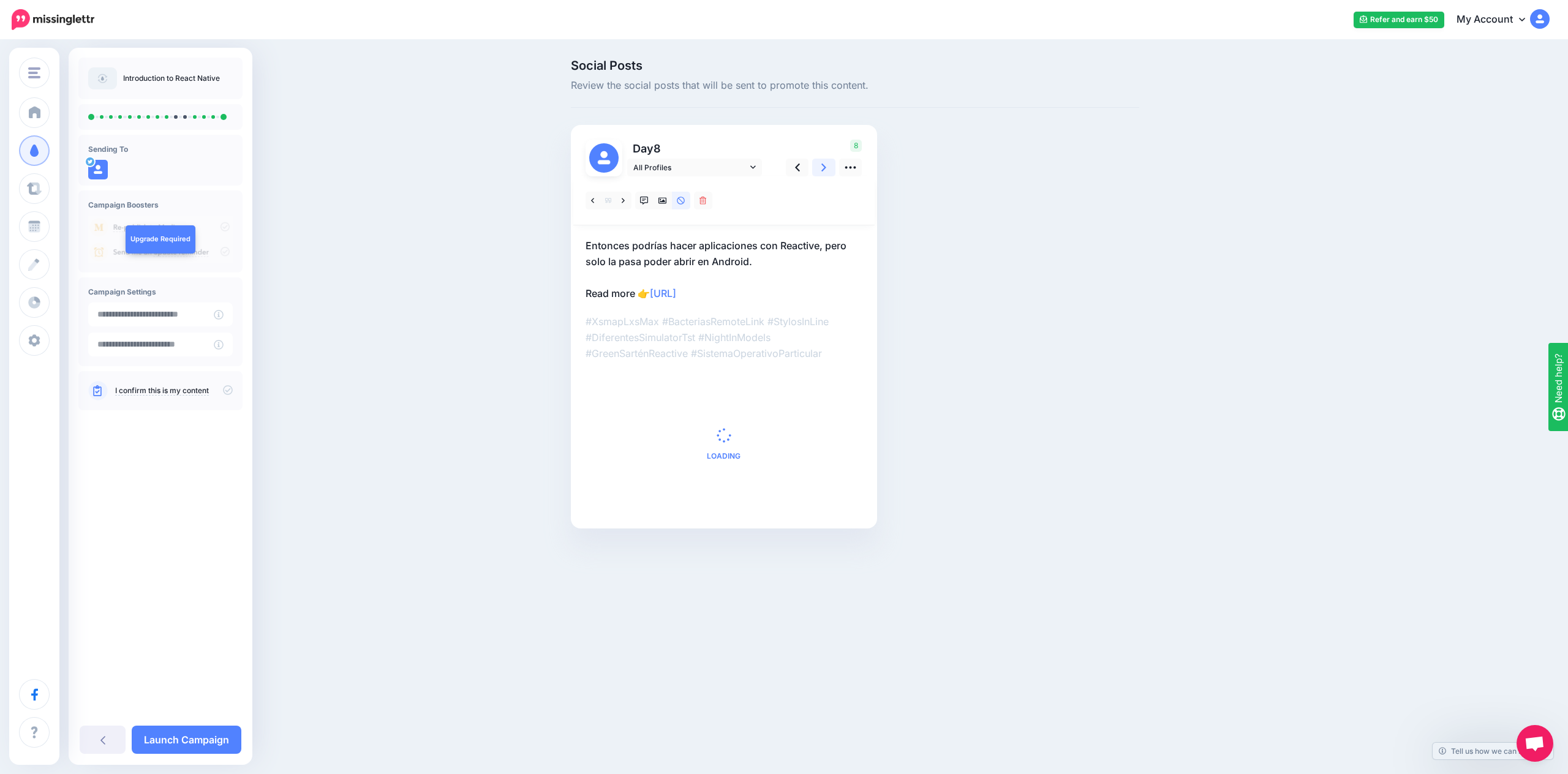
click at [819, 170] on link at bounding box center [824, 168] width 23 height 18
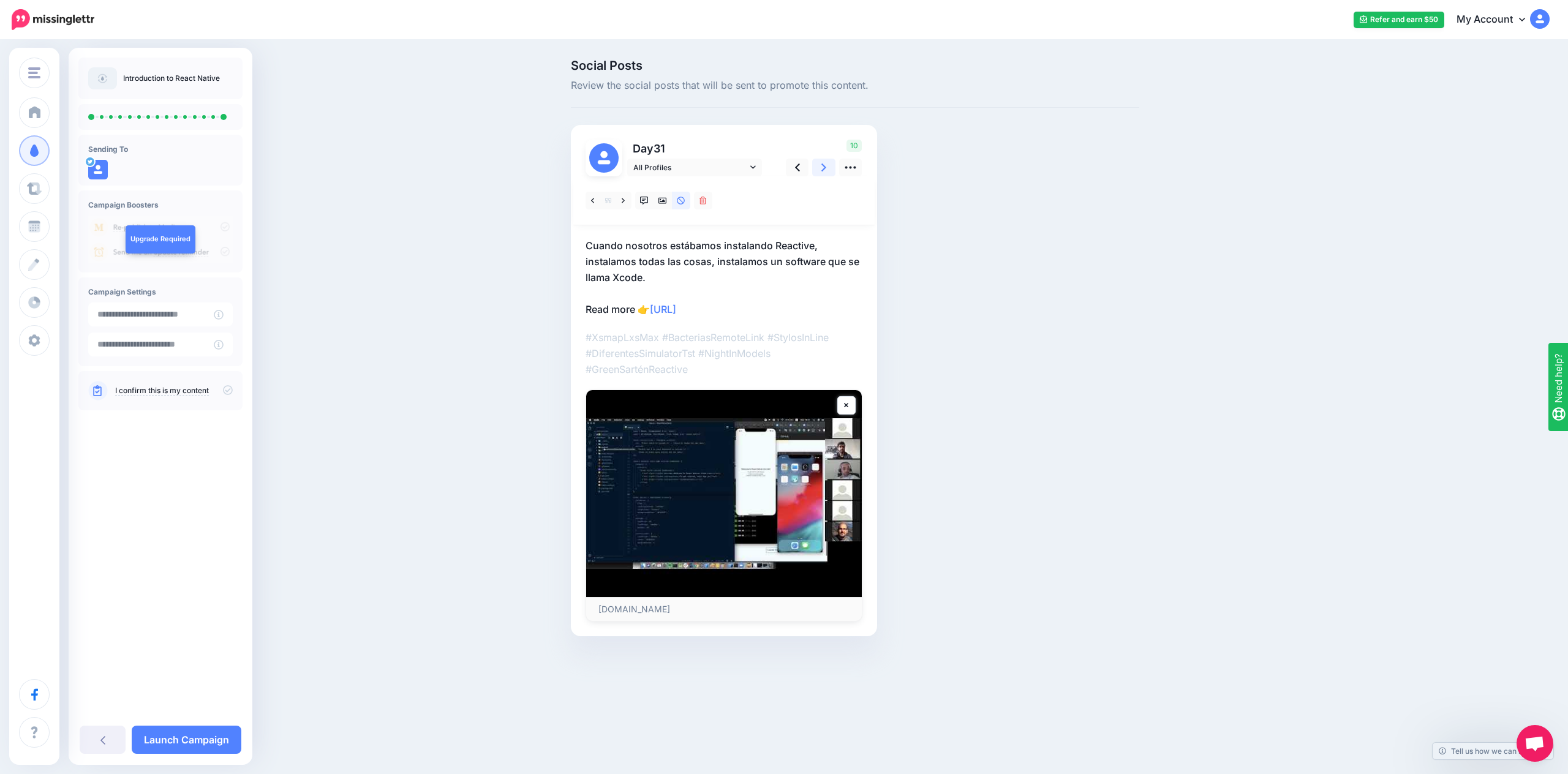
click at [819, 170] on link at bounding box center [824, 168] width 23 height 18
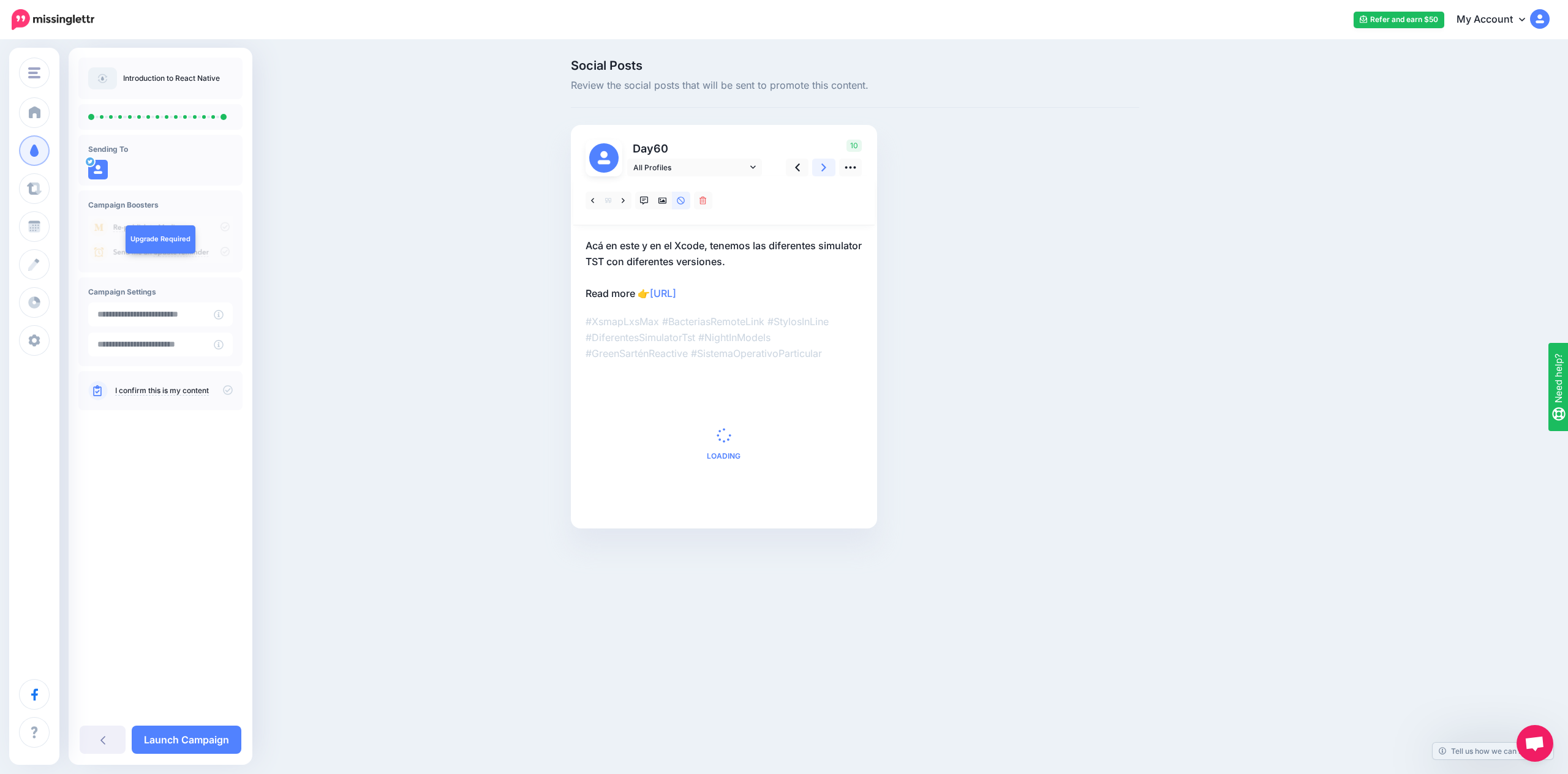
click at [819, 170] on link at bounding box center [824, 168] width 23 height 18
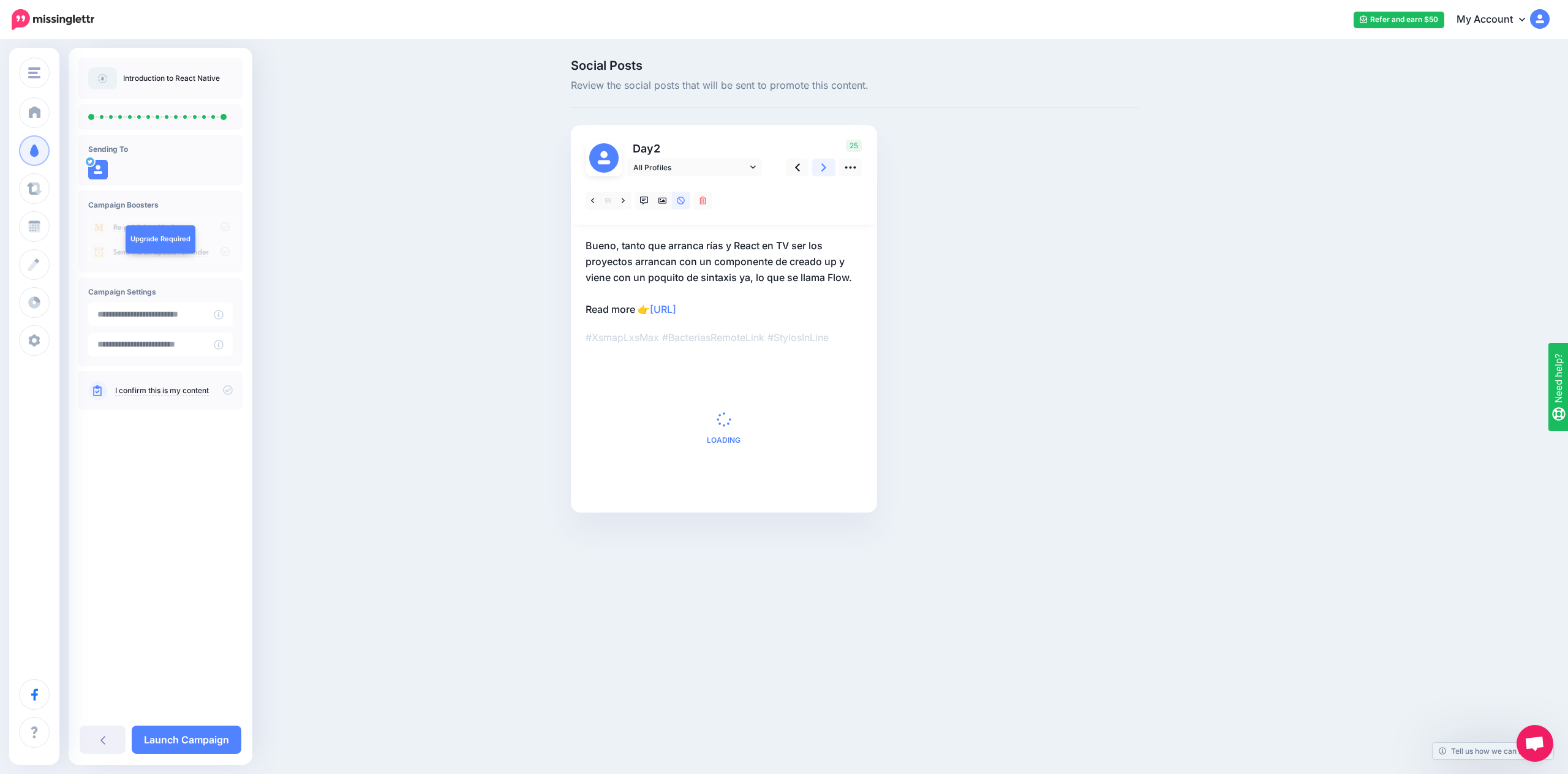
click at [819, 170] on link at bounding box center [824, 168] width 23 height 18
click at [819, 169] on link at bounding box center [824, 168] width 23 height 18
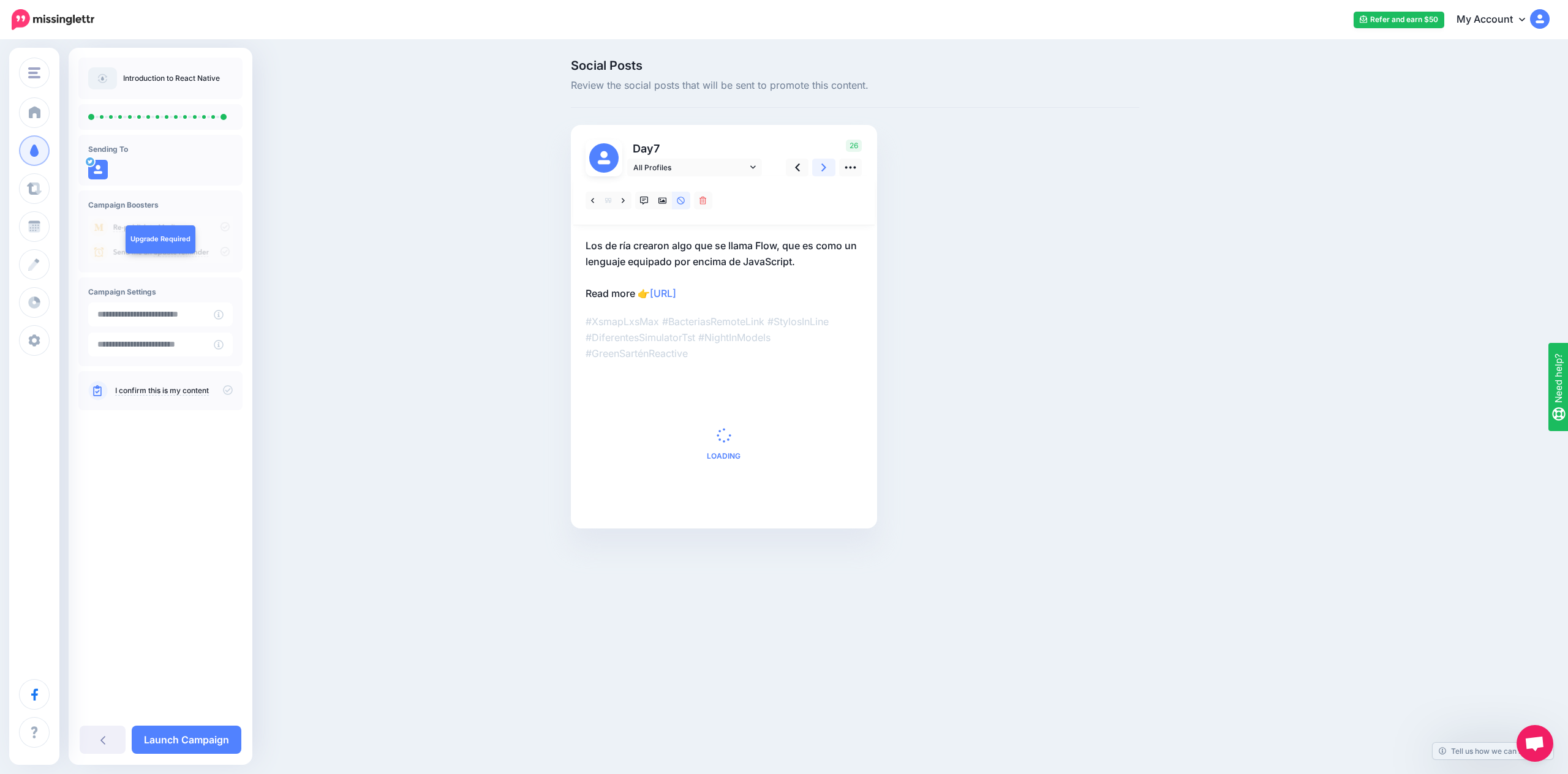
click at [819, 169] on link at bounding box center [824, 168] width 23 height 18
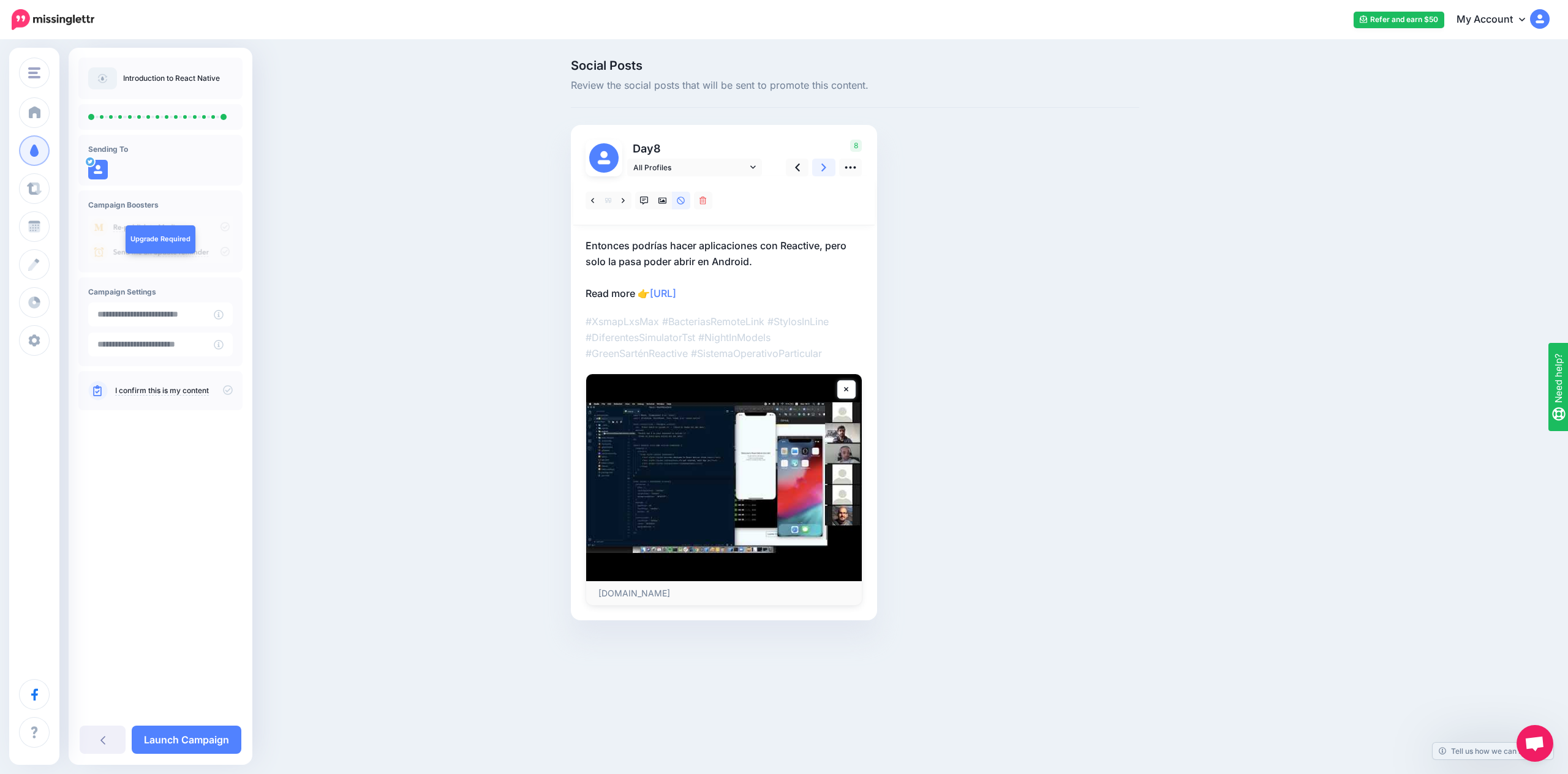
click at [819, 169] on link at bounding box center [824, 168] width 23 height 18
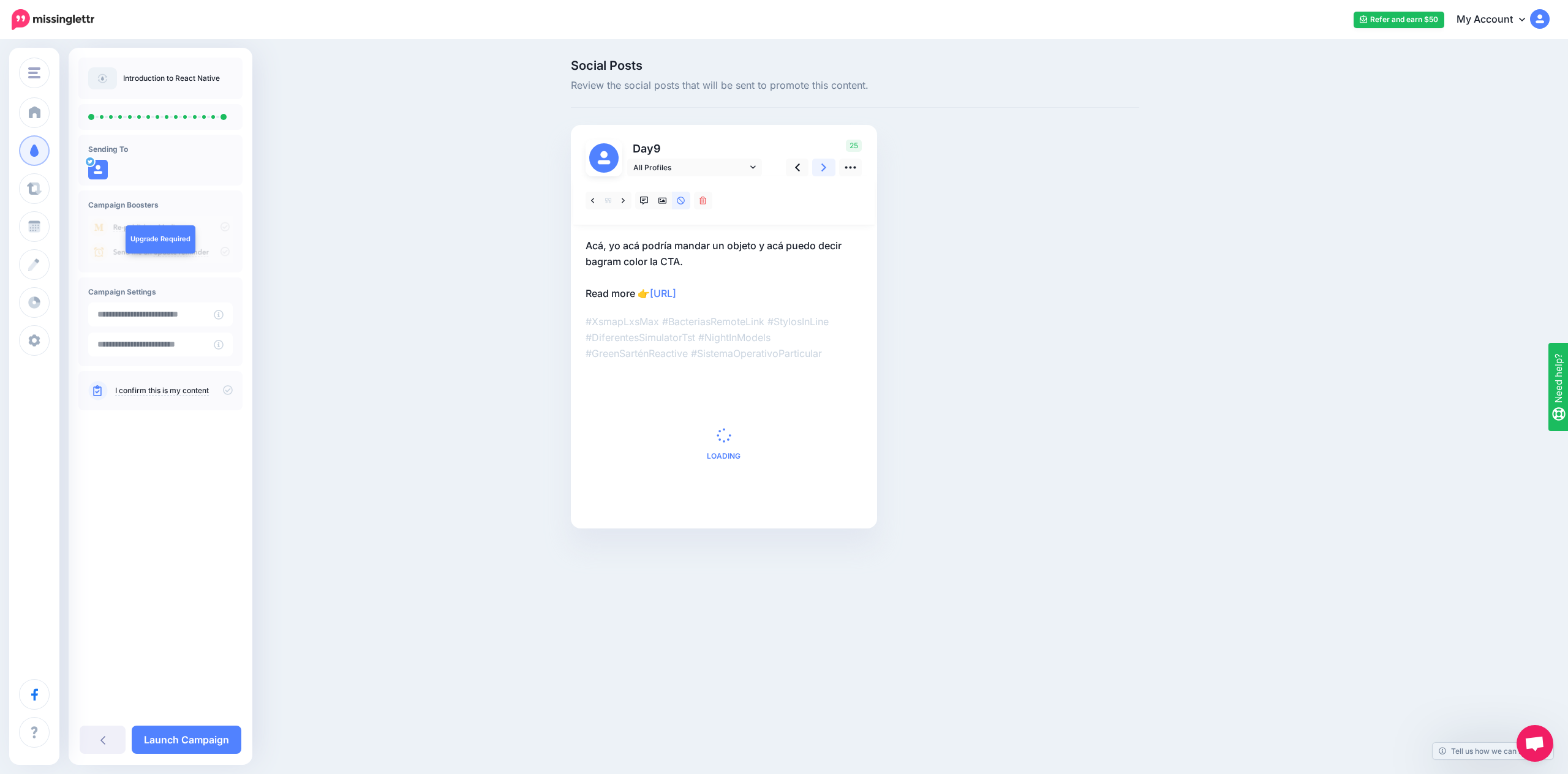
click at [819, 169] on link at bounding box center [824, 168] width 23 height 18
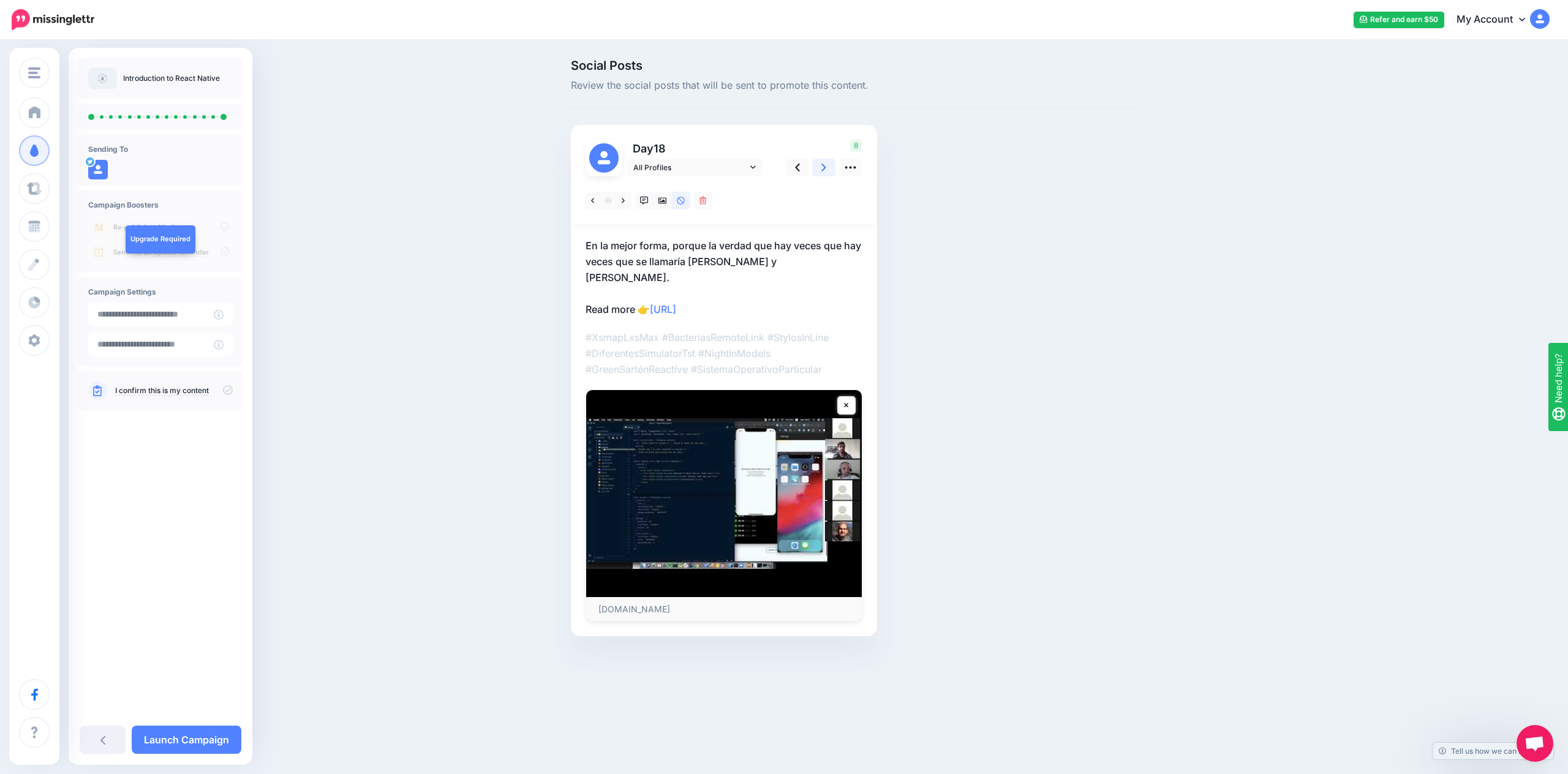
click at [818, 168] on link at bounding box center [824, 168] width 23 height 18
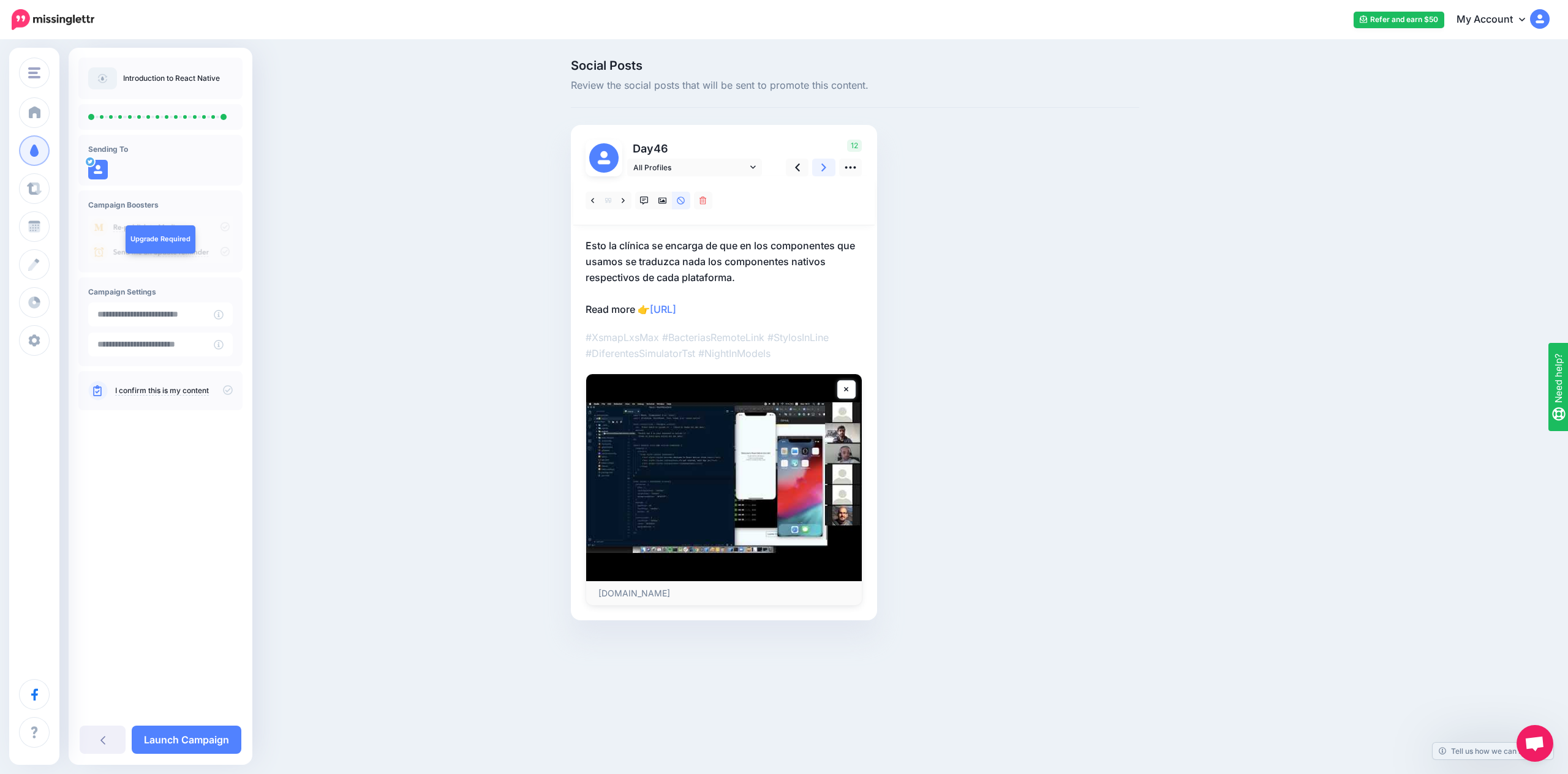
click at [818, 168] on link at bounding box center [824, 168] width 23 height 18
drag, startPoint x: 405, startPoint y: 340, endPoint x: 337, endPoint y: 326, distance: 69.4
click at [405, 340] on div "Social Posts Review the social posts that will be sent to promote this content.…" at bounding box center [784, 358] width 1568 height 634
type input "**********"
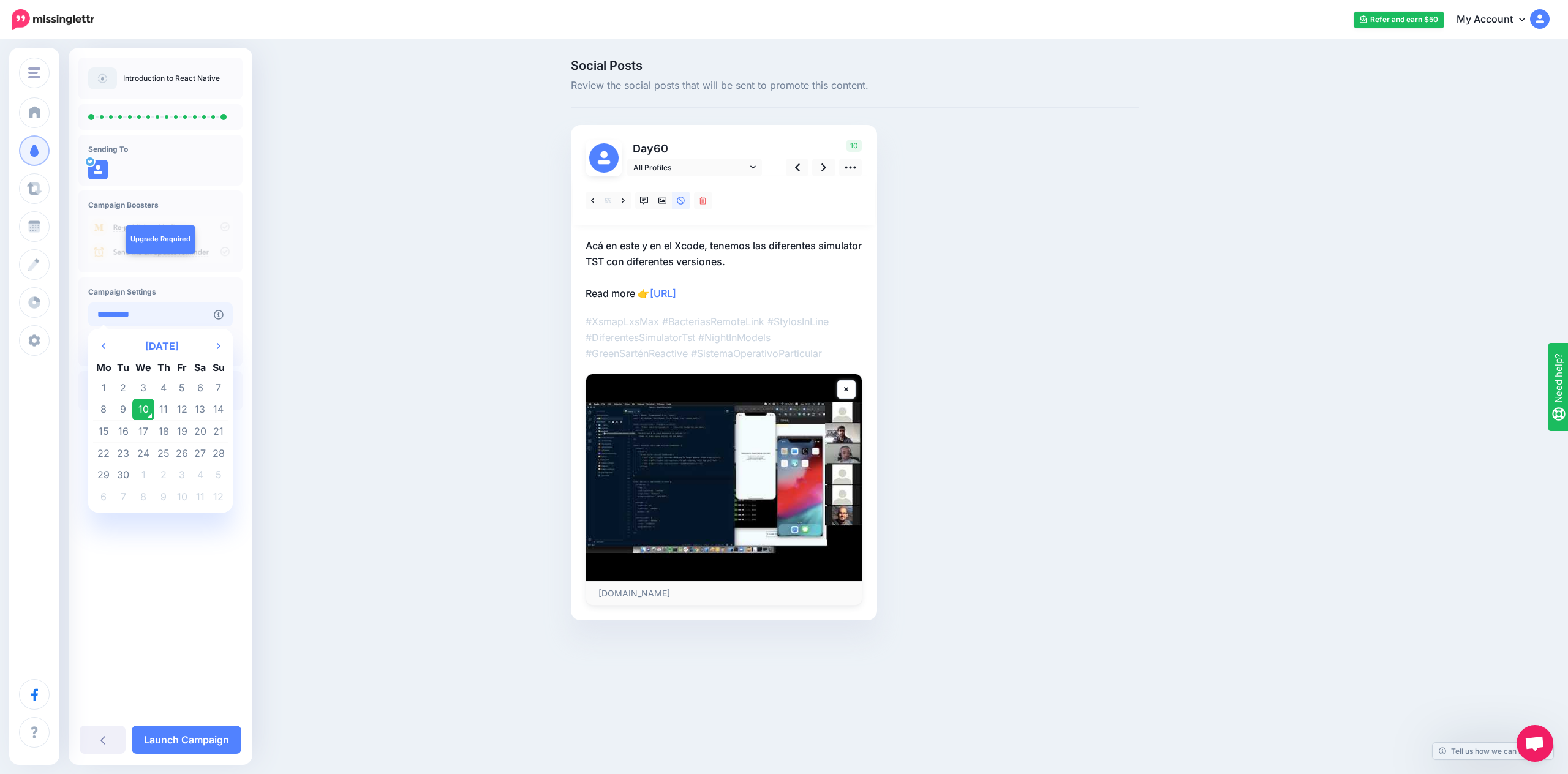
click at [187, 313] on input "**********" at bounding box center [151, 314] width 126 height 24
click at [318, 316] on div "Social Posts Review the social posts that will be sent to promote this content.…" at bounding box center [784, 358] width 1568 height 634
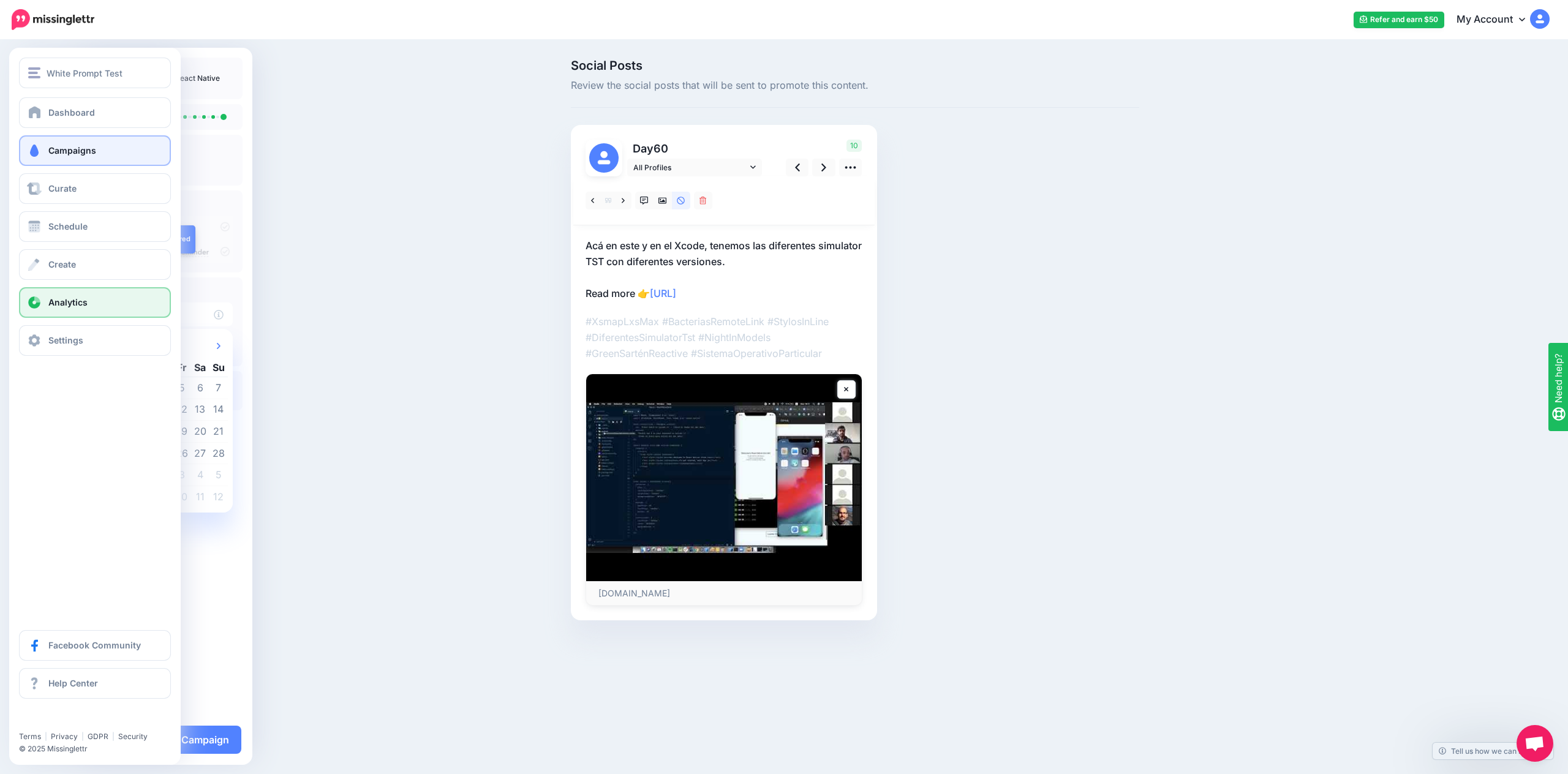
drag, startPoint x: 199, startPoint y: 319, endPoint x: 25, endPoint y: 299, distance: 175.1
click at [25, 299] on div "White Prompt Test White Prompt Test Add Workspace Dashboard Campaigns Curate Sc…" at bounding box center [784, 358] width 1568 height 634
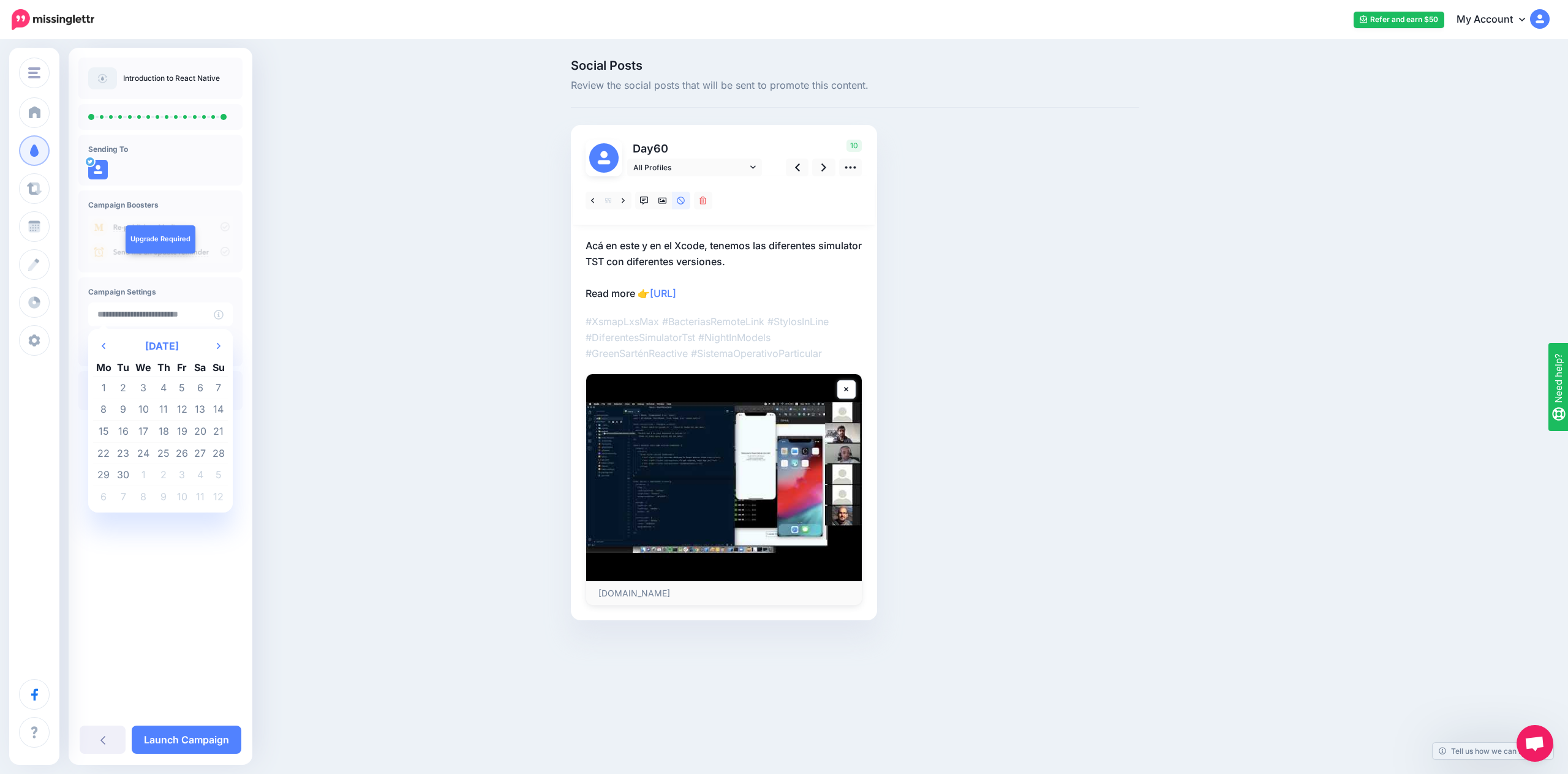
click at [369, 377] on div "Social Posts Review the social posts that will be sent to promote this content.…" at bounding box center [784, 358] width 1568 height 634
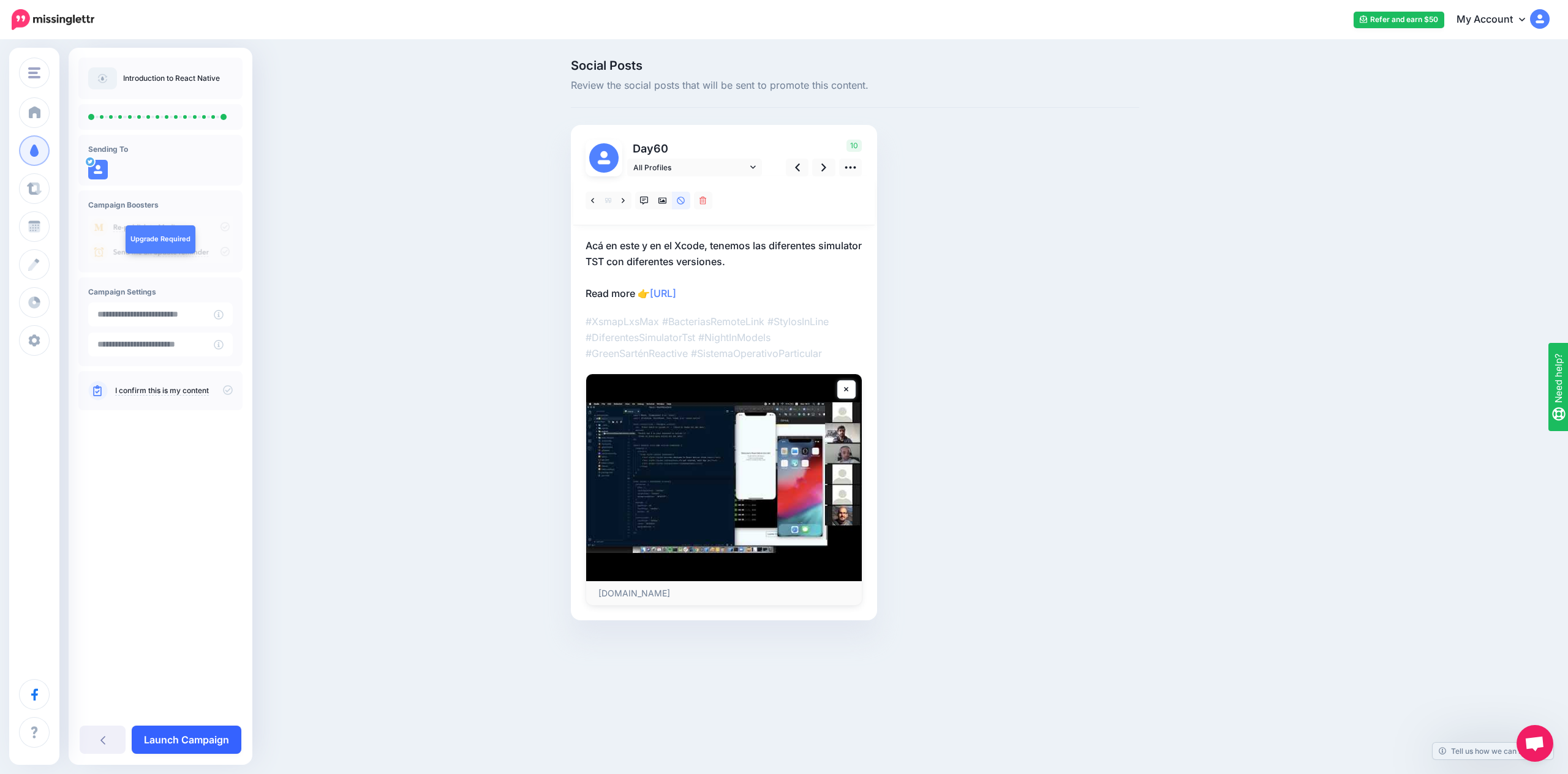
click at [189, 744] on link "Launch Campaign" at bounding box center [186, 739] width 109 height 28
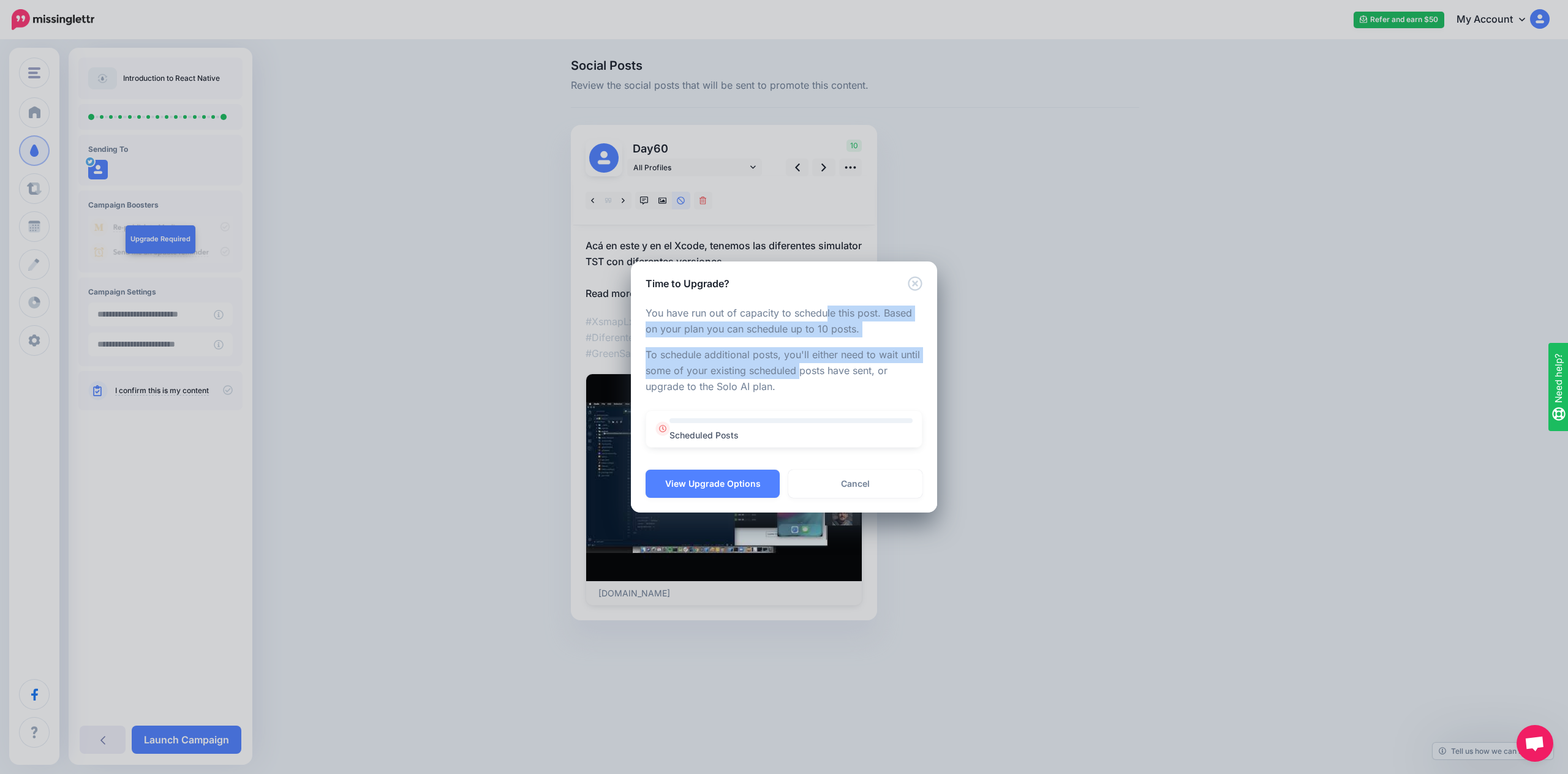
drag, startPoint x: 781, startPoint y: 311, endPoint x: 754, endPoint y: 363, distance: 58.6
click at [754, 363] on div "You have run out of capacity to schedule this post. Based on your plan you can …" at bounding box center [784, 376] width 276 height 142
click at [754, 363] on p "To schedule additional posts, you'll either need to wait until some of your exi…" at bounding box center [784, 371] width 276 height 47
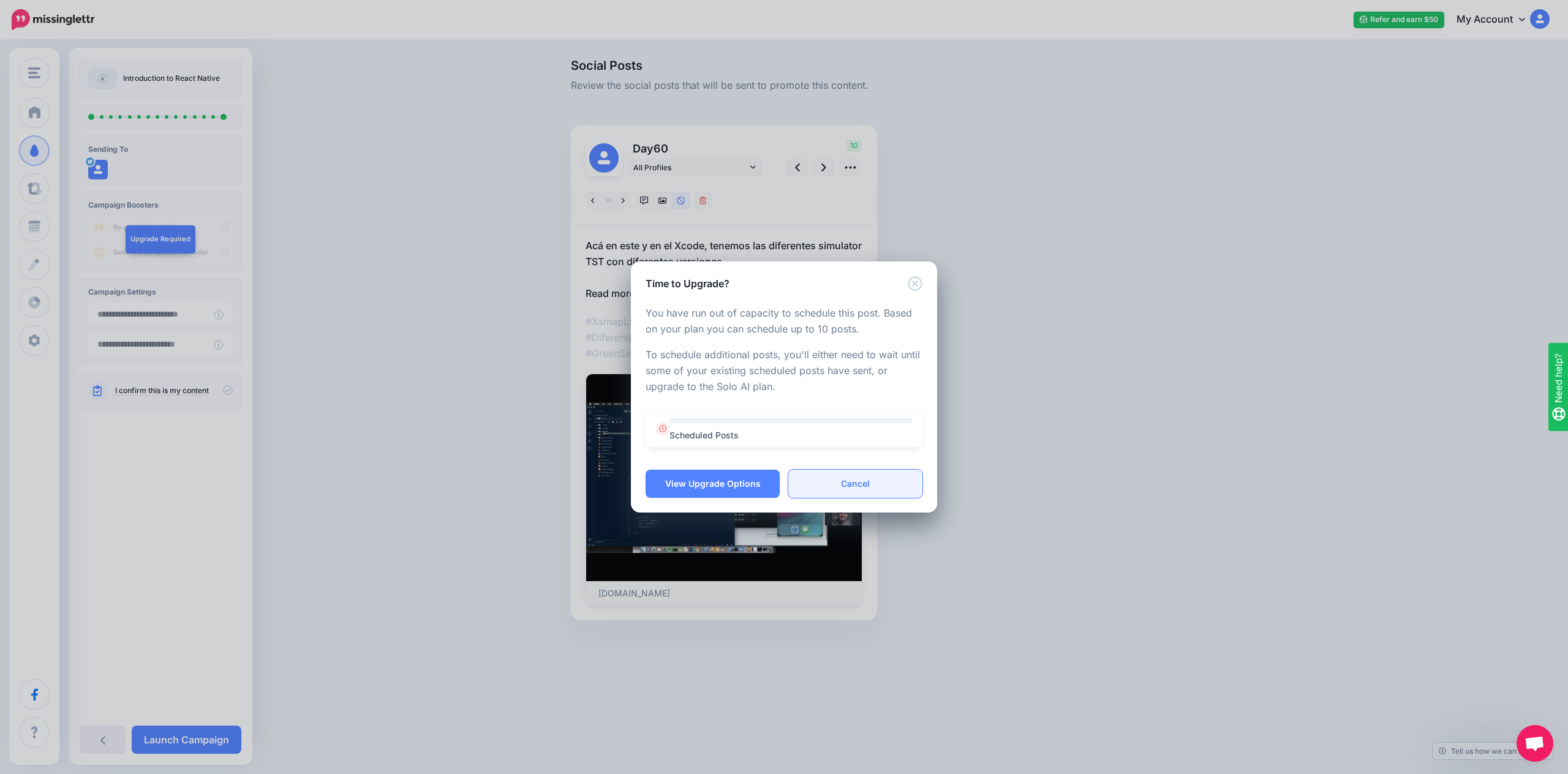
click at [838, 488] on link "Cancel" at bounding box center [855, 483] width 134 height 28
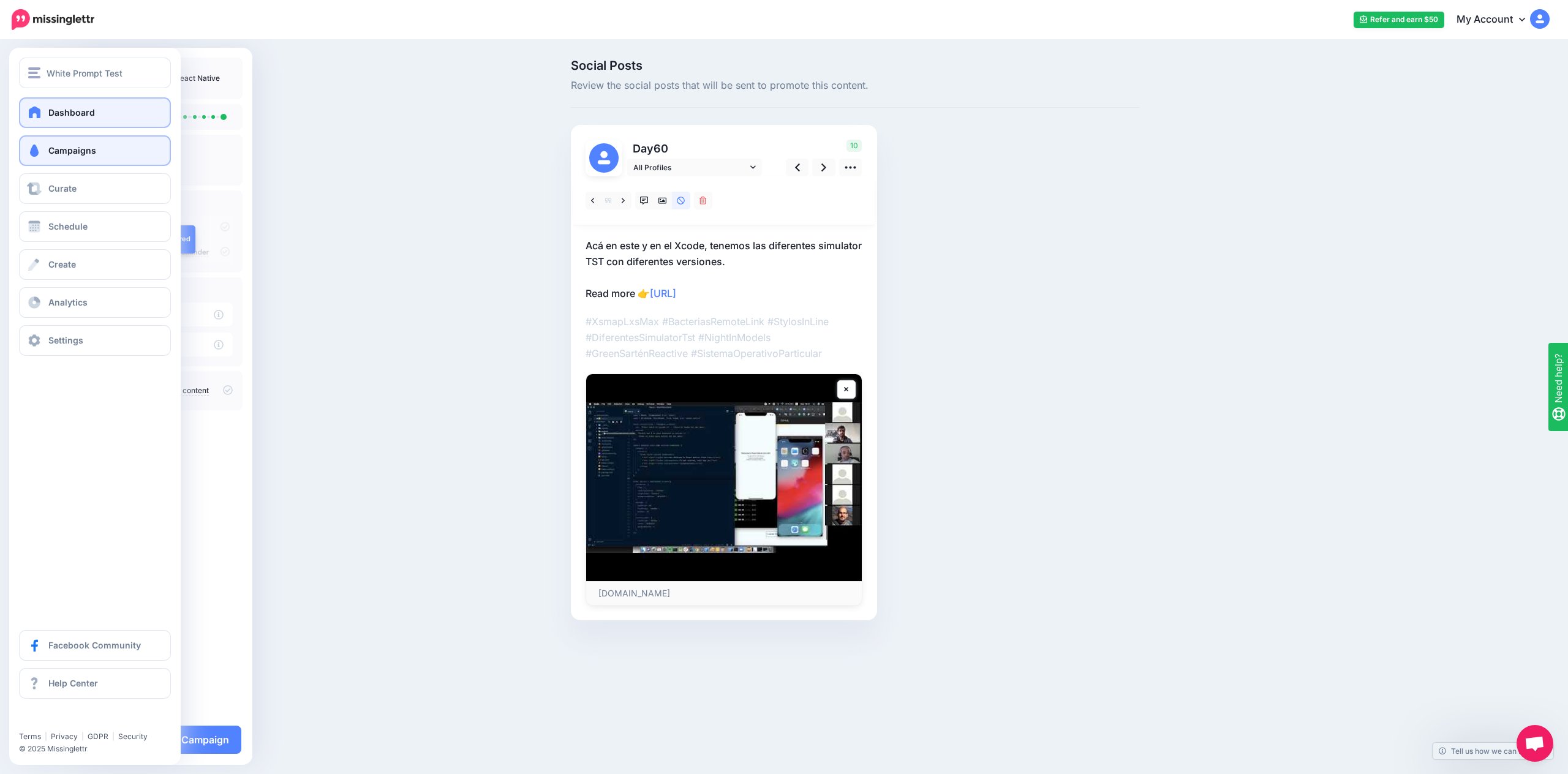
click at [56, 125] on link "Dashboard" at bounding box center [95, 113] width 152 height 31
